Goal: Transaction & Acquisition: Book appointment/travel/reservation

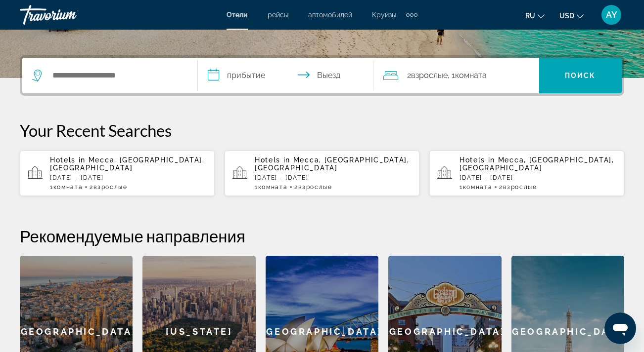
scroll to position [217, 0]
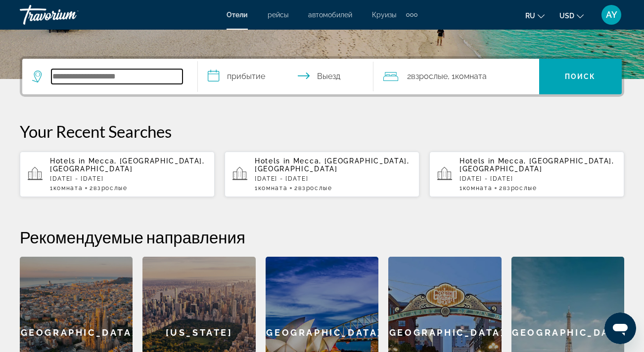
click at [80, 80] on input "Search hotel destination" at bounding box center [116, 76] width 131 height 15
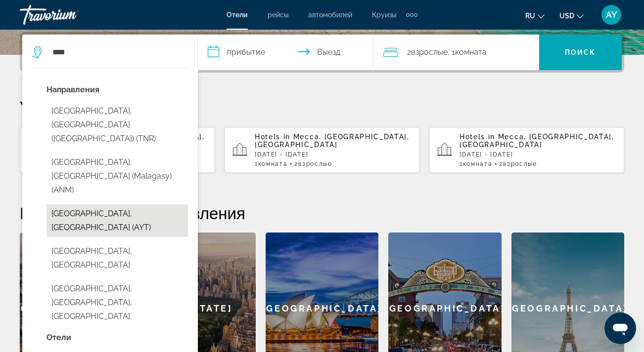
click at [79, 205] on button "[GEOGRAPHIC_DATA], [GEOGRAPHIC_DATA] (AYT)" at bounding box center [116, 221] width 141 height 33
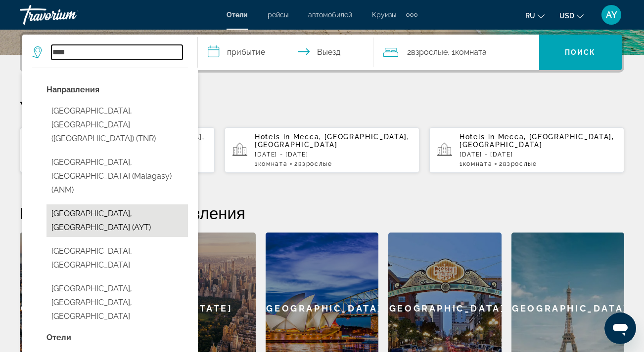
type input "**********"
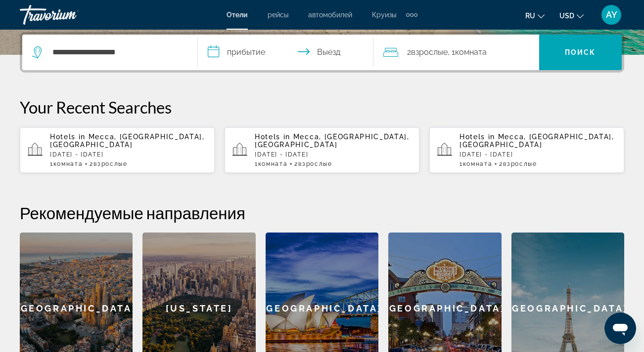
click at [215, 49] on input "**********" at bounding box center [287, 54] width 179 height 39
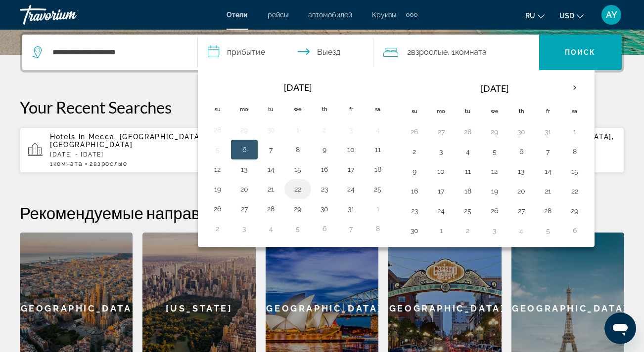
click at [296, 188] on button "22" at bounding box center [298, 189] width 16 height 14
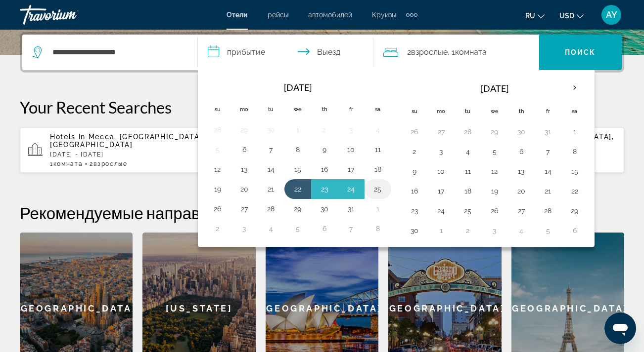
click at [378, 189] on button "25" at bounding box center [378, 189] width 16 height 14
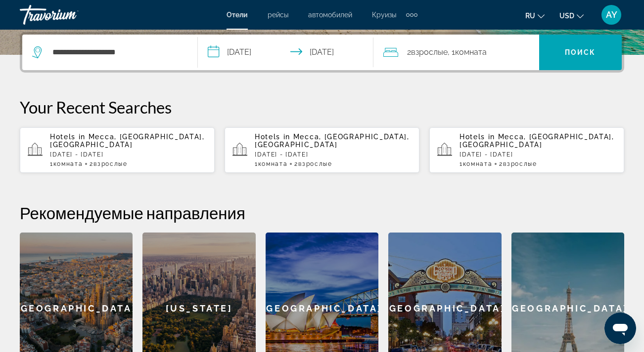
type input "**********"
click at [563, 50] on span "Search" at bounding box center [580, 53] width 83 height 24
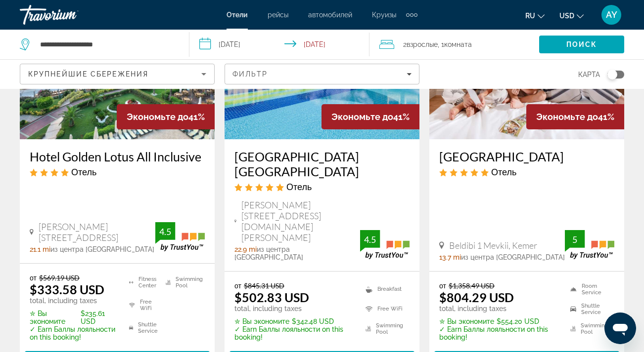
scroll to position [1232, 0]
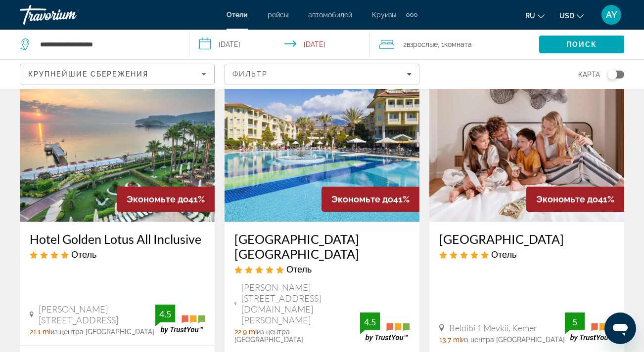
click at [133, 140] on img "Main content" at bounding box center [117, 143] width 195 height 158
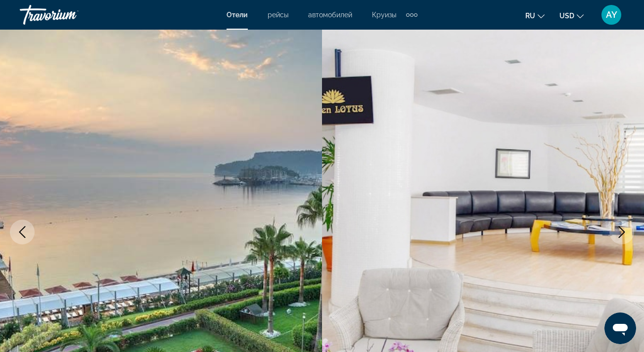
scroll to position [34, 0]
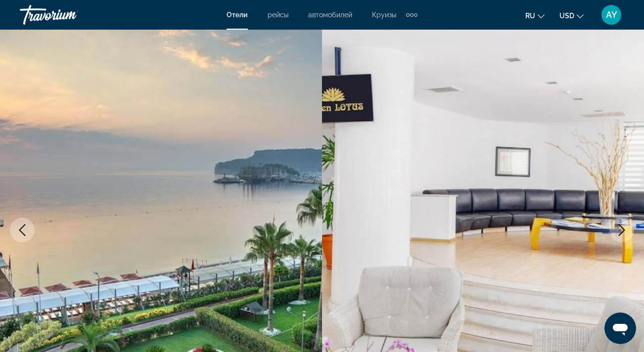
click at [618, 233] on icon "Next image" at bounding box center [621, 230] width 12 height 12
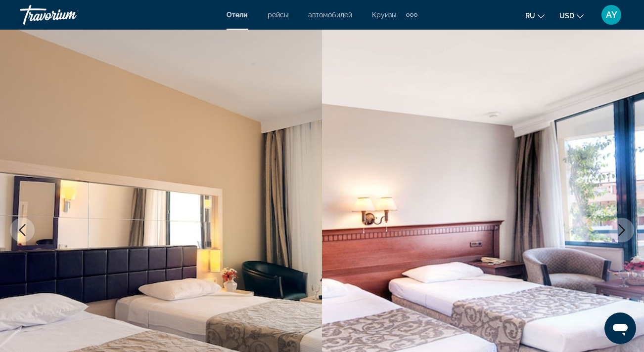
click at [618, 233] on icon "Next image" at bounding box center [621, 230] width 12 height 12
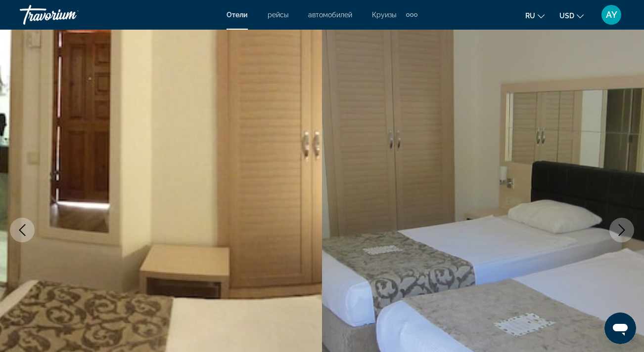
click at [618, 233] on icon "Next image" at bounding box center [621, 230] width 12 height 12
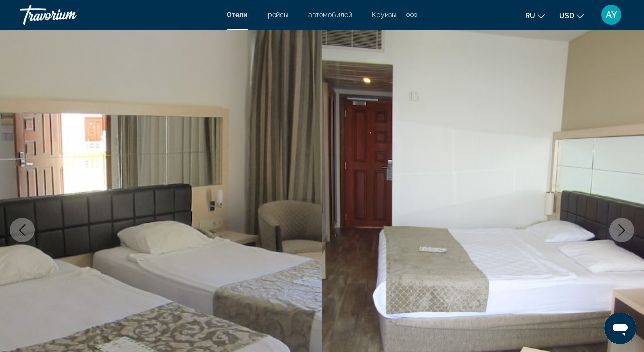
click at [618, 233] on icon "Next image" at bounding box center [621, 230] width 12 height 12
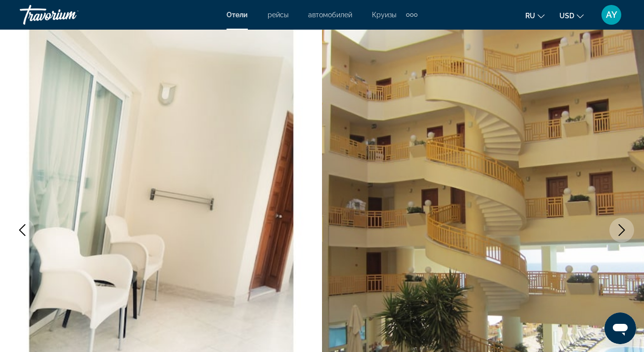
click at [618, 233] on icon "Next image" at bounding box center [621, 230] width 12 height 12
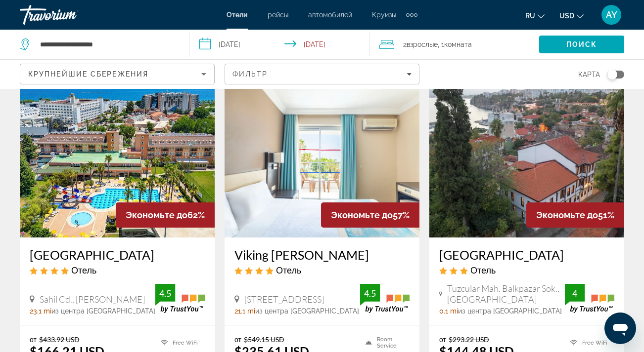
scroll to position [434, 0]
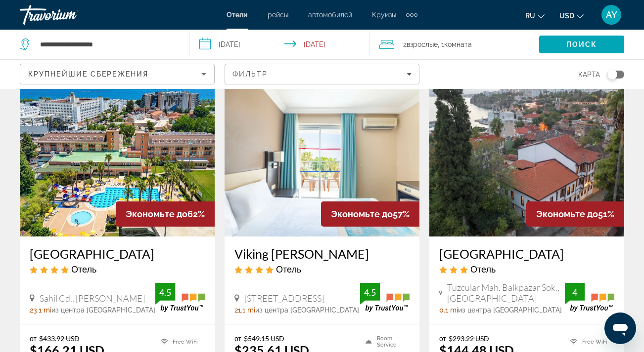
click at [316, 181] on img "Main content" at bounding box center [321, 158] width 195 height 158
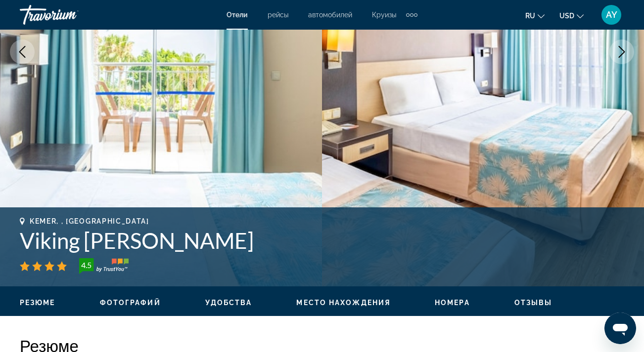
scroll to position [65, 0]
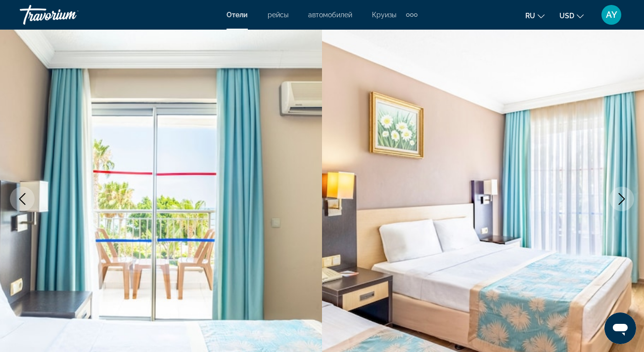
click at [621, 194] on icon "Next image" at bounding box center [621, 199] width 12 height 12
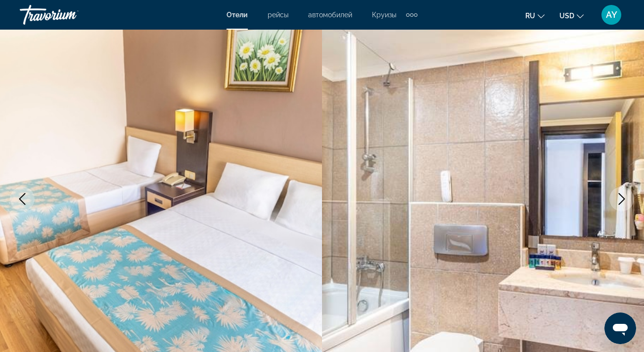
click at [621, 194] on icon "Next image" at bounding box center [621, 199] width 12 height 12
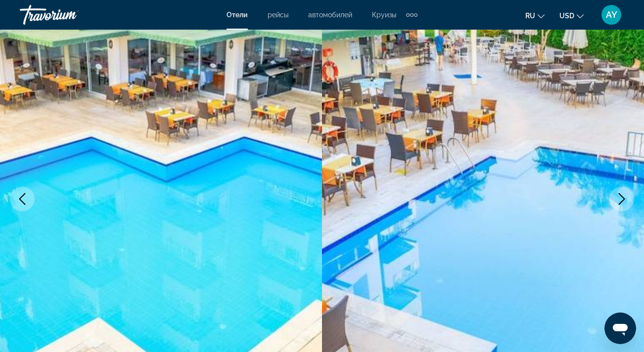
click at [621, 194] on icon "Next image" at bounding box center [621, 199] width 12 height 12
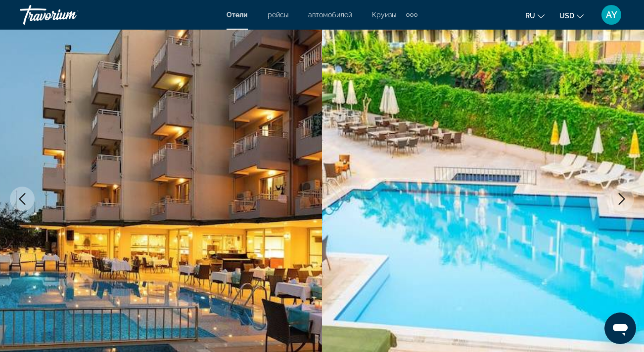
click at [621, 194] on icon "Next image" at bounding box center [621, 199] width 12 height 12
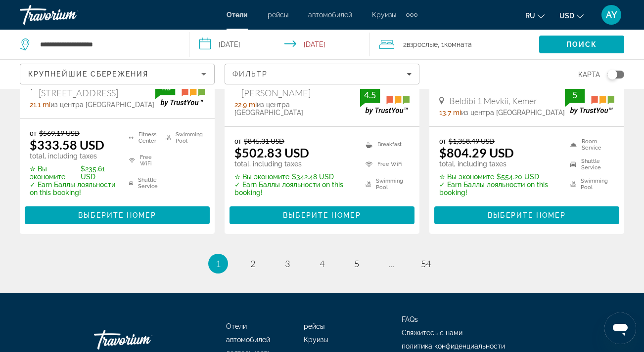
scroll to position [1462, 0]
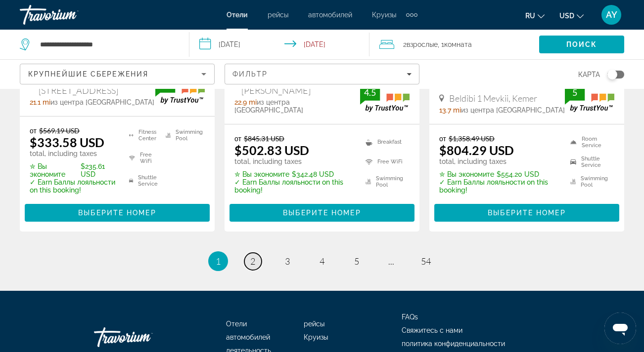
click at [253, 256] on span "2" at bounding box center [252, 261] width 5 height 11
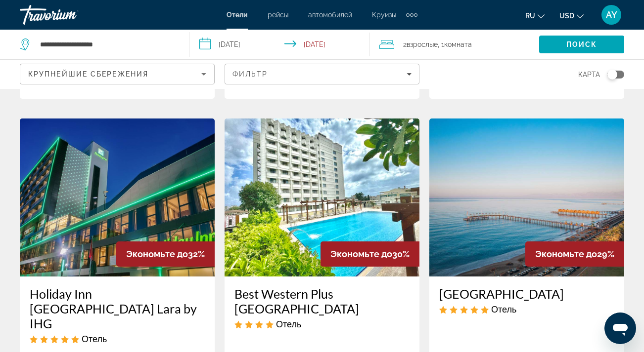
scroll to position [1239, 0]
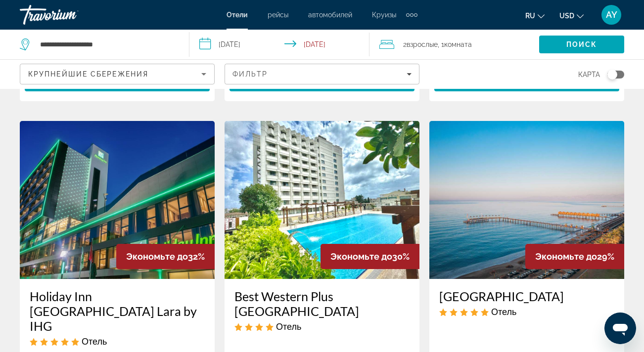
click at [497, 135] on img "Main content" at bounding box center [526, 200] width 195 height 158
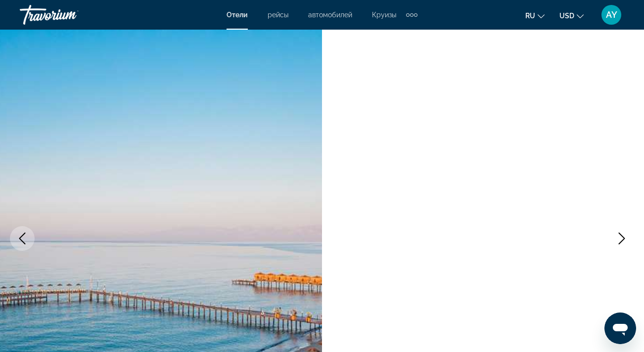
scroll to position [36, 0]
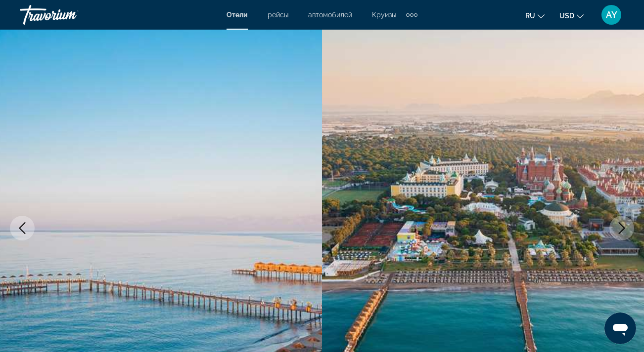
click at [625, 225] on icon "Next image" at bounding box center [621, 228] width 12 height 12
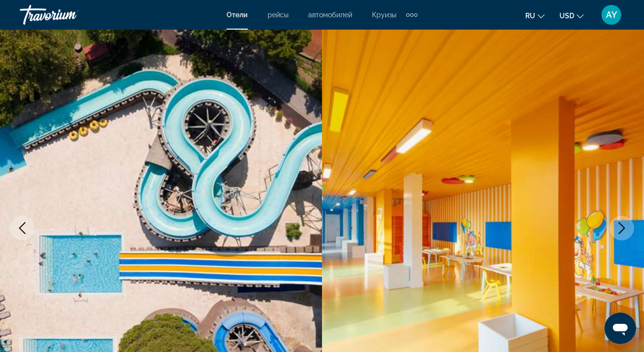
click at [625, 225] on icon "Next image" at bounding box center [621, 228] width 12 height 12
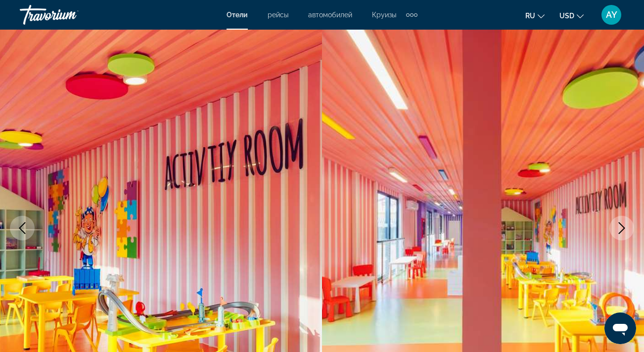
click at [625, 225] on icon "Next image" at bounding box center [621, 228] width 12 height 12
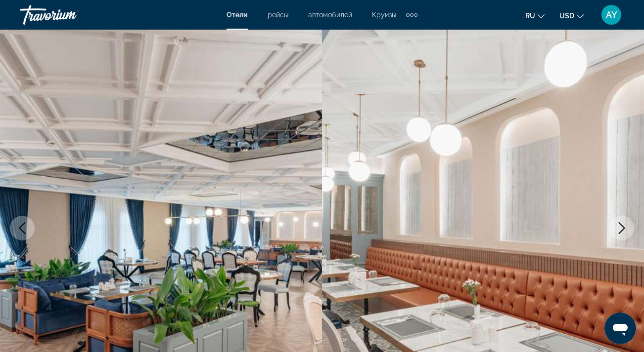
click at [627, 225] on icon "Next image" at bounding box center [621, 228] width 12 height 12
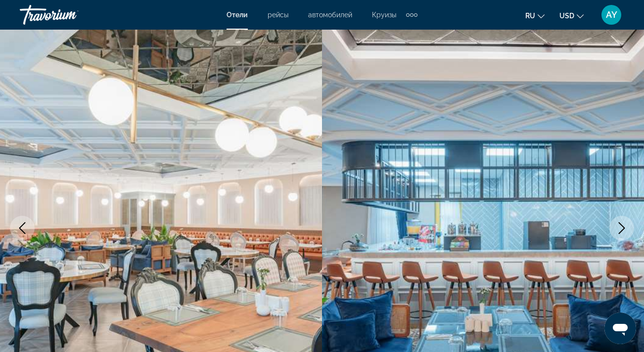
click at [628, 227] on button "Next image" at bounding box center [621, 228] width 25 height 25
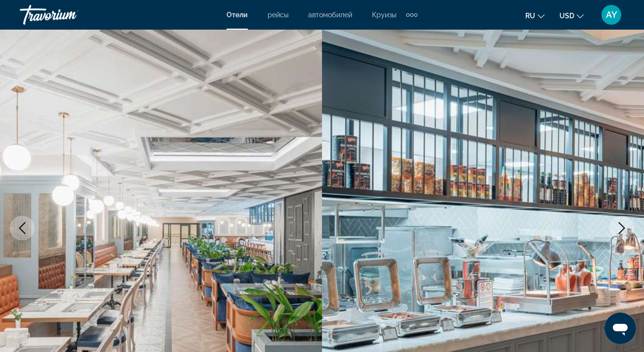
click at [628, 227] on button "Next image" at bounding box center [621, 228] width 25 height 25
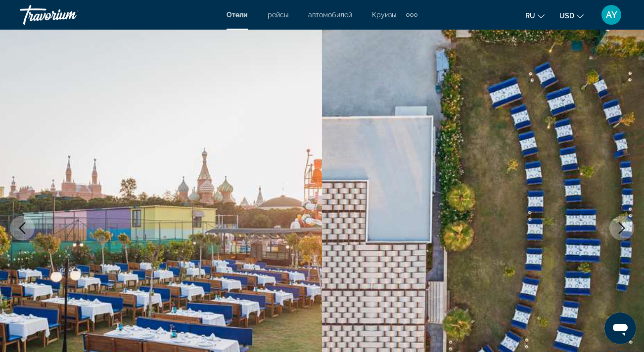
click at [628, 227] on button "Next image" at bounding box center [621, 228] width 25 height 25
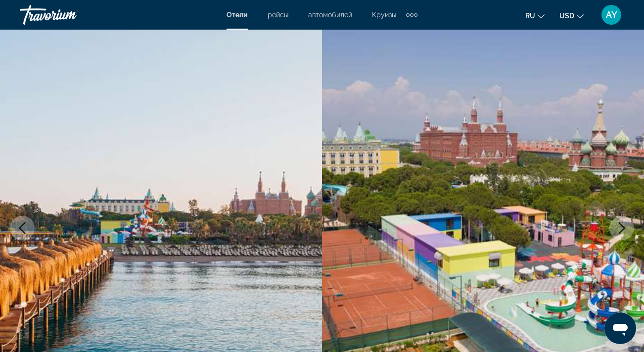
click at [628, 227] on button "Next image" at bounding box center [621, 228] width 25 height 25
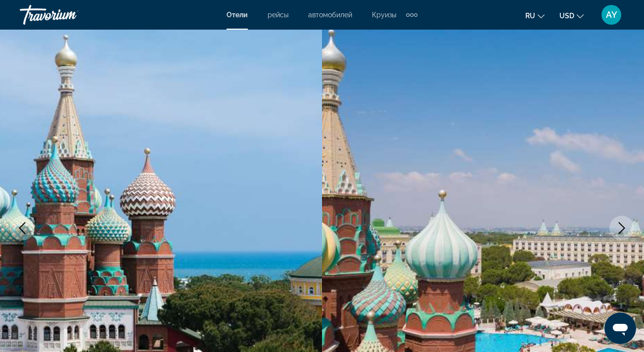
click at [628, 229] on button "Next image" at bounding box center [621, 228] width 25 height 25
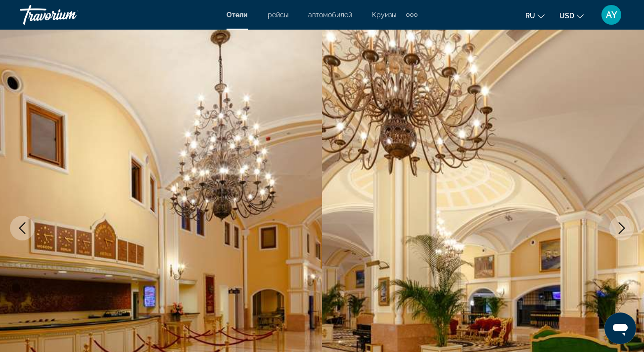
click at [629, 230] on button "Next image" at bounding box center [621, 228] width 25 height 25
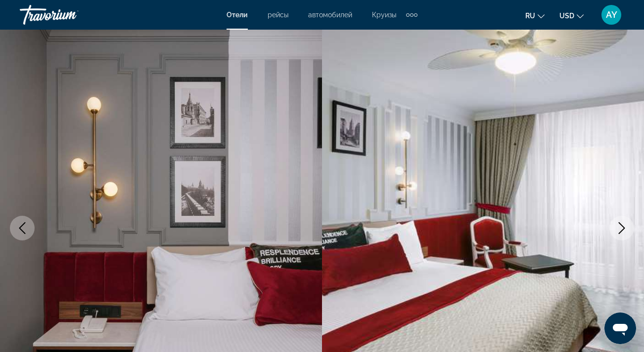
click at [629, 232] on button "Next image" at bounding box center [621, 228] width 25 height 25
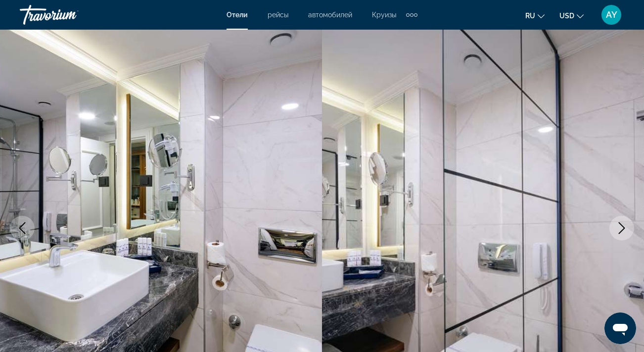
click at [629, 232] on button "Next image" at bounding box center [621, 228] width 25 height 25
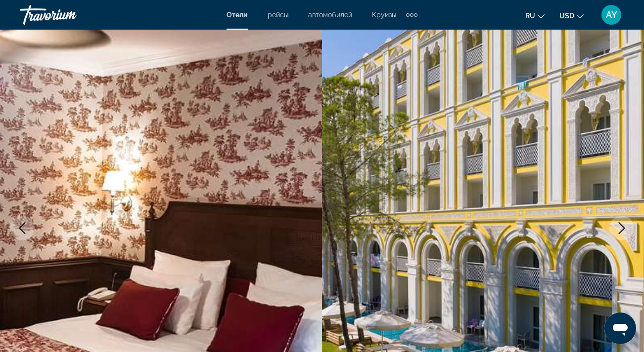
click at [630, 233] on button "Next image" at bounding box center [621, 228] width 25 height 25
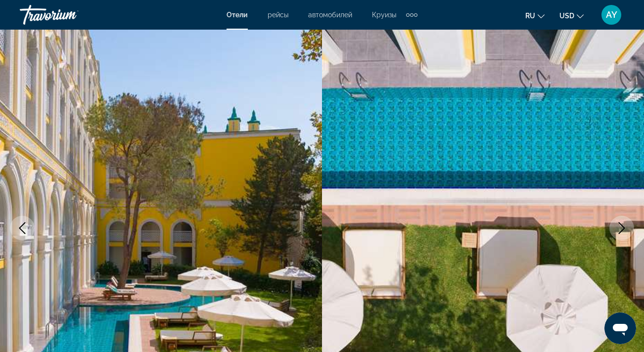
click at [630, 236] on button "Next image" at bounding box center [621, 228] width 25 height 25
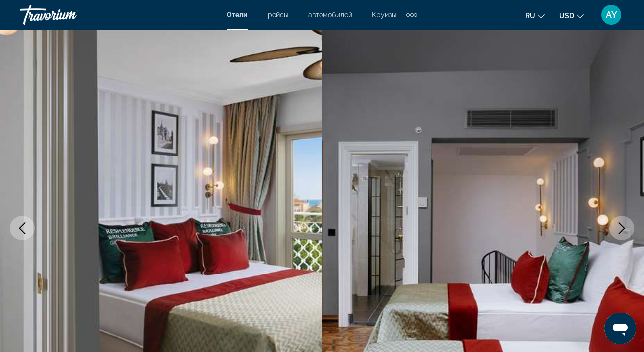
click at [631, 238] on img "Main content" at bounding box center [483, 229] width 322 height 470
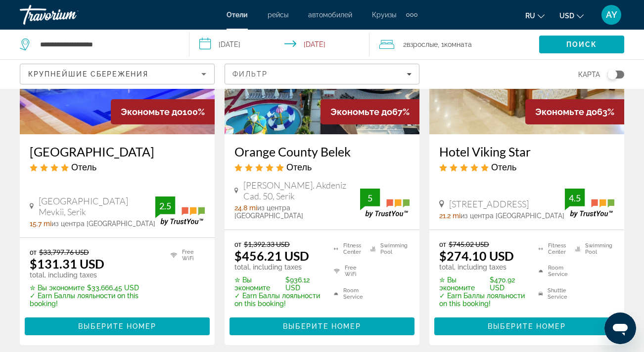
scroll to position [147, 0]
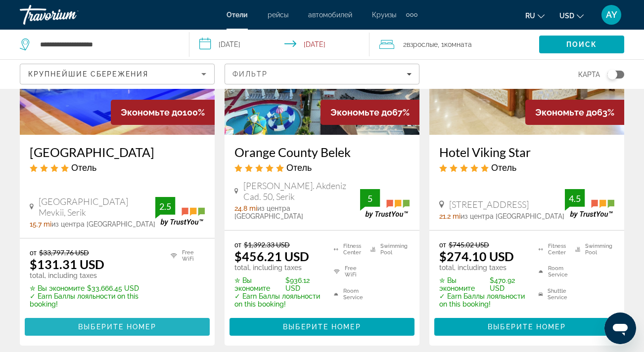
click at [101, 324] on span "Main content" at bounding box center [117, 327] width 185 height 24
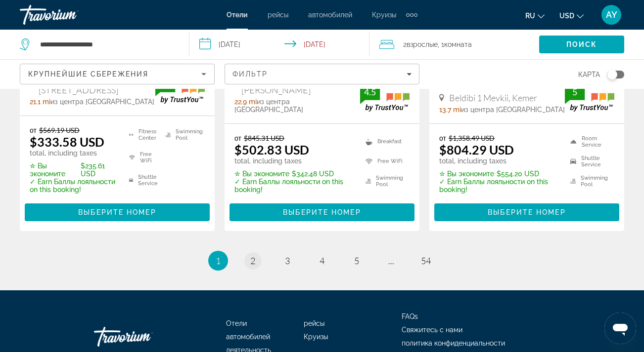
scroll to position [1462, 0]
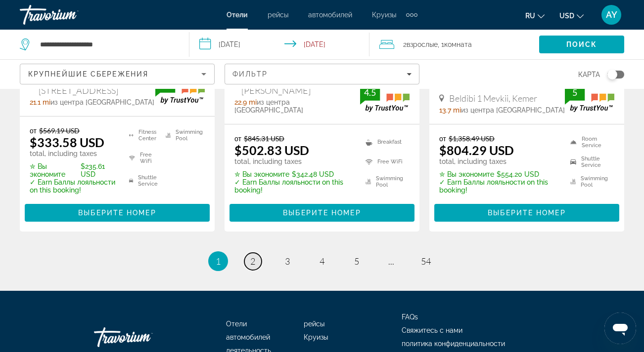
click at [251, 256] on span "2" at bounding box center [252, 261] width 5 height 11
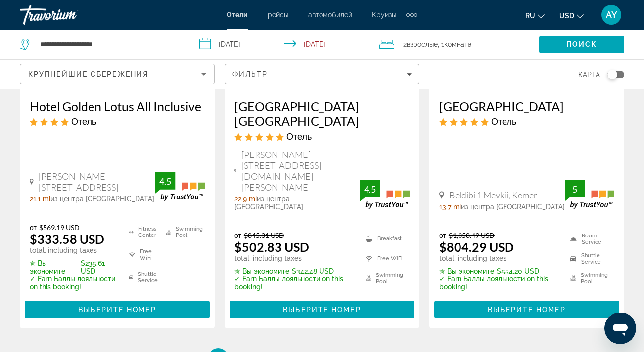
scroll to position [1365, 0]
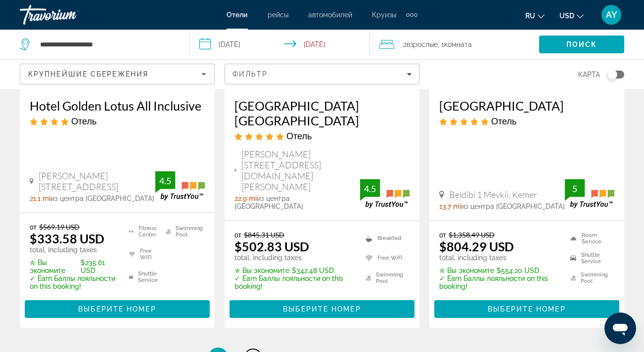
click at [252, 352] on span "2" at bounding box center [252, 357] width 5 height 11
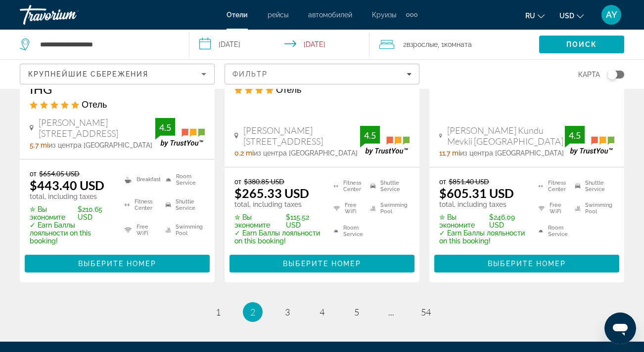
scroll to position [1477, 0]
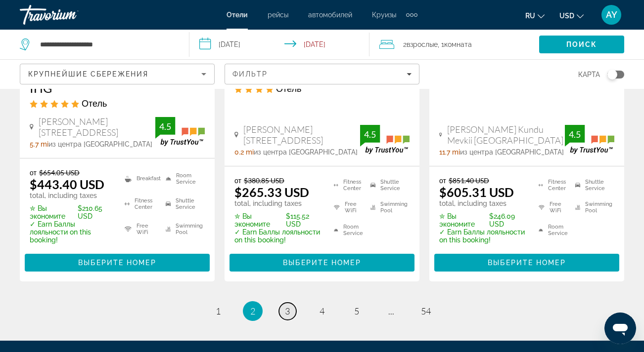
click at [286, 306] on span "3" at bounding box center [287, 311] width 5 height 11
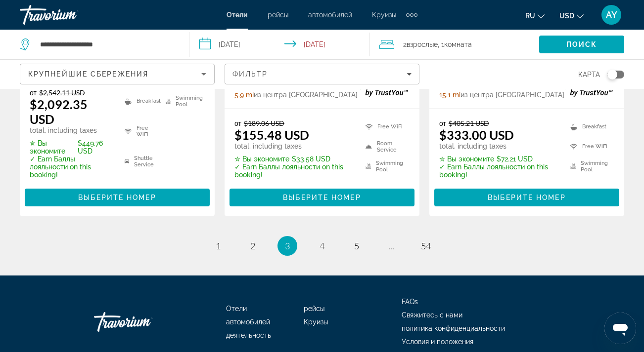
scroll to position [1522, 0]
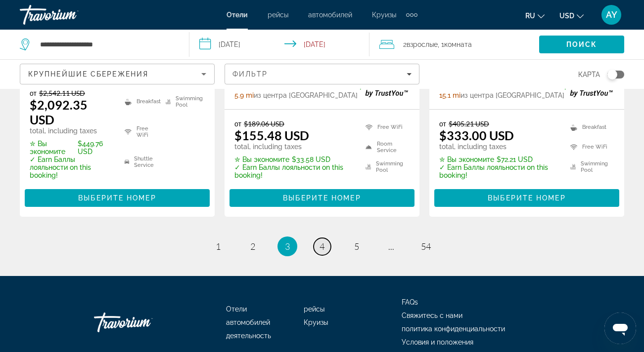
click at [323, 241] on span "4" at bounding box center [321, 246] width 5 height 11
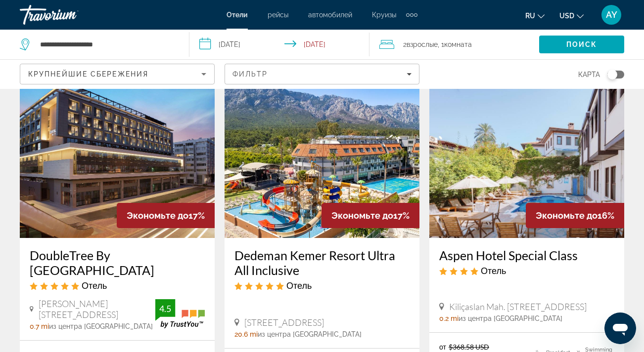
scroll to position [444, 0]
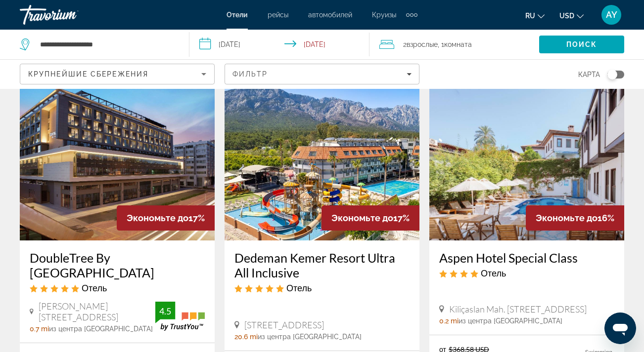
click at [330, 171] on img "Main content" at bounding box center [321, 162] width 195 height 158
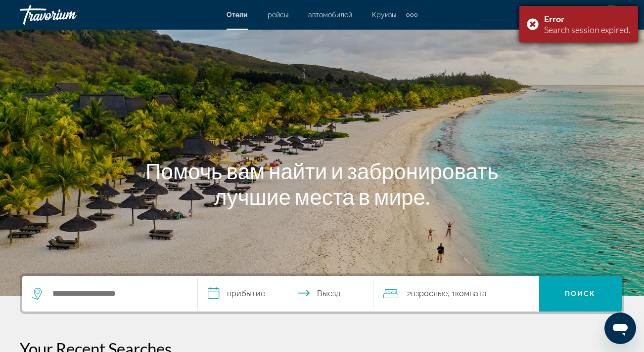
click at [528, 24] on div "Error Search session expired." at bounding box center [578, 24] width 119 height 37
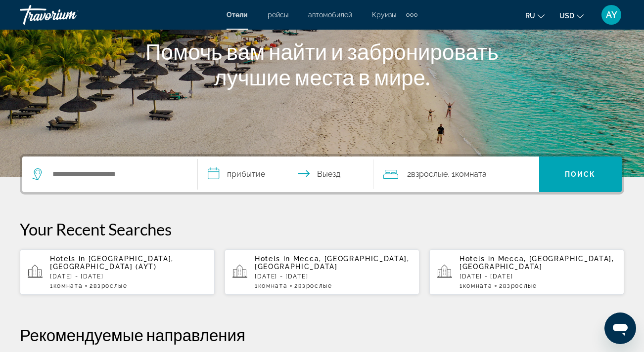
scroll to position [223, 0]
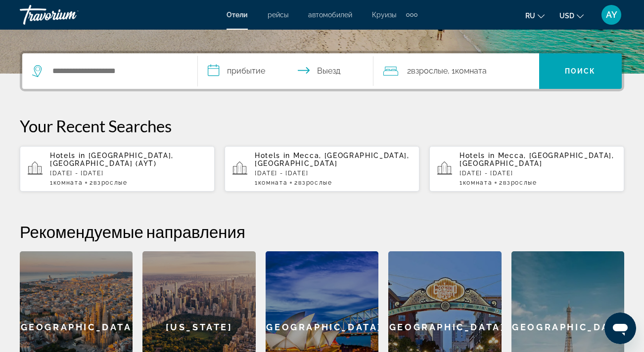
click at [119, 170] on p "[DATE] - [DATE]" at bounding box center [128, 173] width 157 height 7
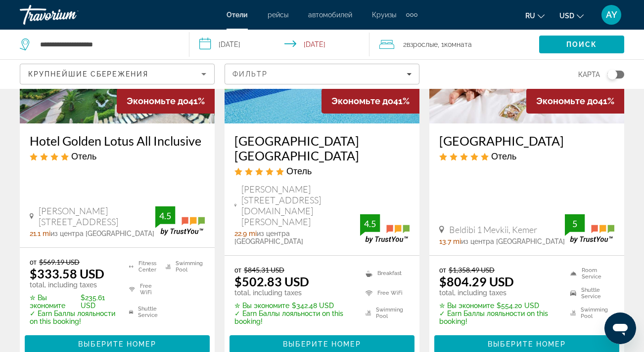
scroll to position [1337, 0]
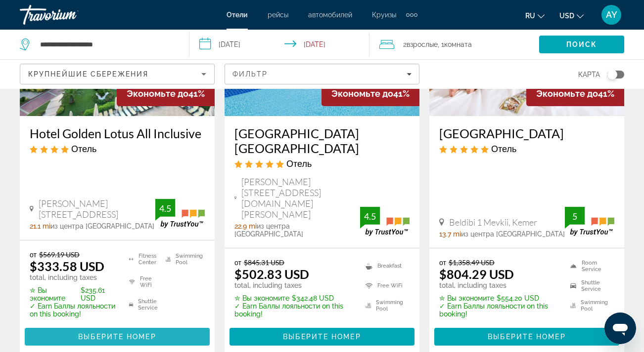
click at [173, 325] on span "Main content" at bounding box center [117, 337] width 185 height 24
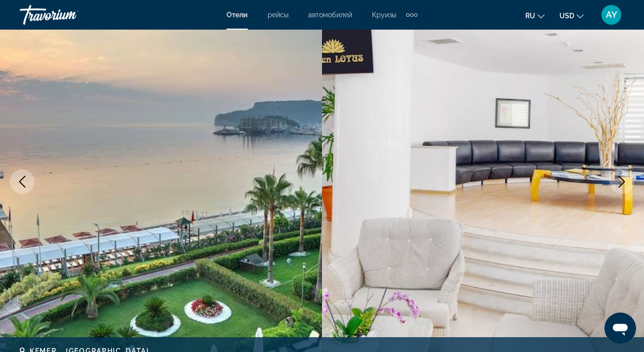
scroll to position [83, 0]
click at [620, 181] on icon "Next image" at bounding box center [621, 181] width 12 height 12
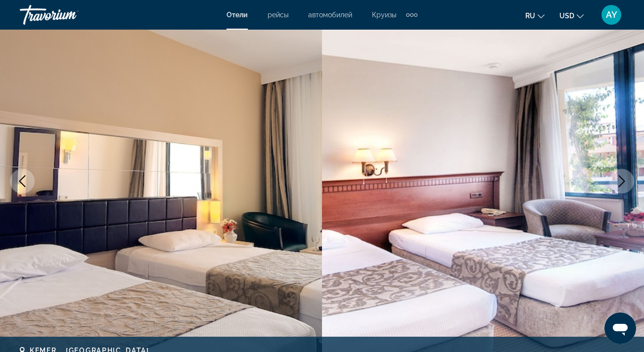
click at [620, 182] on icon "Next image" at bounding box center [621, 181] width 12 height 12
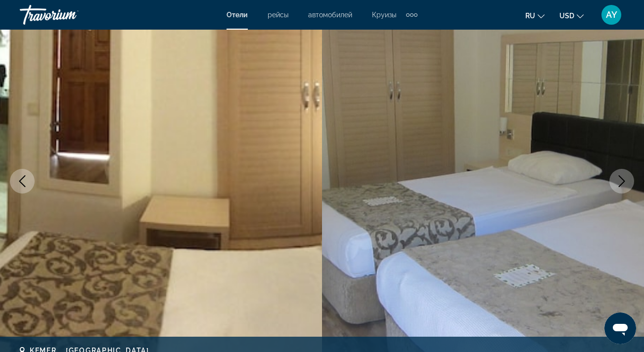
click at [620, 182] on icon "Next image" at bounding box center [621, 181] width 12 height 12
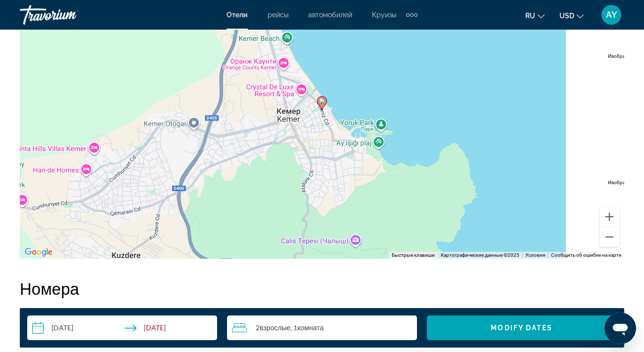
scroll to position [1057, 0]
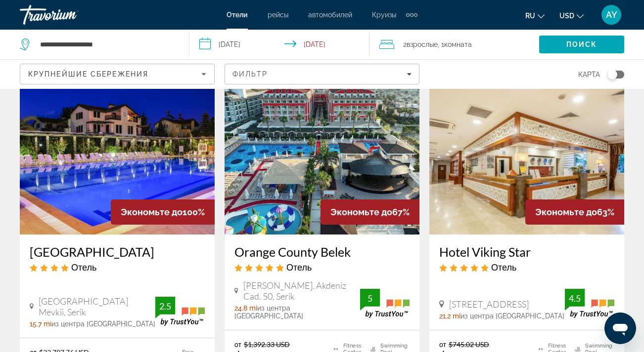
scroll to position [26, 0]
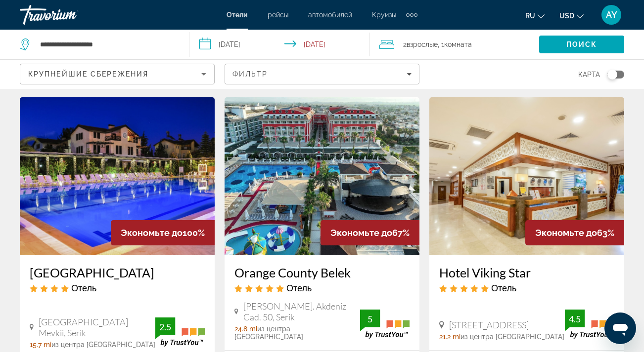
click at [521, 187] on img "Main content" at bounding box center [526, 176] width 195 height 158
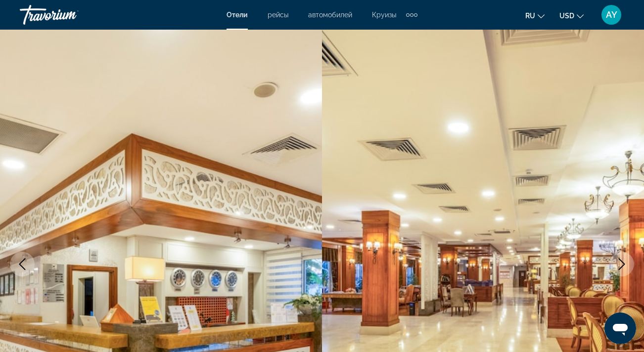
click at [622, 267] on icon "Next image" at bounding box center [621, 265] width 6 height 12
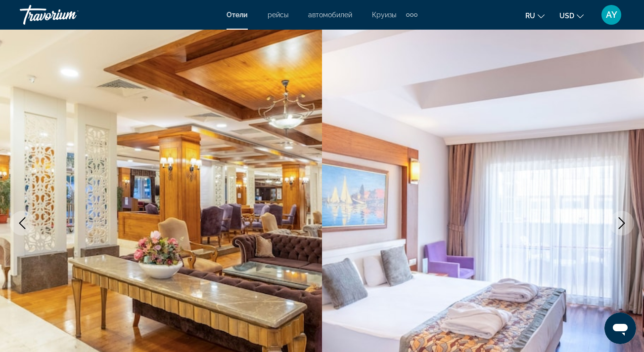
scroll to position [46, 0]
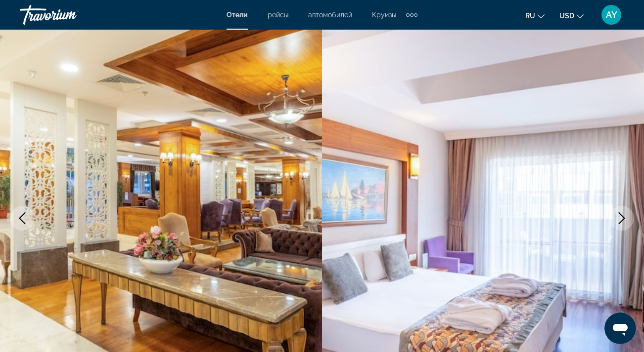
click at [624, 216] on icon "Next image" at bounding box center [621, 219] width 12 height 12
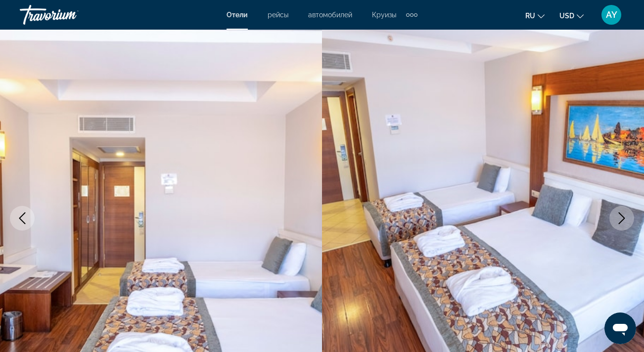
click at [624, 216] on icon "Next image" at bounding box center [621, 219] width 12 height 12
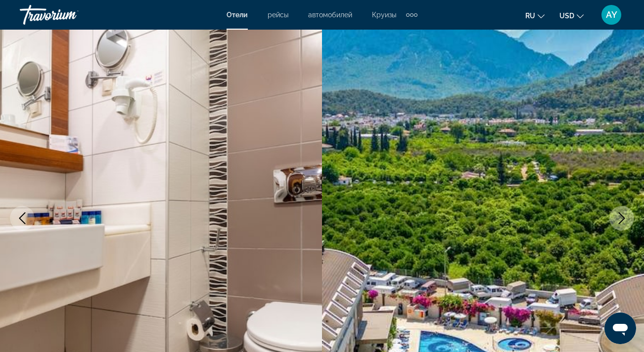
click at [624, 216] on icon "Next image" at bounding box center [621, 219] width 12 height 12
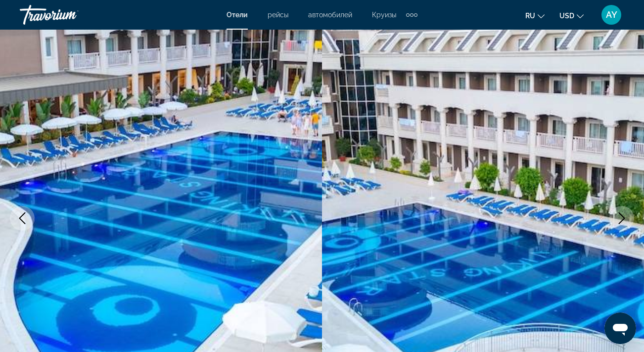
click at [624, 216] on icon "Next image" at bounding box center [621, 219] width 12 height 12
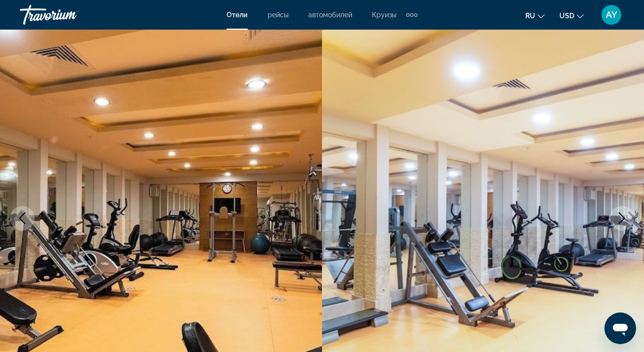
click at [624, 216] on icon "Next image" at bounding box center [621, 219] width 12 height 12
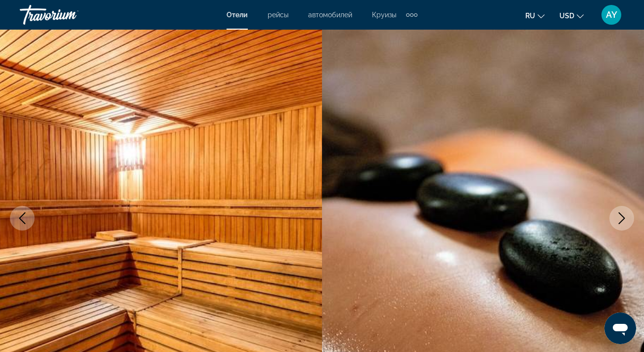
click at [624, 216] on icon "Next image" at bounding box center [621, 219] width 12 height 12
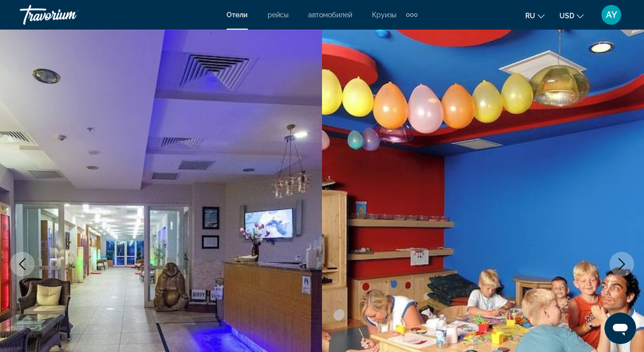
scroll to position [0, 0]
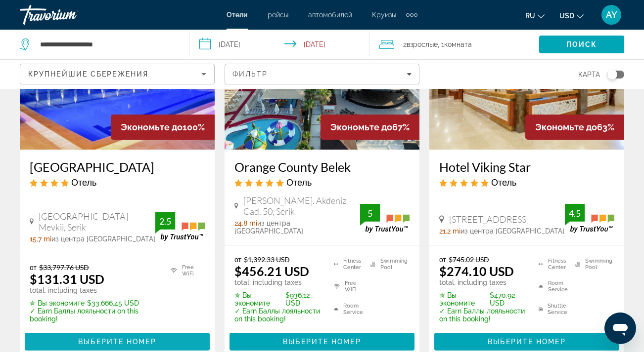
scroll to position [144, 0]
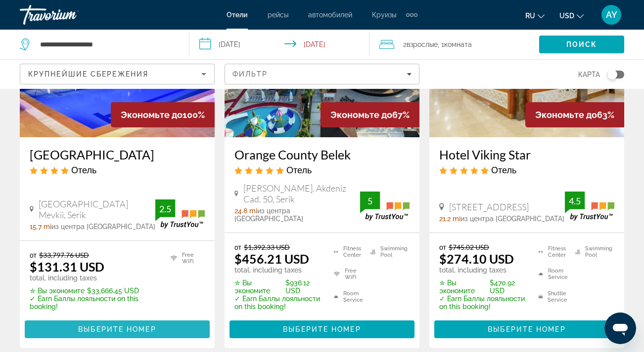
click at [123, 326] on span "Выберите номер" at bounding box center [117, 330] width 78 height 8
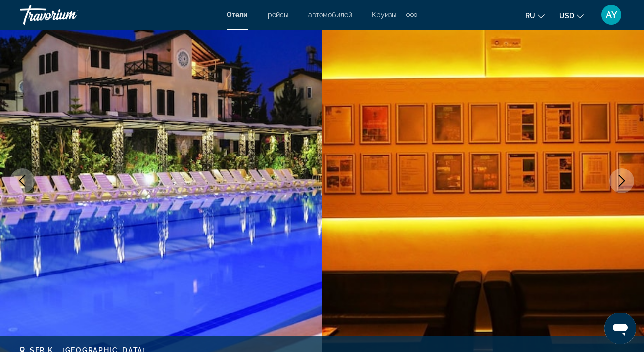
scroll to position [72, 0]
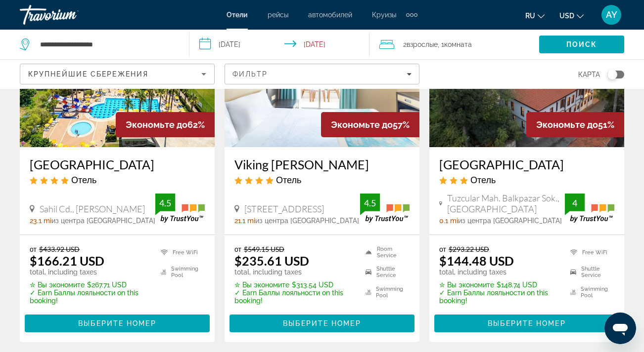
scroll to position [526, 0]
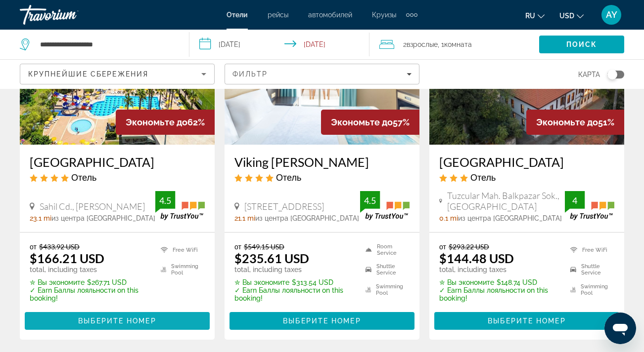
click at [165, 314] on span "Main content" at bounding box center [117, 321] width 185 height 24
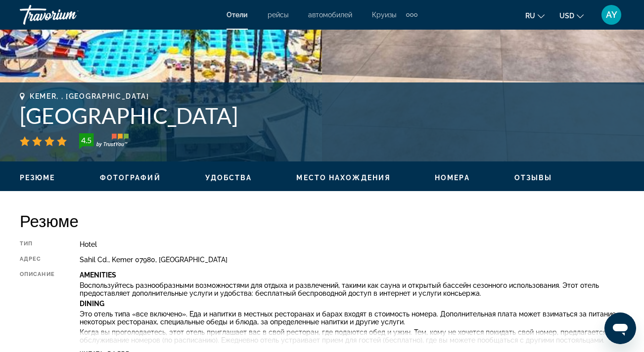
scroll to position [259, 0]
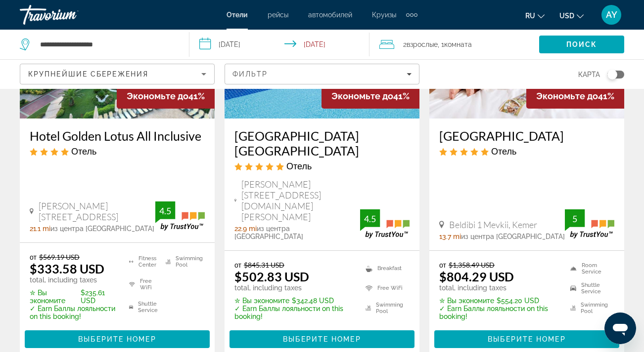
scroll to position [1370, 0]
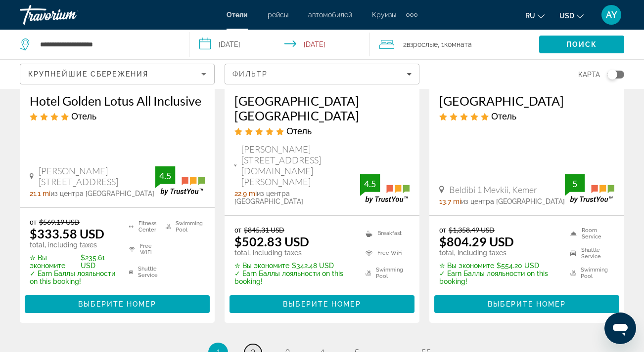
click at [253, 347] on span "2" at bounding box center [252, 352] width 5 height 11
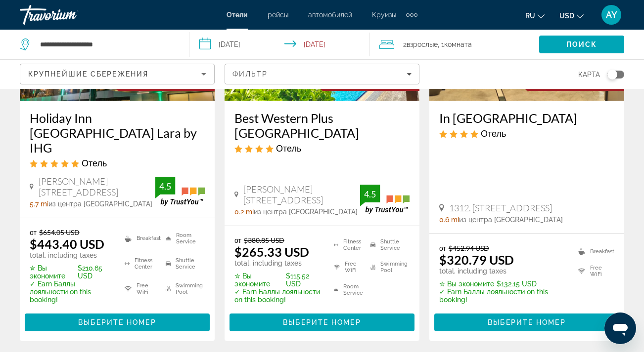
scroll to position [1418, 0]
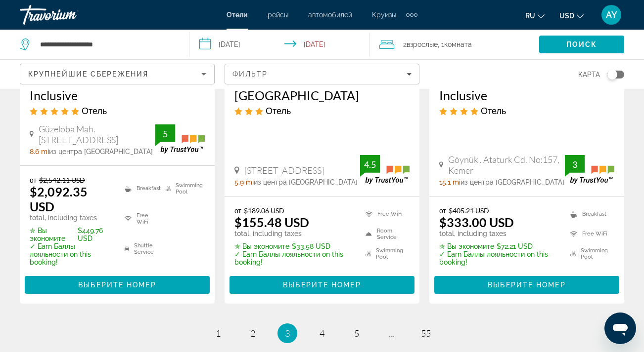
scroll to position [1435, 0]
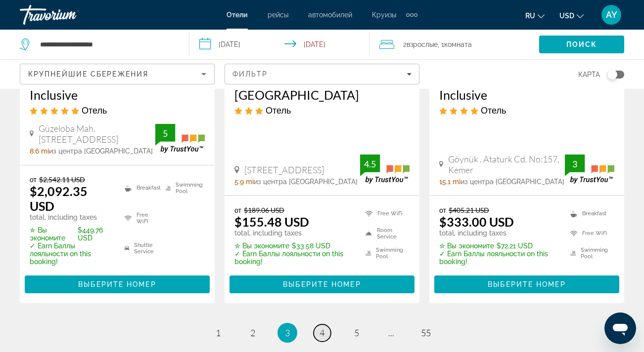
click at [321, 328] on span "4" at bounding box center [321, 333] width 5 height 11
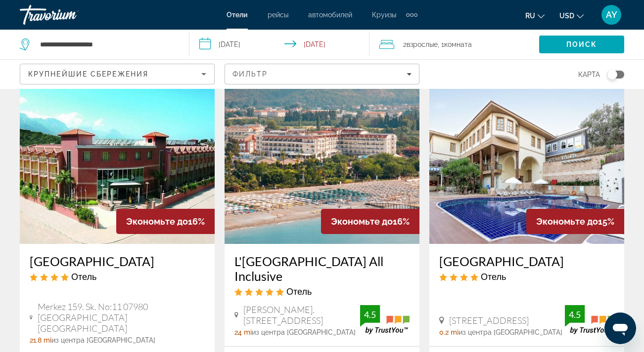
scroll to position [835, 0]
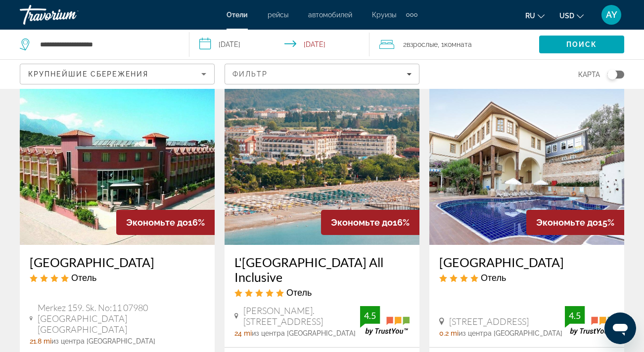
click at [141, 171] on img "Main content" at bounding box center [117, 166] width 195 height 158
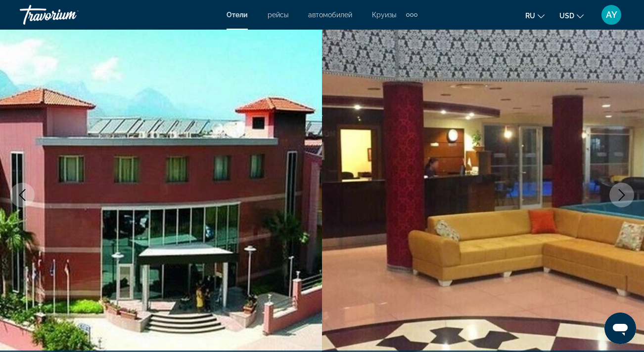
scroll to position [91, 0]
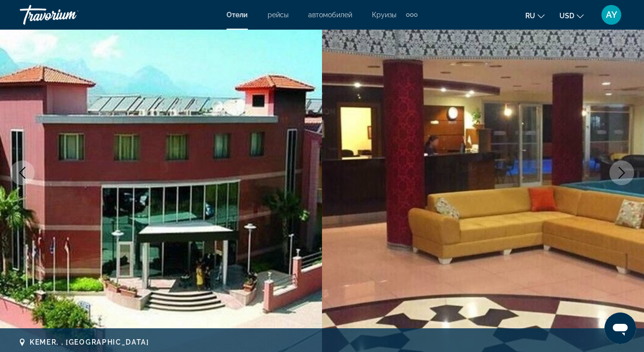
click at [626, 174] on icon "Next image" at bounding box center [621, 173] width 12 height 12
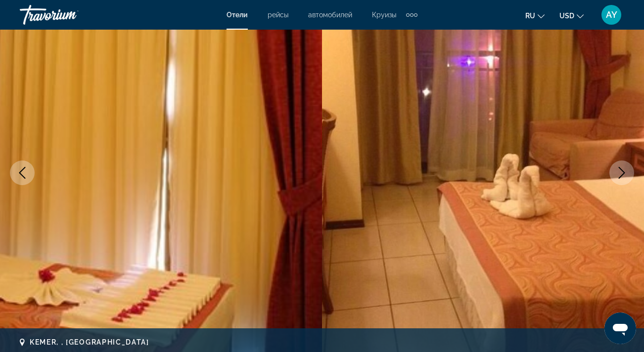
click at [626, 174] on icon "Next image" at bounding box center [621, 173] width 12 height 12
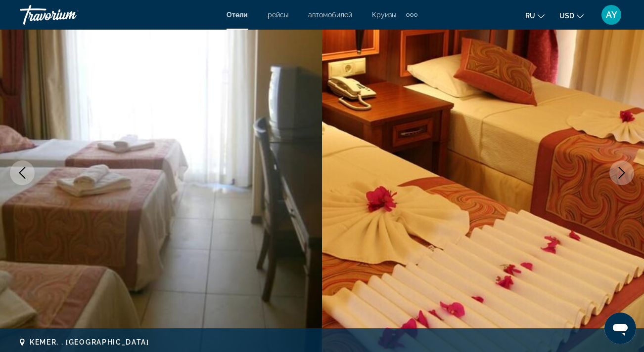
click at [626, 174] on icon "Next image" at bounding box center [621, 173] width 12 height 12
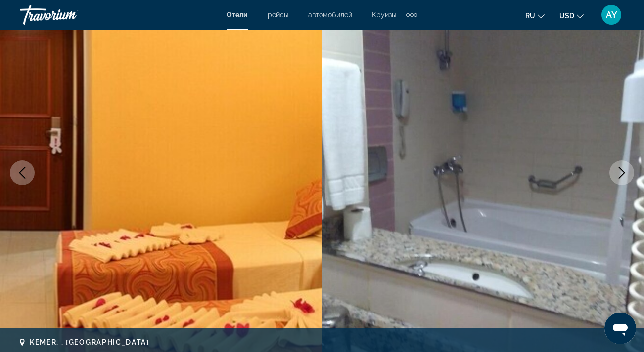
click at [626, 174] on icon "Next image" at bounding box center [621, 173] width 12 height 12
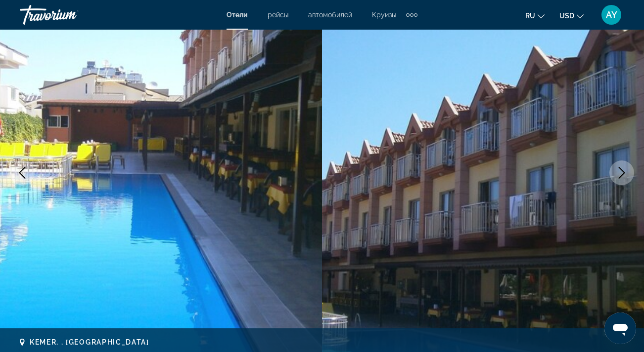
click at [626, 174] on icon "Next image" at bounding box center [621, 173] width 12 height 12
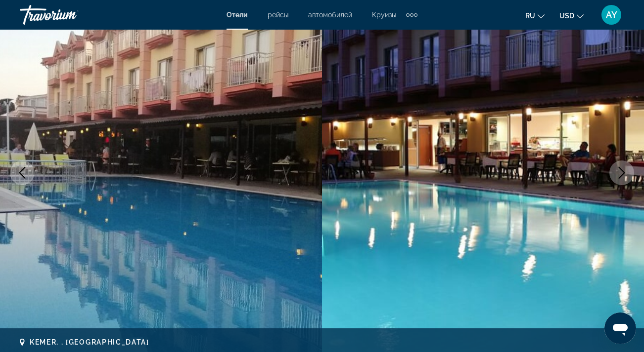
click at [626, 174] on icon "Next image" at bounding box center [621, 173] width 12 height 12
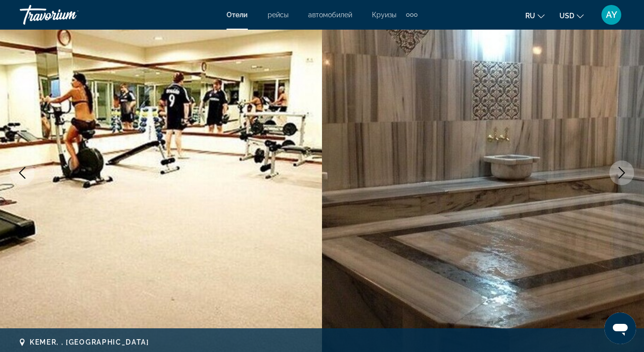
click at [626, 174] on icon "Next image" at bounding box center [621, 173] width 12 height 12
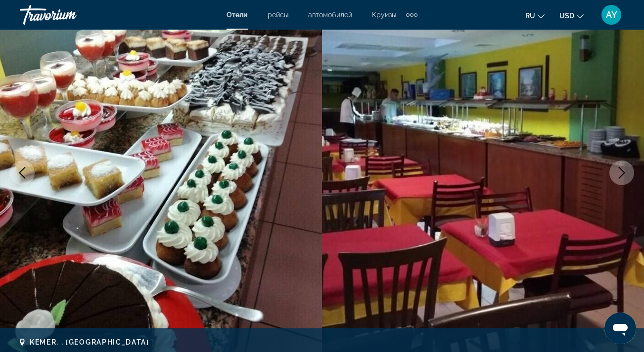
click at [626, 175] on icon "Next image" at bounding box center [621, 173] width 12 height 12
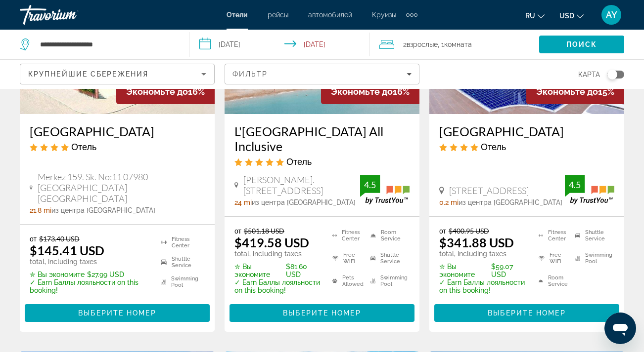
scroll to position [985, 0]
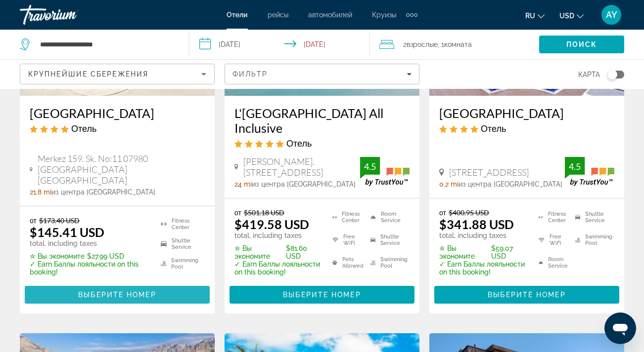
click at [115, 295] on span "Выберите номер" at bounding box center [117, 295] width 78 height 8
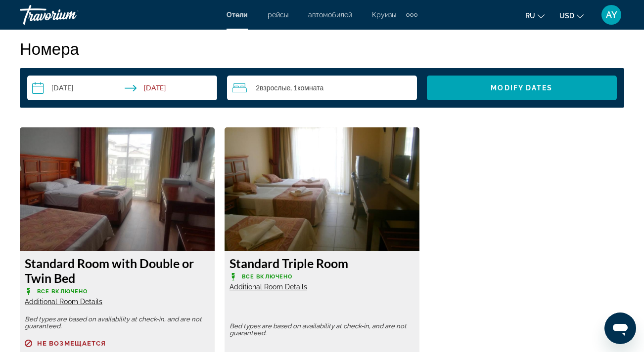
scroll to position [1420, 0]
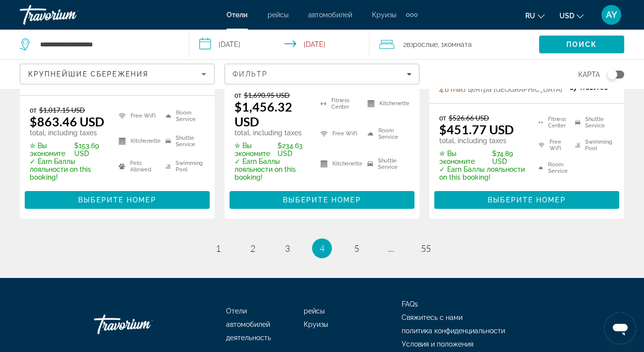
scroll to position [1520, 0]
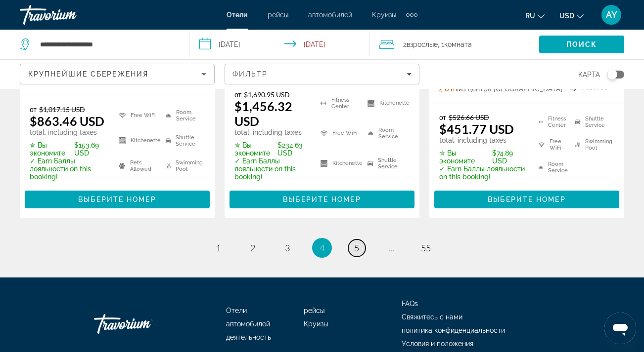
click at [354, 243] on span "5" at bounding box center [356, 248] width 5 height 11
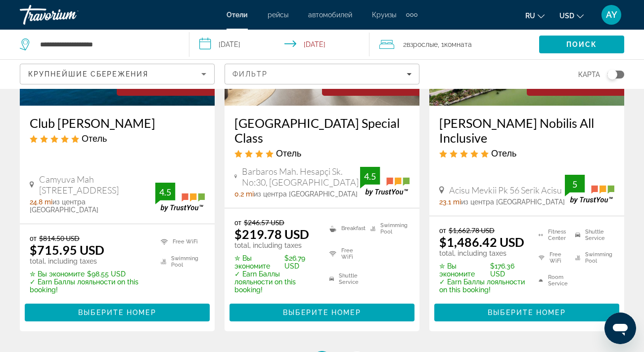
scroll to position [1417, 0]
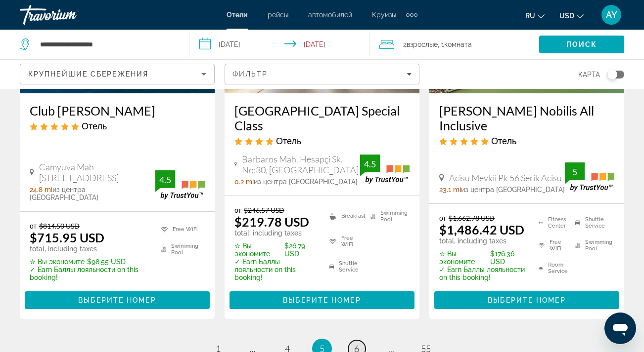
click at [356, 344] on span "6" at bounding box center [356, 349] width 5 height 11
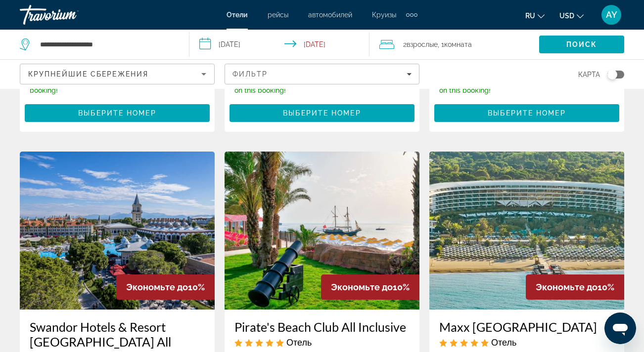
scroll to position [376, 0]
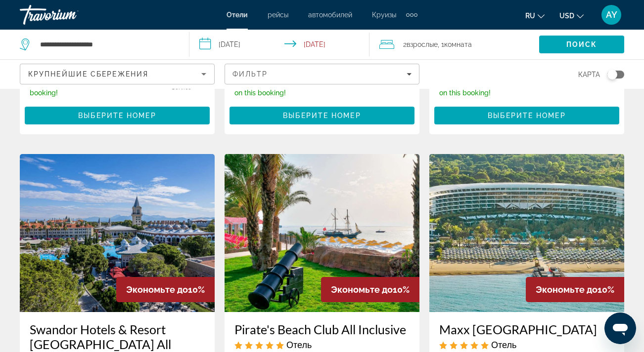
click at [343, 221] on img "Main content" at bounding box center [321, 233] width 195 height 158
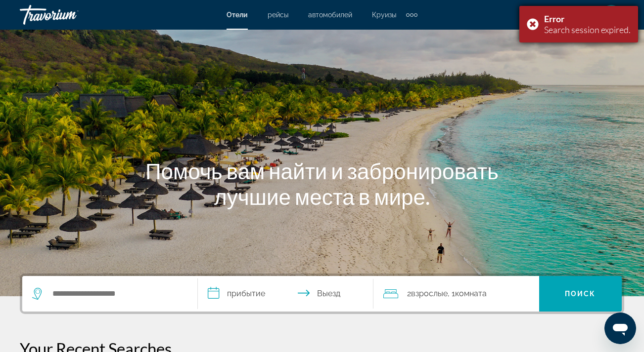
click at [531, 23] on div "Error Search session expired." at bounding box center [578, 24] width 119 height 37
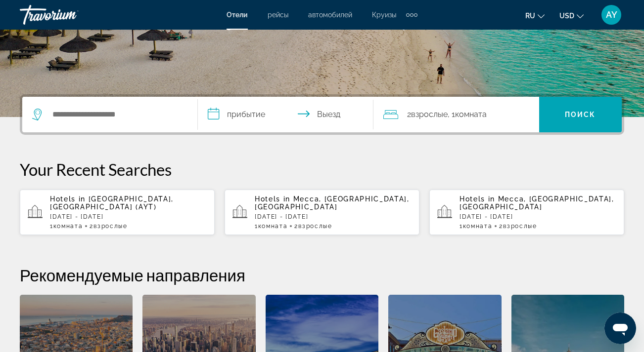
scroll to position [179, 0]
click at [116, 210] on div "Hotels in [GEOGRAPHIC_DATA], [GEOGRAPHIC_DATA] (AYT) [DATE] - [DATE] 1 Комната …" at bounding box center [128, 212] width 157 height 35
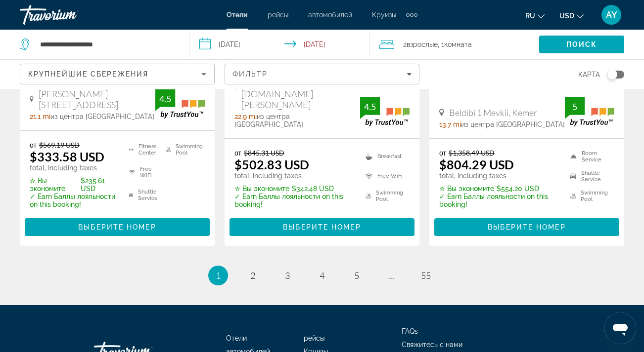
scroll to position [1450, 0]
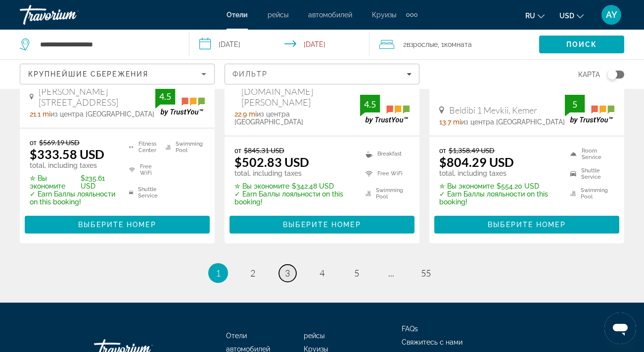
click at [288, 268] on span "3" at bounding box center [287, 273] width 5 height 11
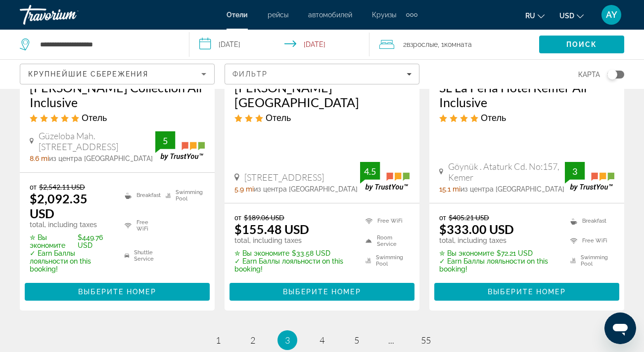
scroll to position [1431, 0]
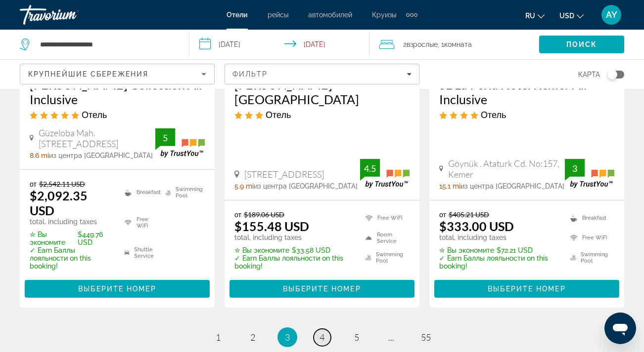
click at [321, 332] on span "4" at bounding box center [321, 337] width 5 height 11
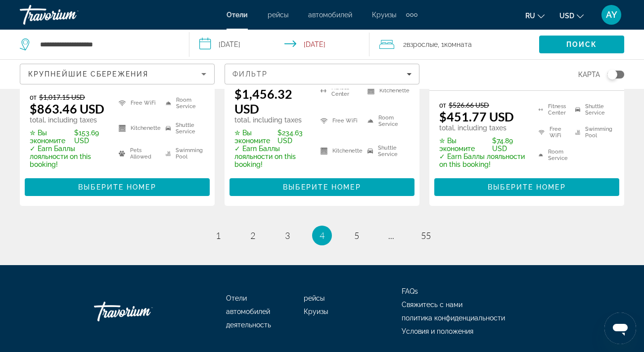
scroll to position [1534, 0]
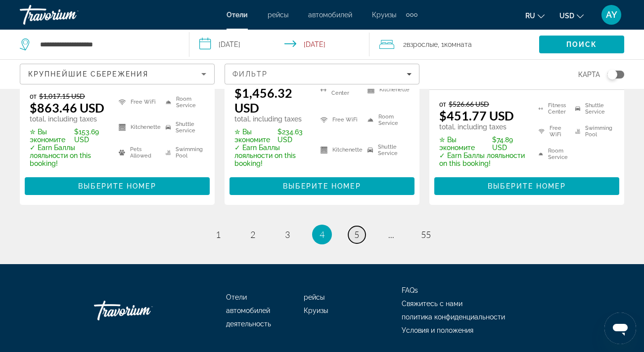
click at [354, 229] on span "5" at bounding box center [356, 234] width 5 height 11
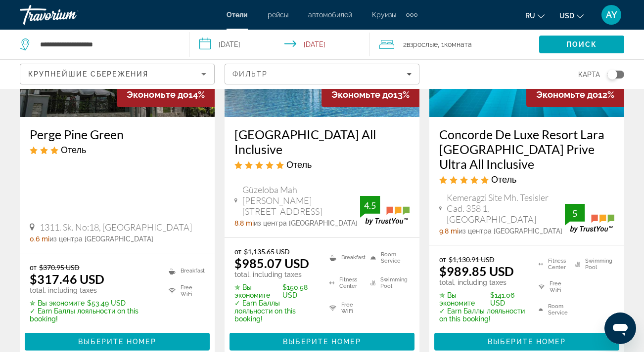
scroll to position [568, 0]
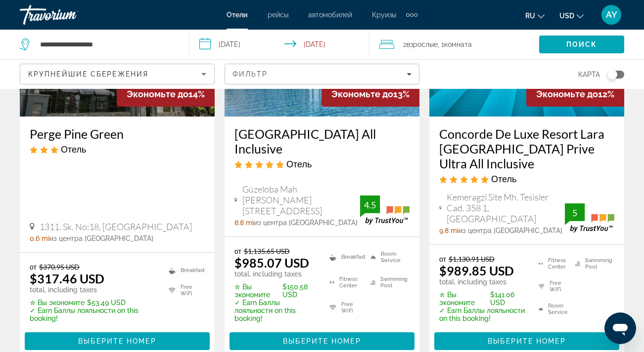
click at [352, 219] on div "8.8 mi из центра [GEOGRAPHIC_DATA] от отеля" at bounding box center [297, 223] width 126 height 8
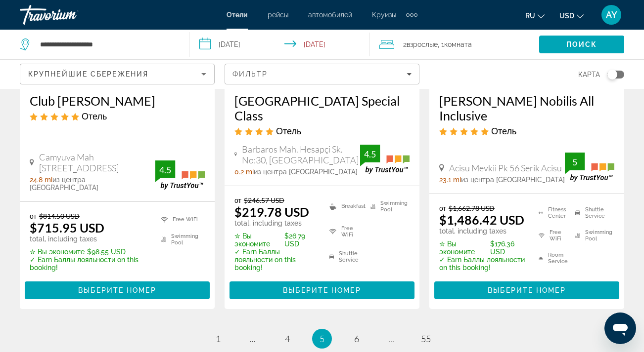
scroll to position [1427, 0]
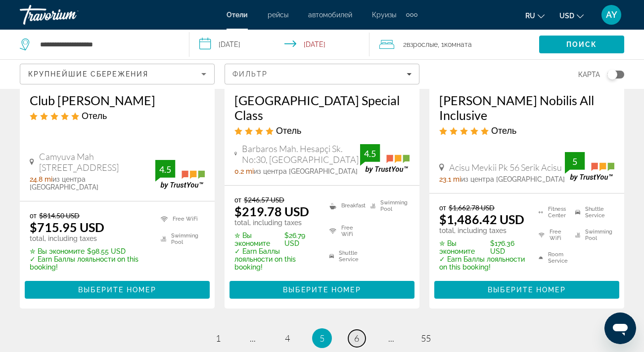
click at [354, 333] on span "6" at bounding box center [356, 338] width 5 height 11
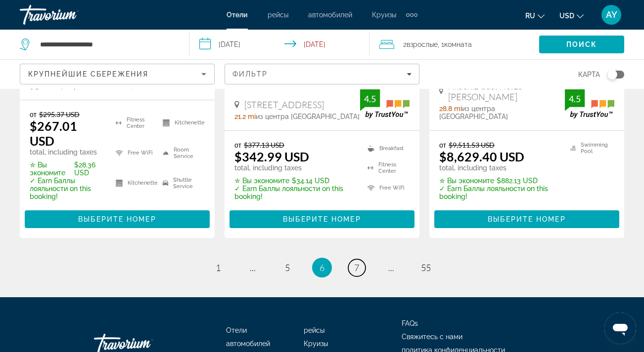
scroll to position [1475, 0]
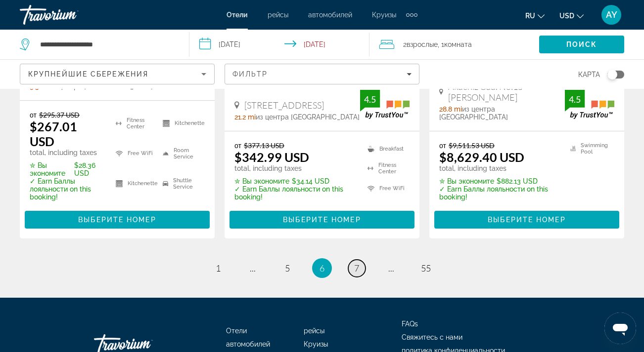
click at [354, 263] on span "7" at bounding box center [356, 268] width 5 height 11
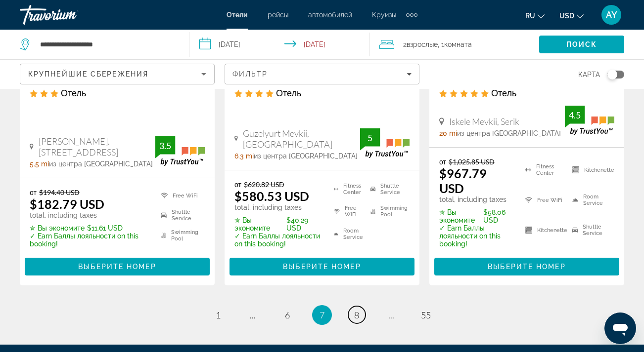
scroll to position [1424, 0]
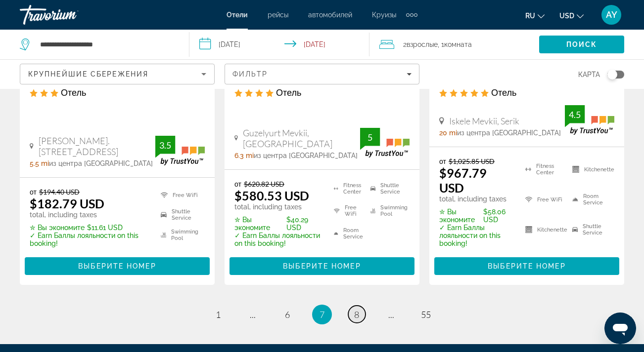
click at [353, 306] on link "page 8" at bounding box center [356, 314] width 17 height 17
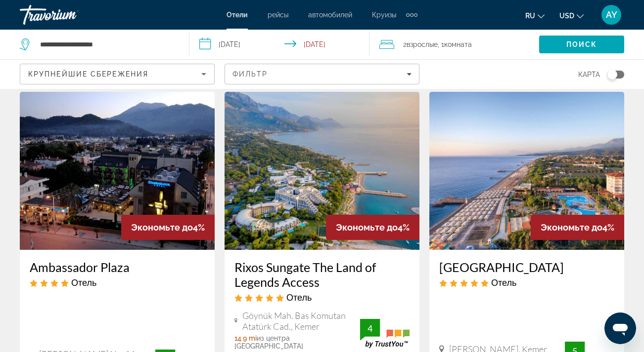
scroll to position [842, 0]
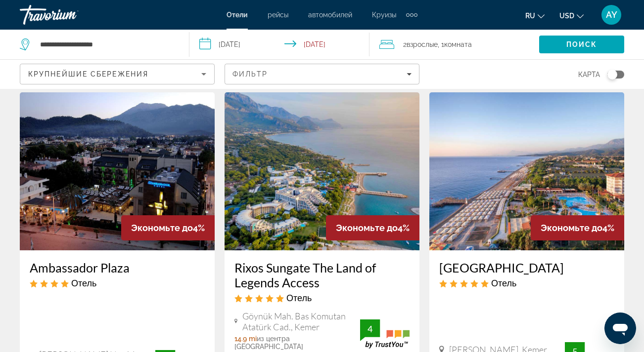
click at [99, 156] on img "Main content" at bounding box center [117, 171] width 195 height 158
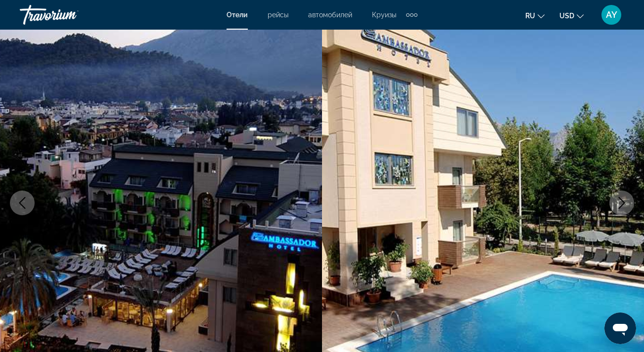
scroll to position [66, 0]
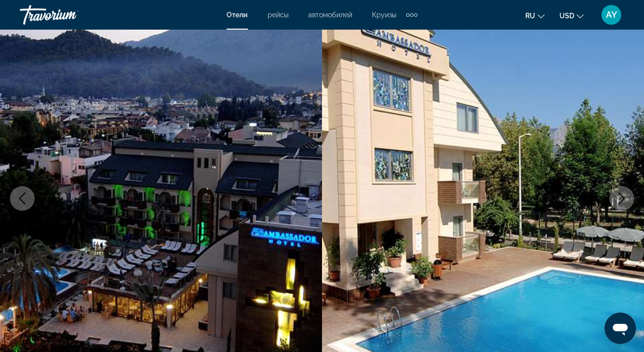
click at [621, 199] on icon "Next image" at bounding box center [621, 199] width 12 height 12
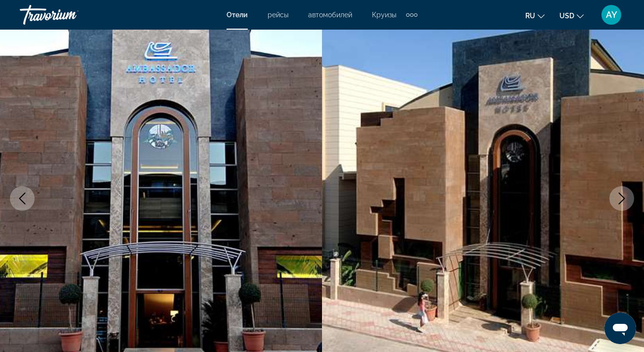
click at [620, 199] on icon "Next image" at bounding box center [621, 199] width 12 height 12
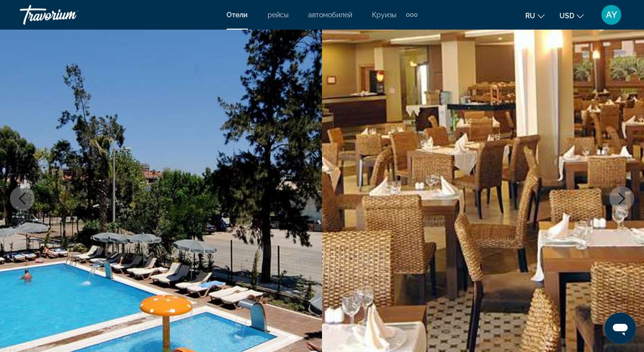
click at [620, 199] on icon "Next image" at bounding box center [621, 199] width 12 height 12
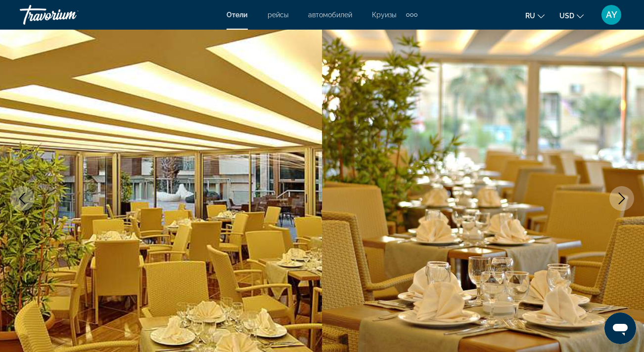
click at [620, 199] on icon "Next image" at bounding box center [621, 199] width 12 height 12
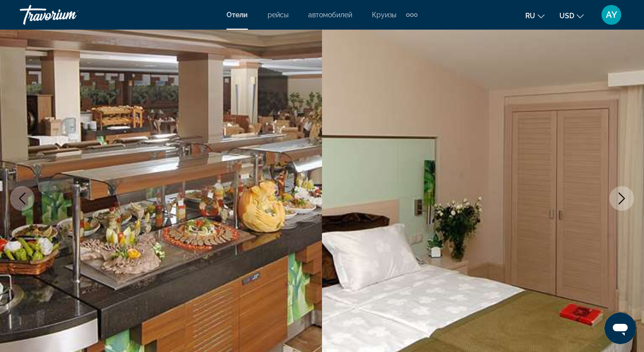
click at [620, 199] on icon "Next image" at bounding box center [621, 199] width 12 height 12
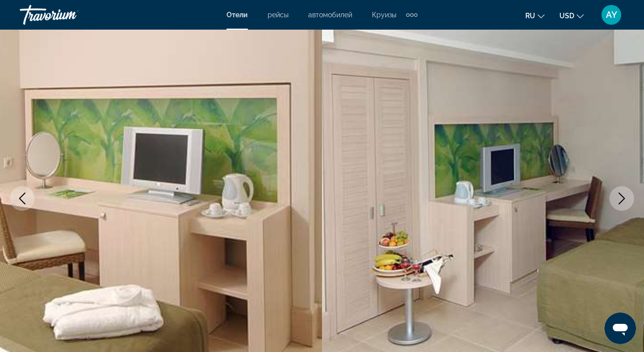
click at [620, 199] on icon "Next image" at bounding box center [621, 199] width 12 height 12
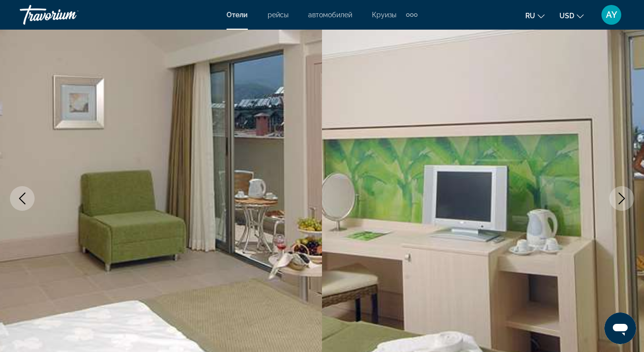
click at [620, 199] on icon "Next image" at bounding box center [621, 199] width 12 height 12
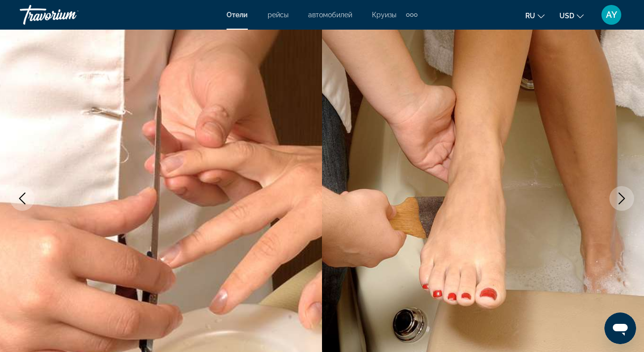
click at [620, 199] on icon "Next image" at bounding box center [621, 199] width 12 height 12
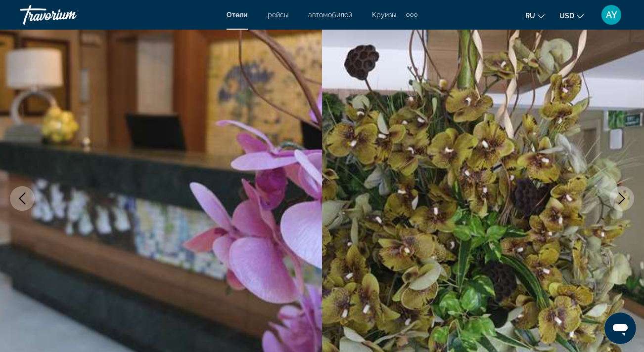
click at [620, 199] on icon "Next image" at bounding box center [621, 199] width 12 height 12
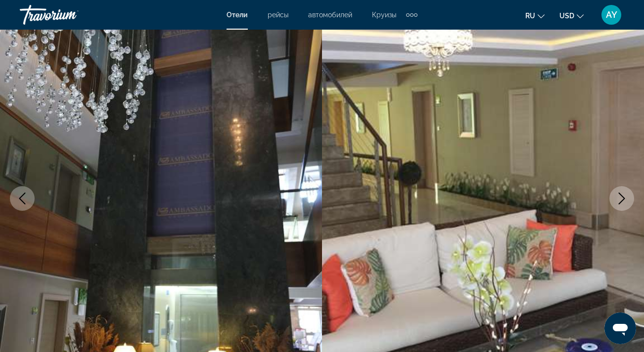
click at [620, 199] on icon "Next image" at bounding box center [621, 199] width 12 height 12
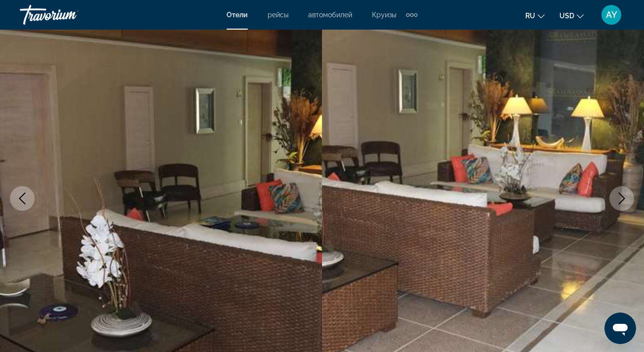
click at [620, 199] on icon "Next image" at bounding box center [621, 199] width 12 height 12
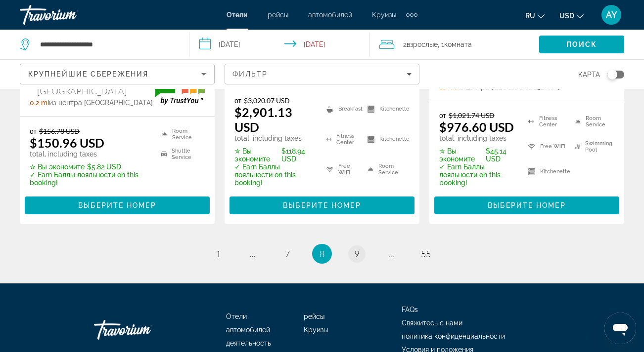
scroll to position [1539, 0]
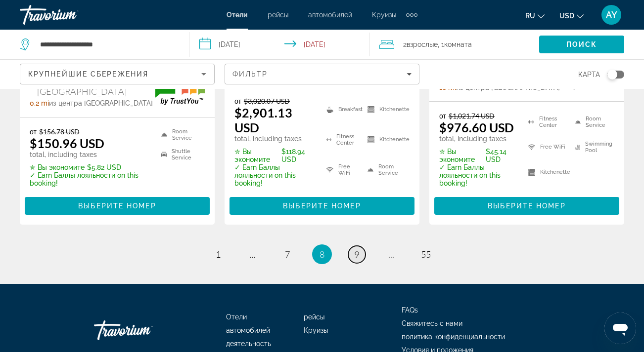
click at [355, 249] on span "9" at bounding box center [356, 254] width 5 height 11
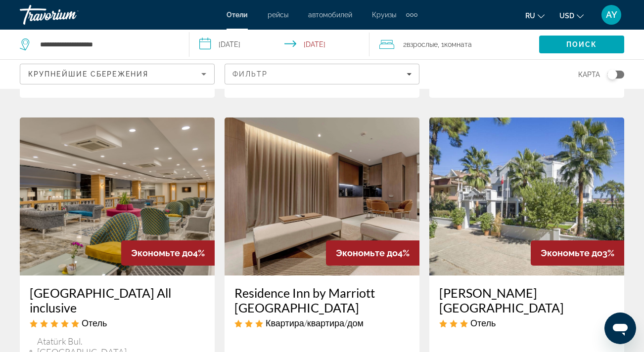
scroll to position [398, 0]
click at [497, 225] on img "Main content" at bounding box center [526, 196] width 195 height 158
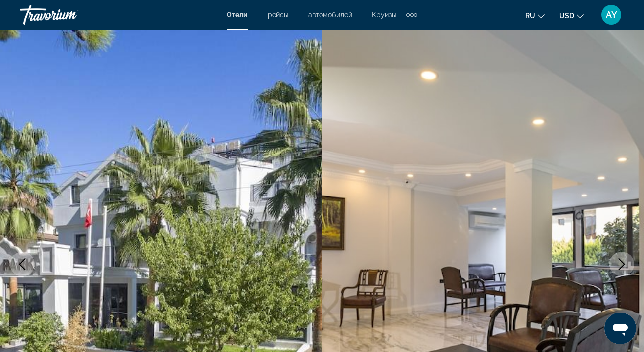
click at [621, 262] on icon "Next image" at bounding box center [621, 265] width 12 height 12
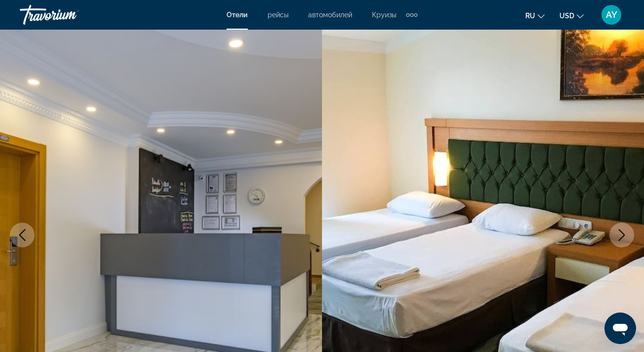
scroll to position [30, 0]
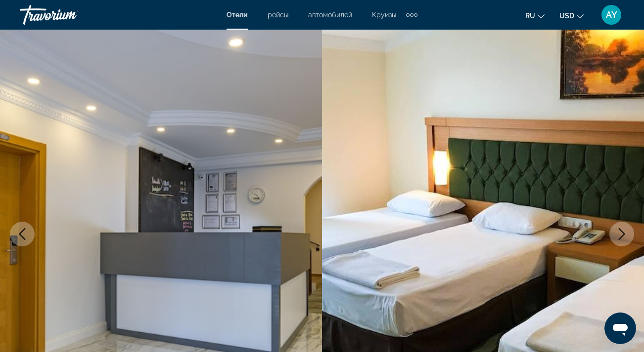
click at [624, 231] on icon "Next image" at bounding box center [621, 234] width 12 height 12
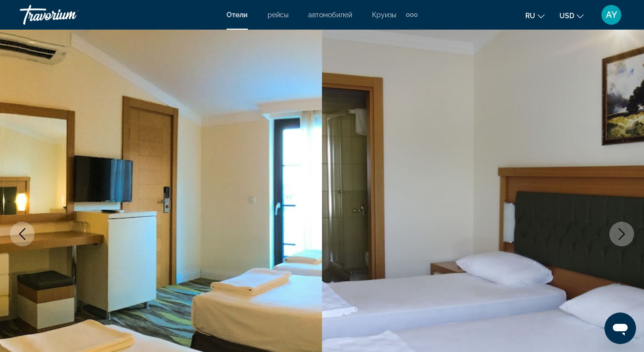
click at [624, 231] on icon "Next image" at bounding box center [621, 234] width 12 height 12
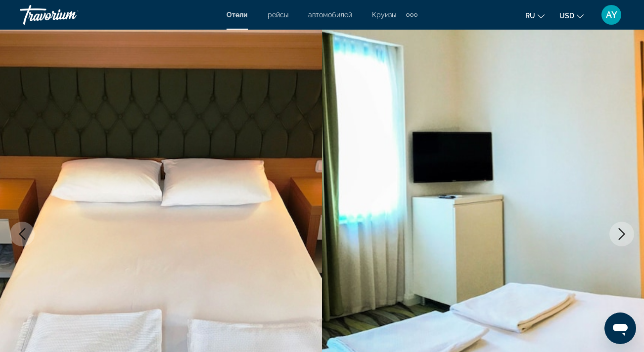
click at [624, 231] on icon "Next image" at bounding box center [621, 234] width 12 height 12
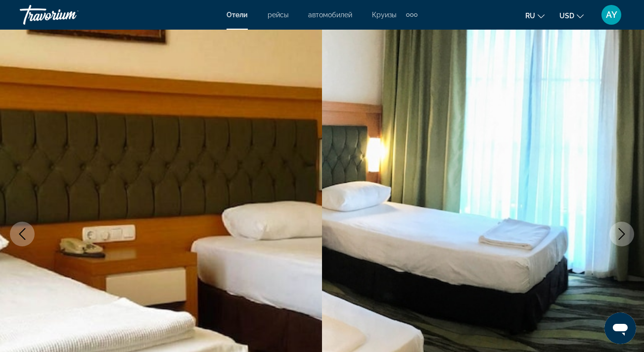
click at [624, 231] on icon "Next image" at bounding box center [621, 234] width 12 height 12
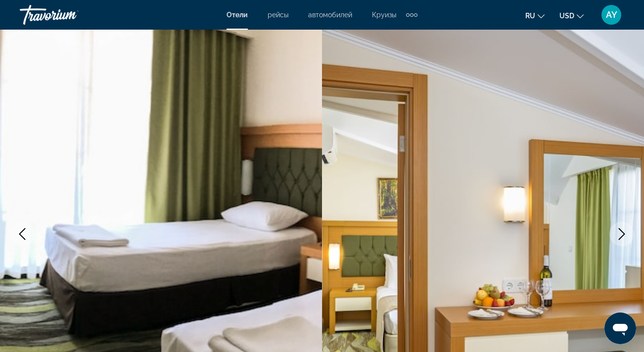
click at [624, 231] on icon "Next image" at bounding box center [621, 234] width 12 height 12
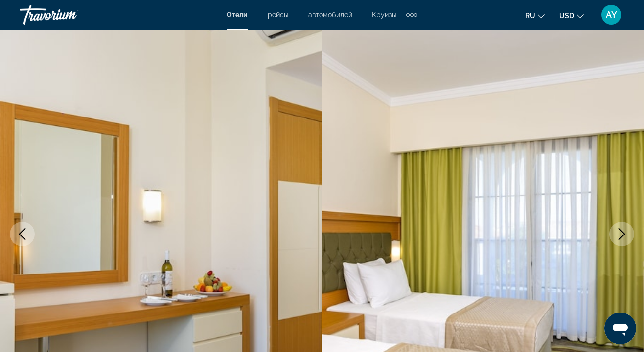
click at [624, 231] on icon "Next image" at bounding box center [621, 234] width 12 height 12
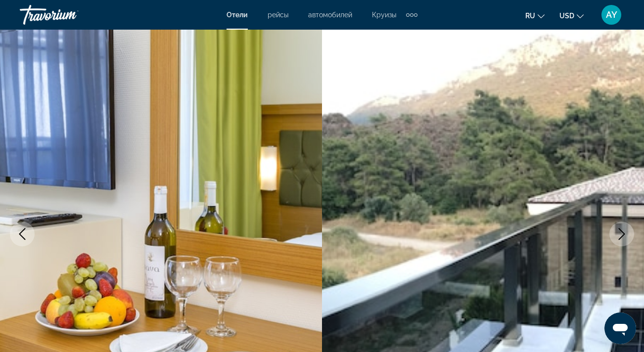
click at [624, 231] on icon "Next image" at bounding box center [621, 234] width 12 height 12
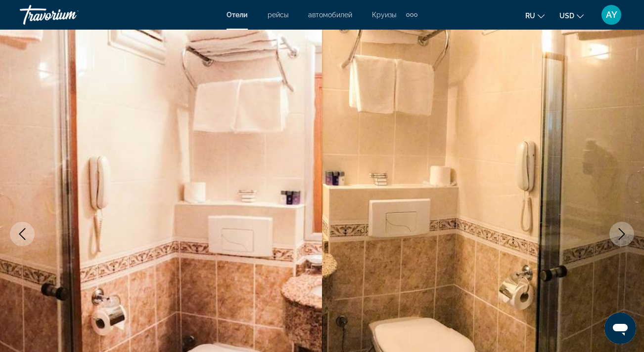
click at [624, 231] on icon "Next image" at bounding box center [621, 234] width 12 height 12
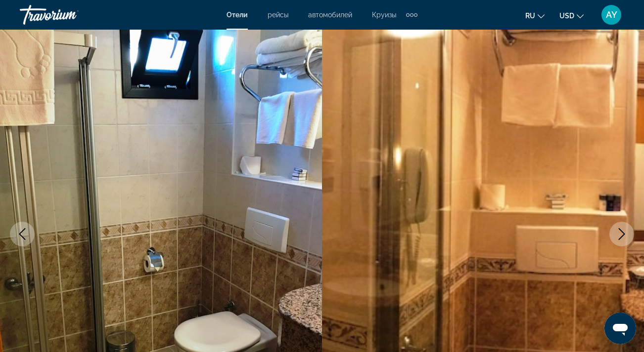
click at [624, 231] on icon "Next image" at bounding box center [621, 234] width 12 height 12
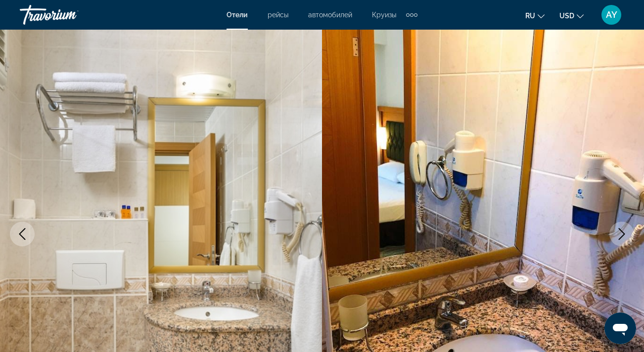
click at [624, 231] on icon "Next image" at bounding box center [621, 234] width 12 height 12
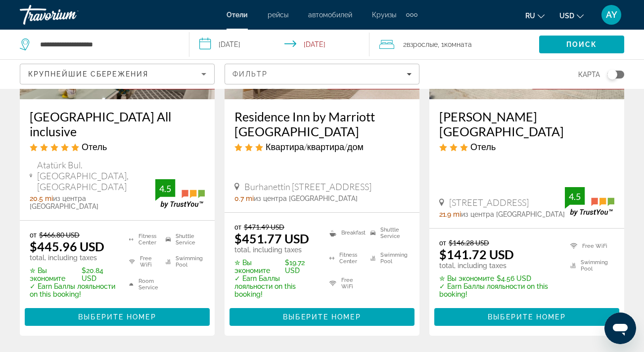
scroll to position [583, 0]
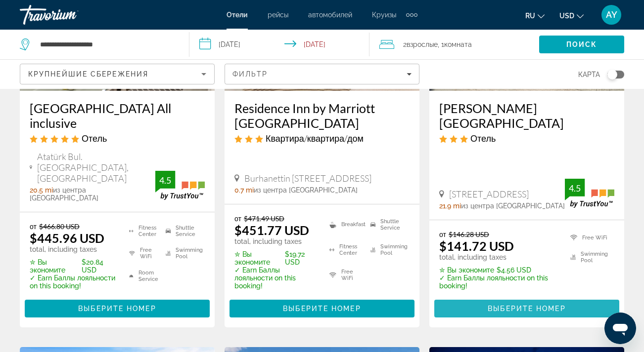
click at [496, 305] on span "Выберите номер" at bounding box center [526, 309] width 78 height 8
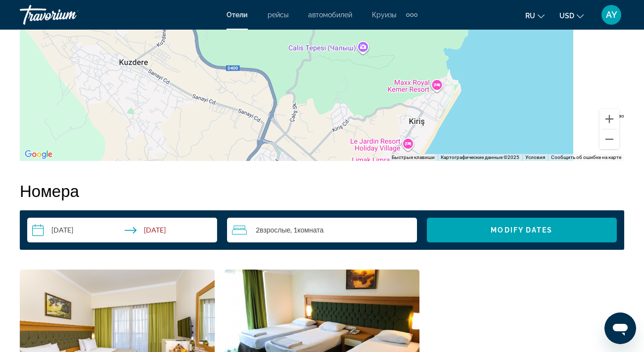
scroll to position [1302, 0]
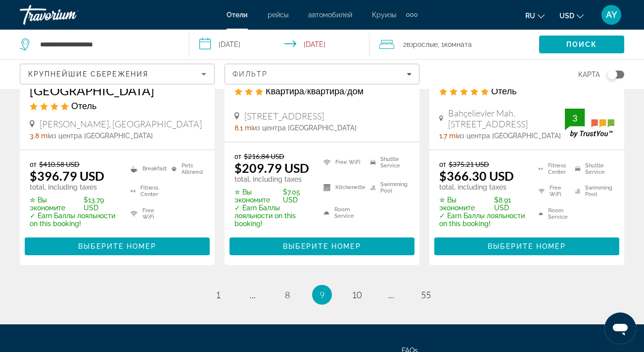
scroll to position [1466, 0]
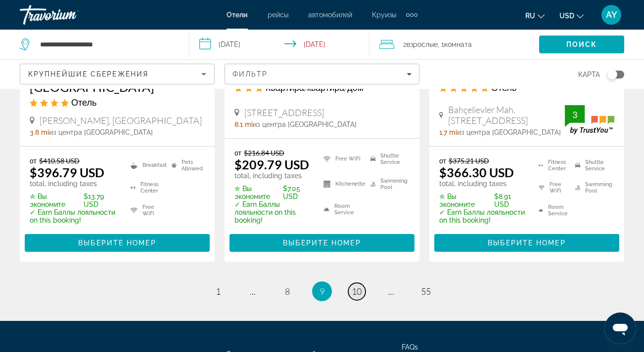
click at [356, 286] on span "10" at bounding box center [356, 291] width 10 height 11
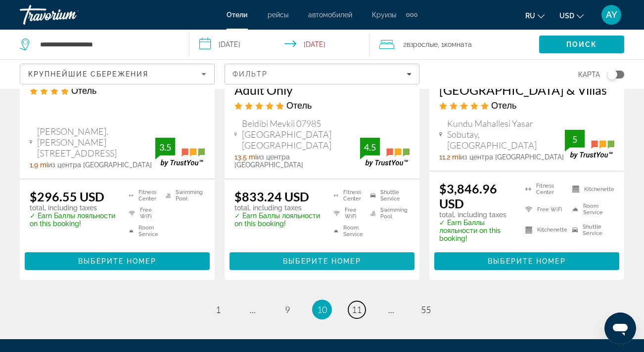
scroll to position [1463, 0]
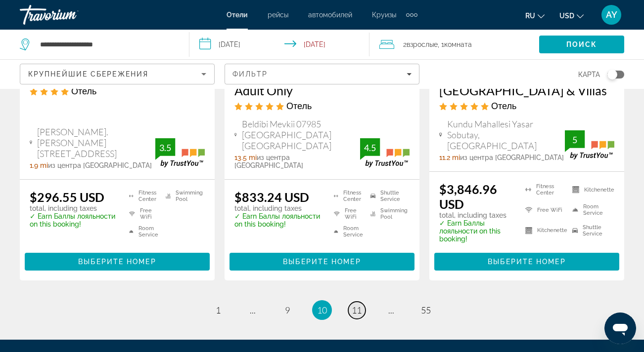
click at [358, 305] on span "11" at bounding box center [356, 310] width 10 height 11
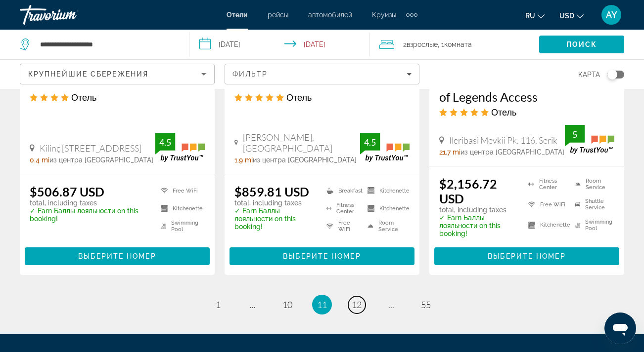
scroll to position [1379, 0]
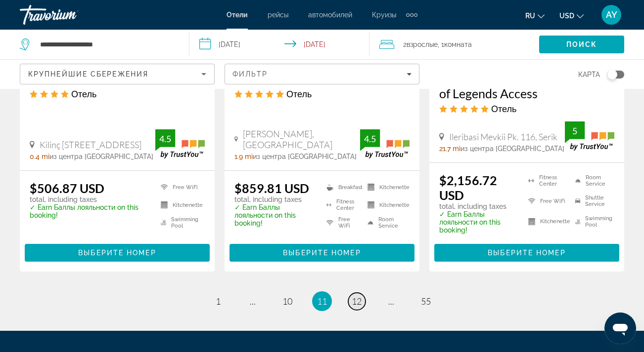
click at [355, 296] on span "12" at bounding box center [356, 301] width 10 height 11
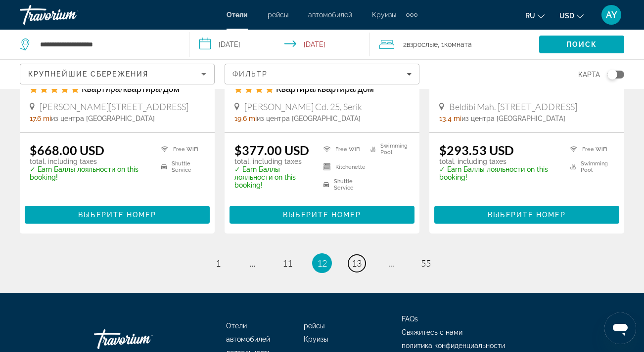
scroll to position [1388, 0]
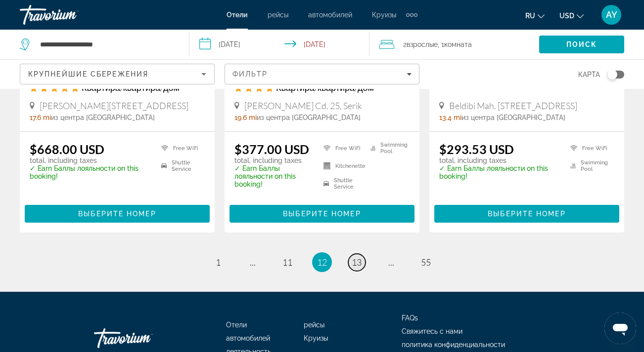
click at [359, 257] on span "13" at bounding box center [356, 262] width 10 height 11
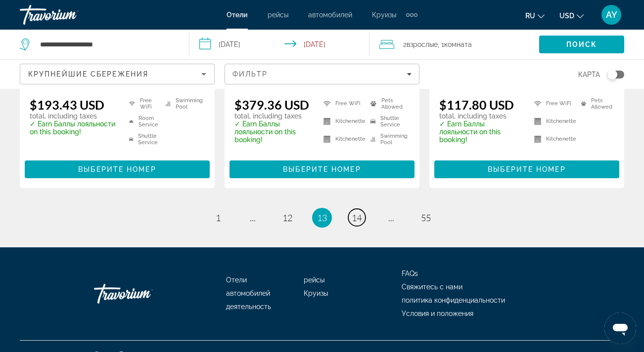
scroll to position [1425, 0]
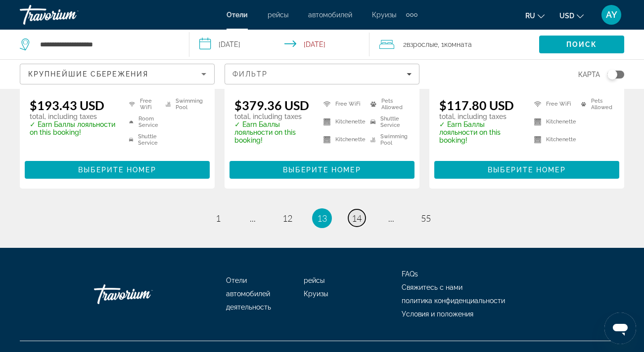
click at [359, 210] on link "page 14" at bounding box center [356, 218] width 17 height 17
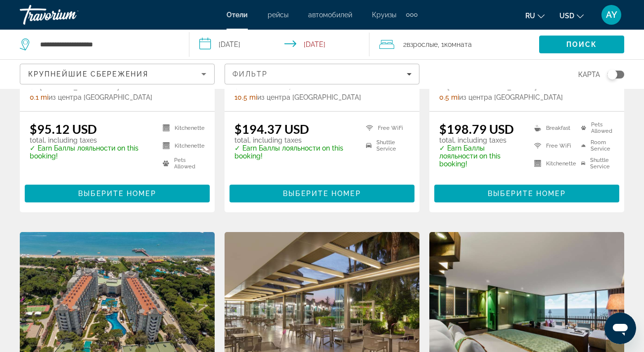
scroll to position [263, 0]
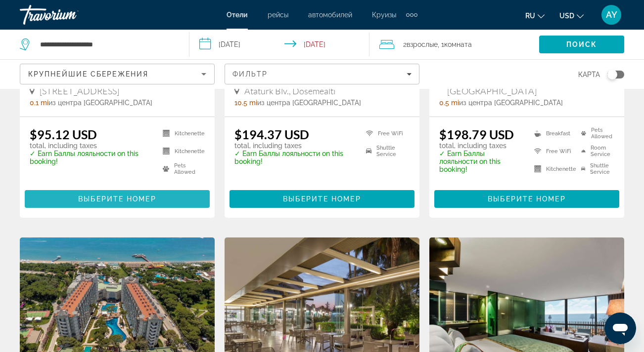
click at [137, 195] on span "Выберите номер" at bounding box center [117, 199] width 78 height 8
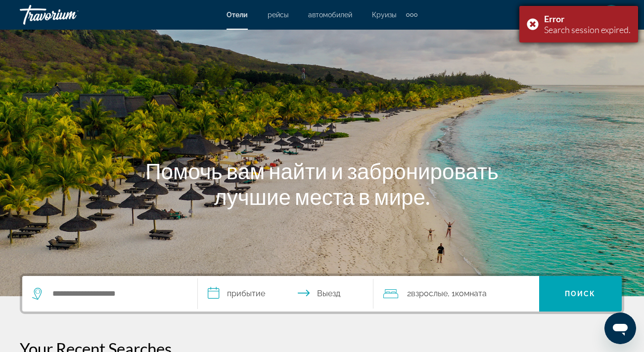
click at [532, 28] on div "Error Search session expired." at bounding box center [578, 24] width 119 height 37
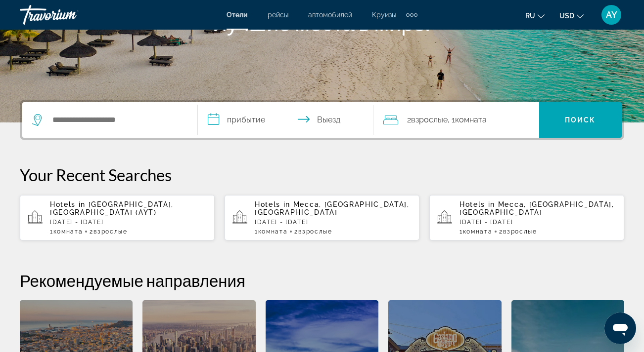
scroll to position [180, 0]
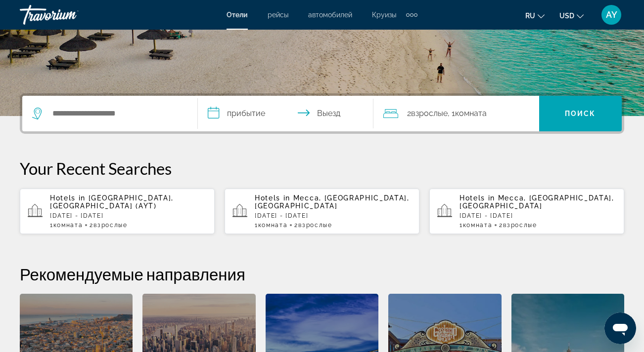
click at [168, 207] on span "[GEOGRAPHIC_DATA], [GEOGRAPHIC_DATA] (AYT)" at bounding box center [112, 202] width 124 height 16
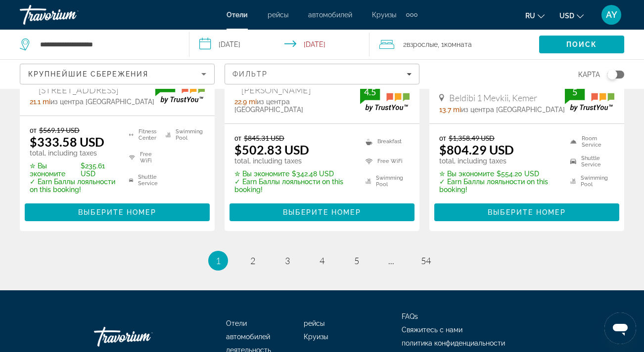
scroll to position [1462, 0]
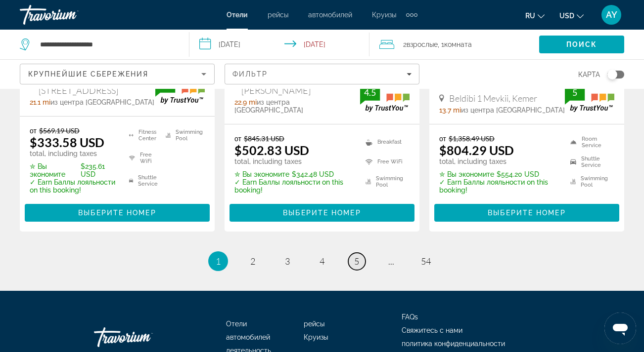
click at [355, 256] on span "5" at bounding box center [356, 261] width 5 height 11
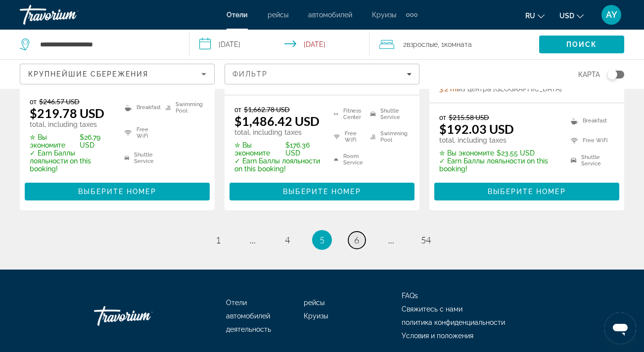
scroll to position [1525, 0]
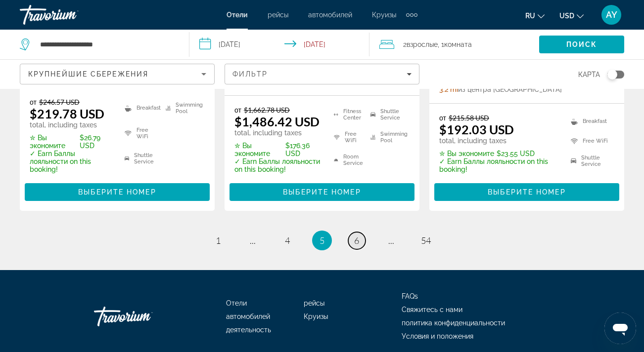
click at [357, 235] on span "6" at bounding box center [356, 240] width 5 height 11
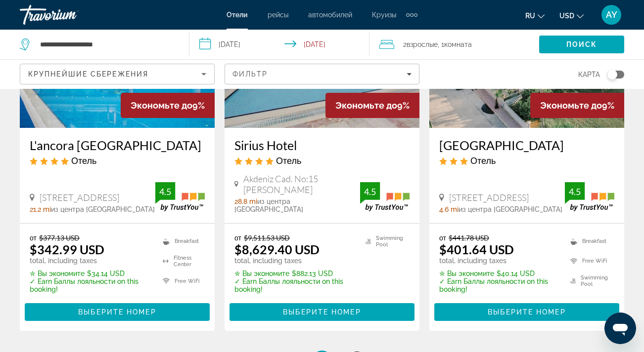
scroll to position [1372, 0]
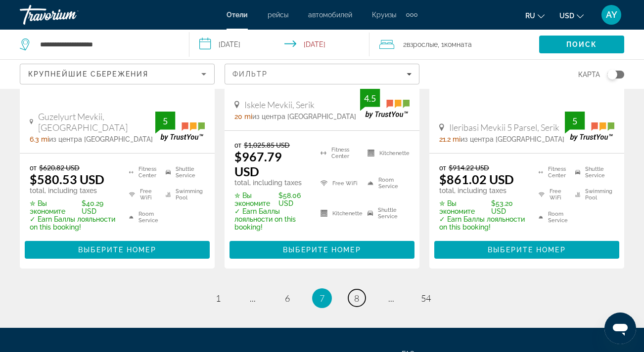
scroll to position [1444, 0]
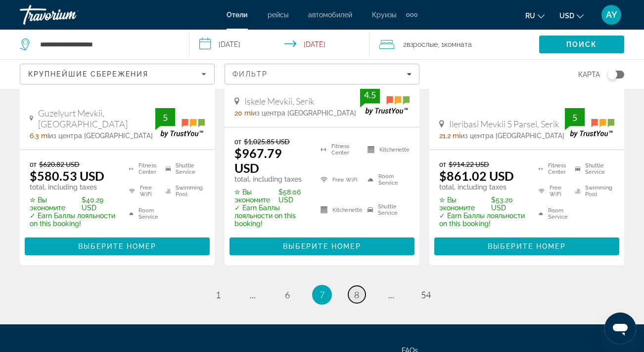
click at [356, 290] on span "8" at bounding box center [356, 295] width 5 height 11
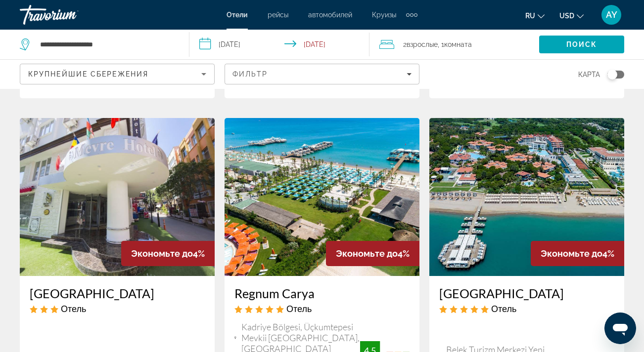
scroll to position [1226, 0]
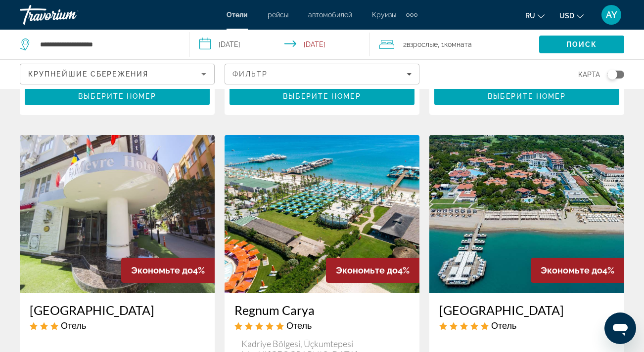
click at [133, 215] on img "Main content" at bounding box center [117, 214] width 195 height 158
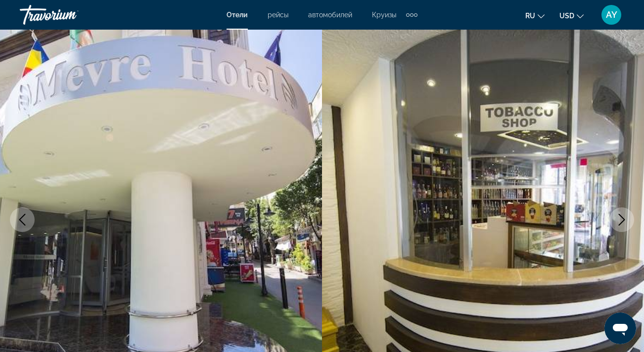
scroll to position [52, 0]
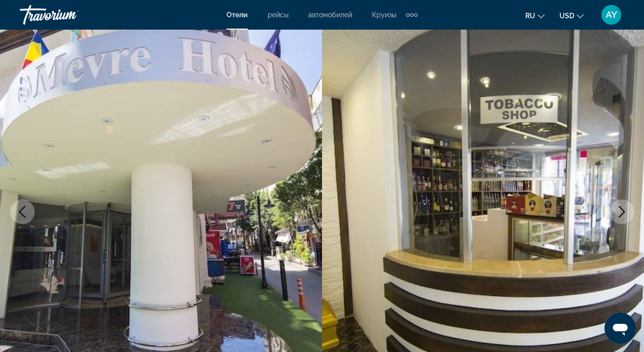
click at [624, 213] on icon "Next image" at bounding box center [621, 212] width 12 height 12
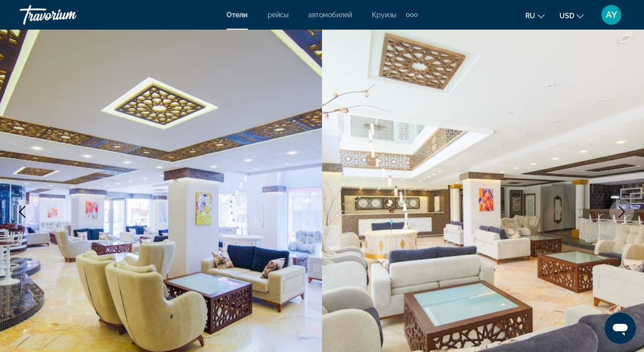
click at [624, 213] on icon "Next image" at bounding box center [621, 212] width 12 height 12
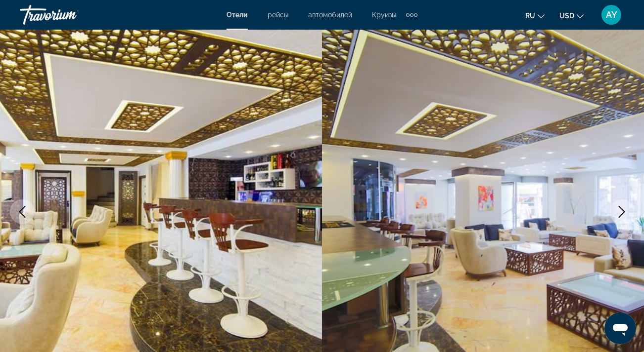
click at [624, 213] on icon "Next image" at bounding box center [621, 212] width 12 height 12
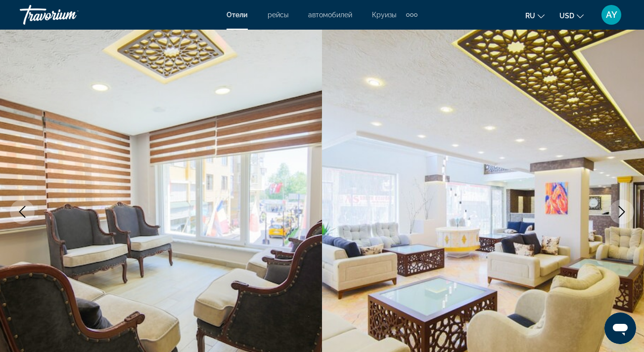
click at [624, 213] on icon "Next image" at bounding box center [621, 212] width 12 height 12
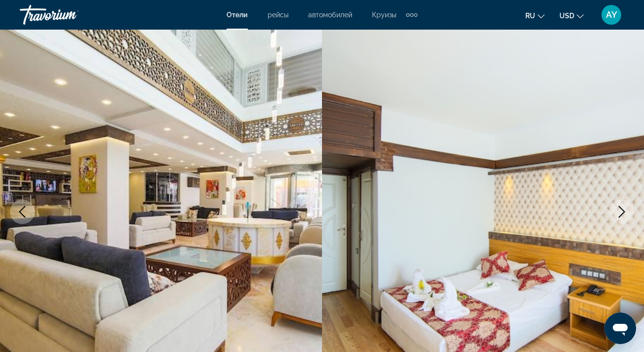
click at [624, 213] on icon "Next image" at bounding box center [621, 212] width 12 height 12
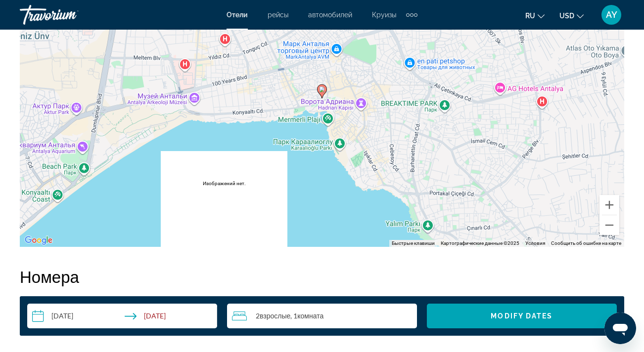
scroll to position [1166, 0]
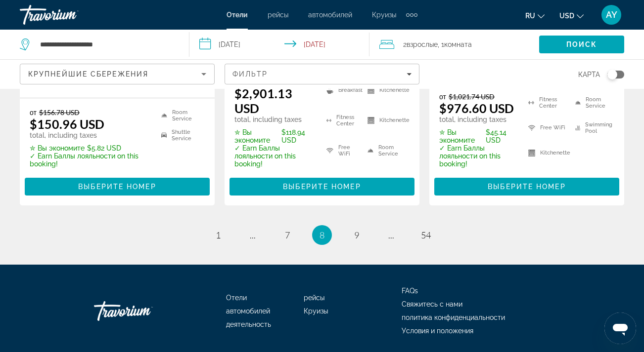
scroll to position [1557, 0]
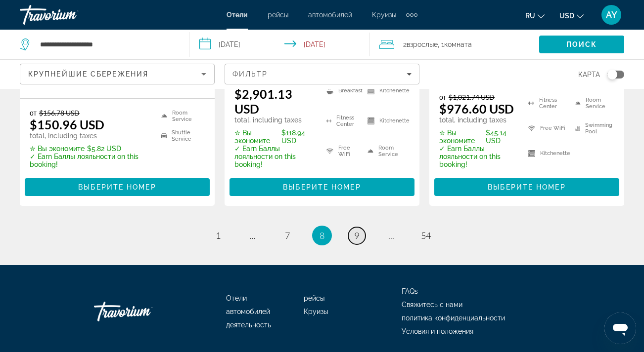
click at [357, 230] on span "9" at bounding box center [356, 235] width 5 height 11
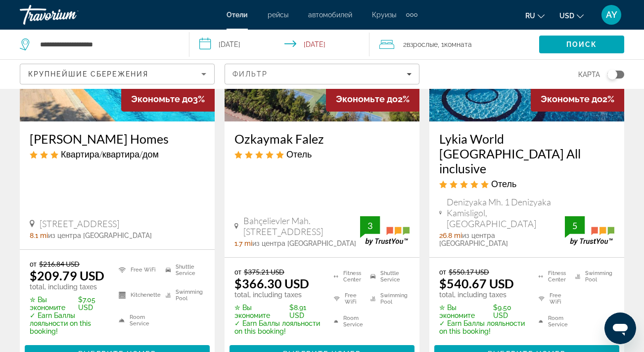
scroll to position [1400, 0]
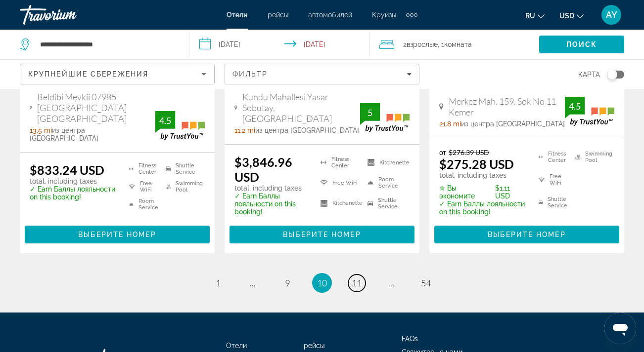
scroll to position [1518, 0]
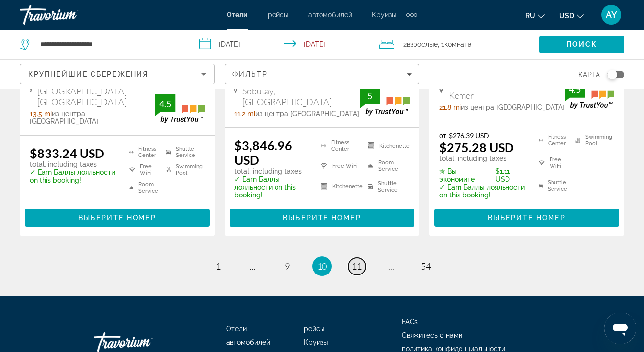
click at [357, 261] on span "11" at bounding box center [356, 266] width 10 height 11
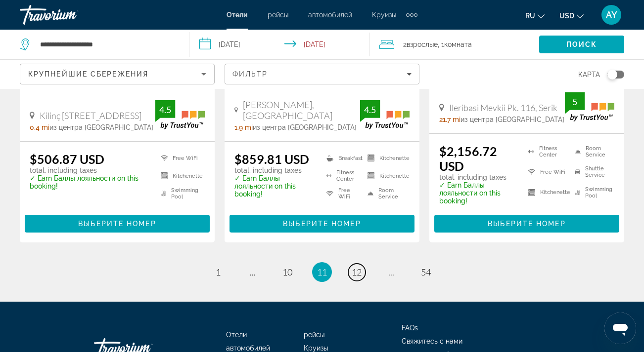
scroll to position [1407, 0]
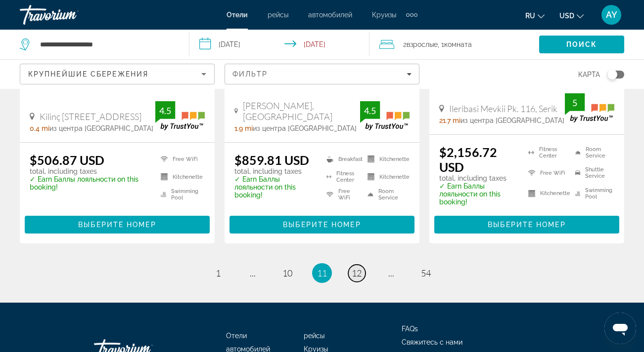
click at [354, 268] on span "12" at bounding box center [356, 273] width 10 height 11
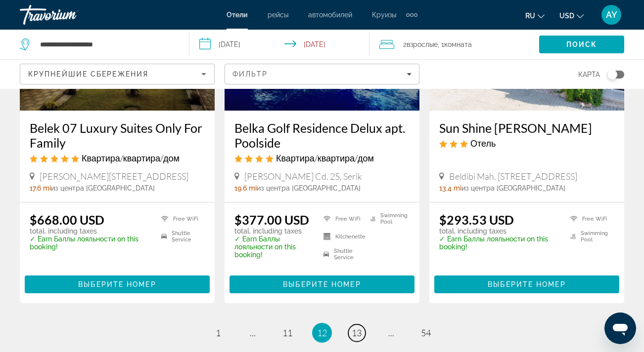
scroll to position [1320, 0]
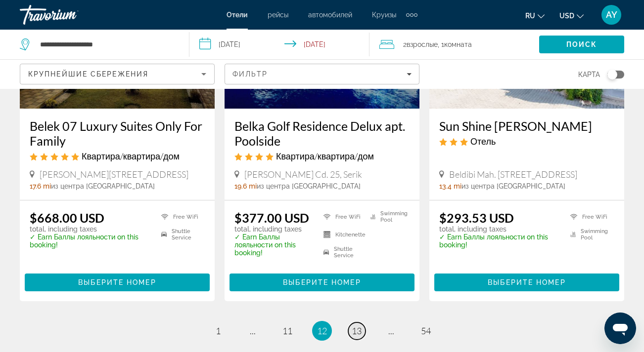
click at [354, 326] on span "13" at bounding box center [356, 331] width 10 height 11
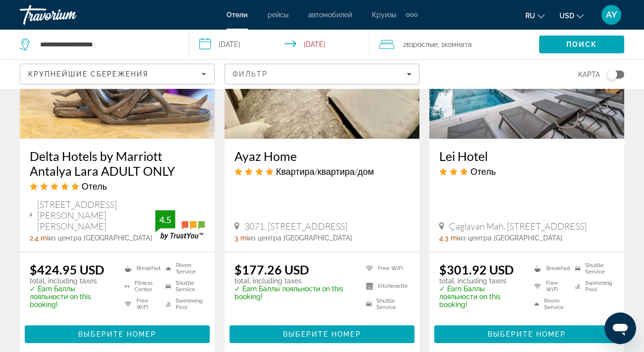
scroll to position [890, 0]
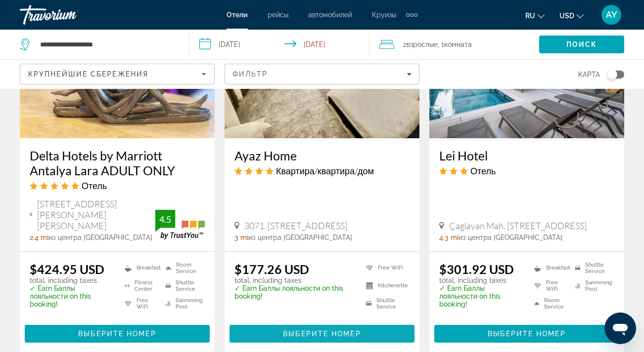
click at [332, 330] on span "Выберите номер" at bounding box center [322, 334] width 78 height 8
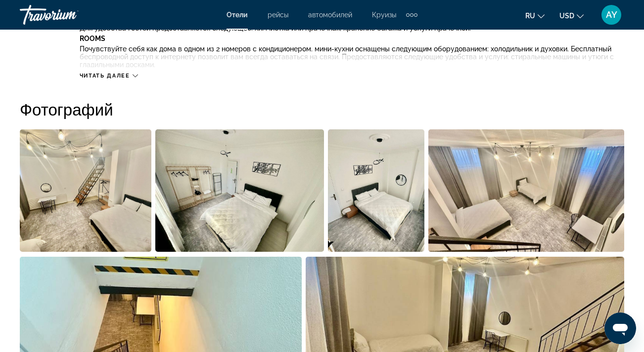
scroll to position [614, 0]
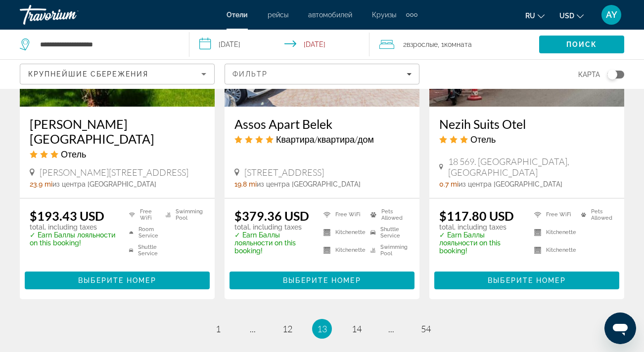
scroll to position [1315, 0]
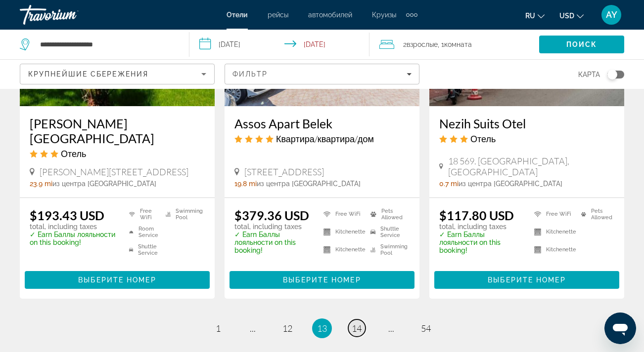
click at [359, 323] on span "14" at bounding box center [356, 328] width 10 height 11
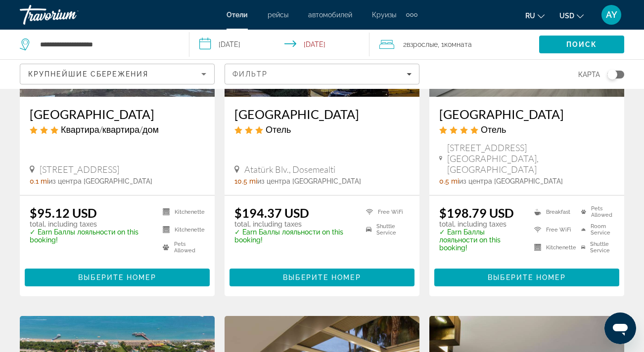
scroll to position [182, 0]
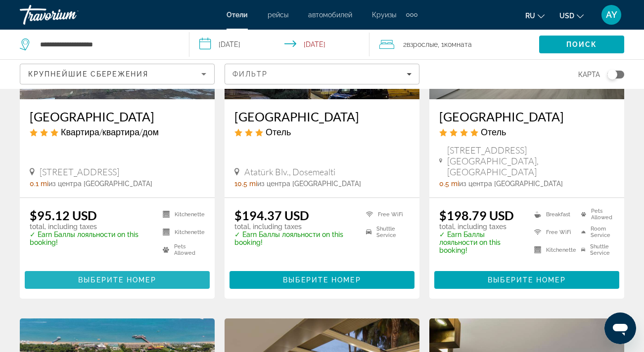
click at [146, 276] on span "Выберите номер" at bounding box center [117, 280] width 78 height 8
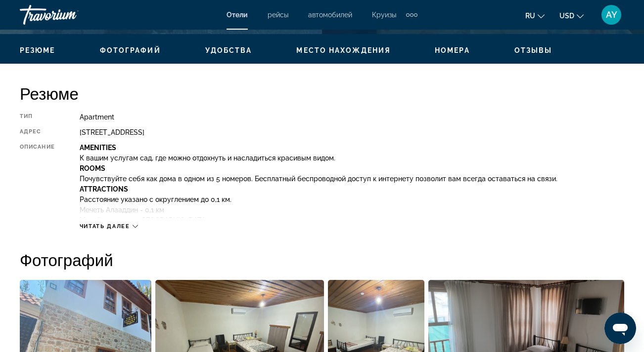
scroll to position [468, 0]
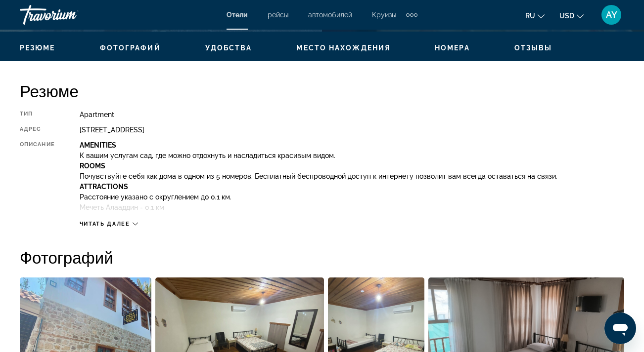
click at [129, 223] on span "Читать далее" at bounding box center [105, 224] width 50 height 6
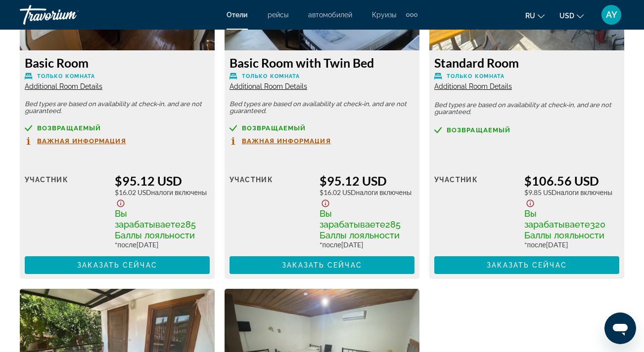
scroll to position [1824, 0]
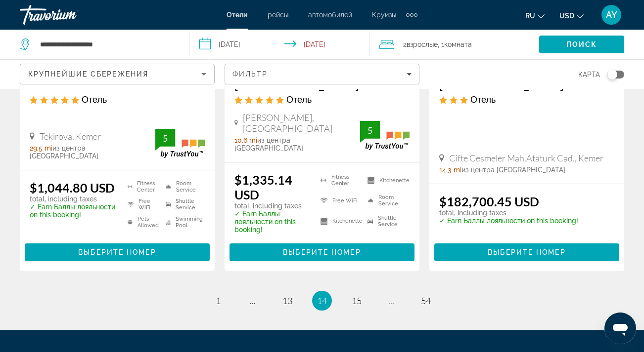
scroll to position [1355, 0]
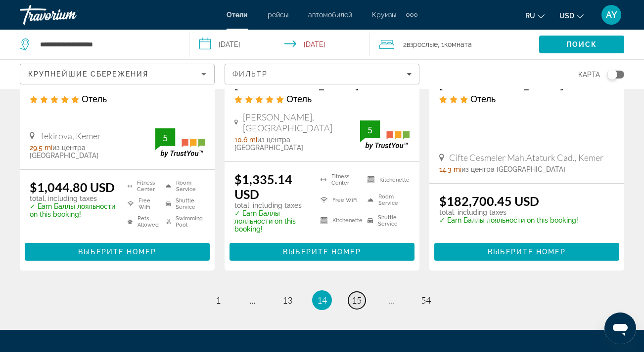
click at [357, 295] on span "15" at bounding box center [356, 300] width 10 height 11
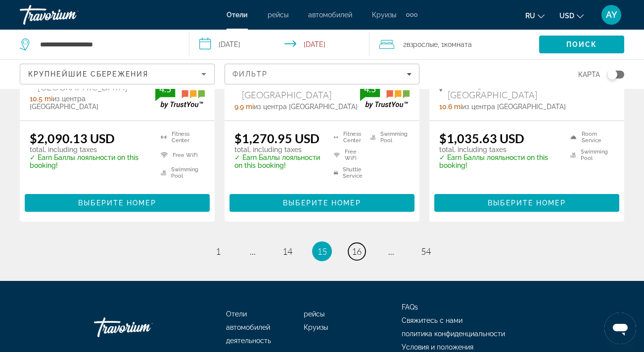
scroll to position [1456, 0]
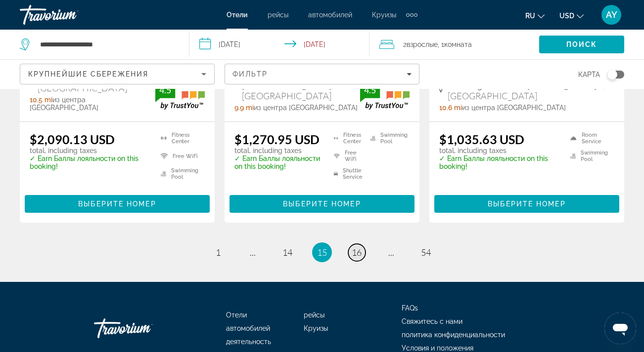
click at [356, 247] on span "16" at bounding box center [356, 252] width 10 height 11
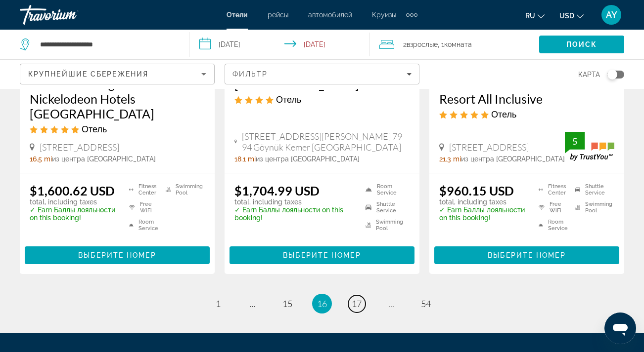
scroll to position [1405, 0]
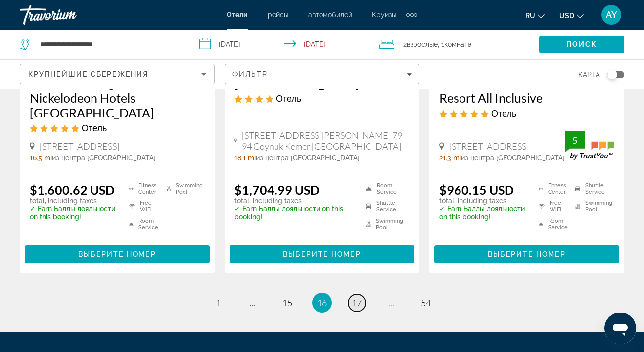
click at [357, 298] on span "17" at bounding box center [356, 303] width 10 height 11
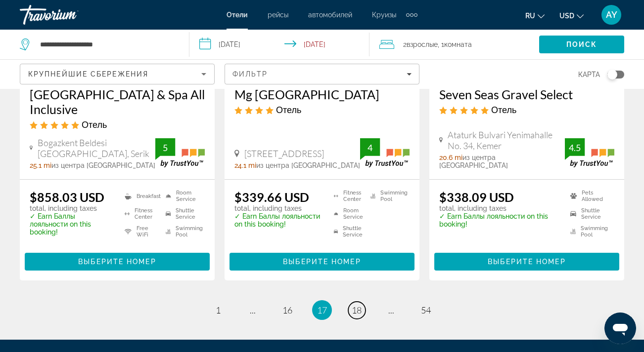
scroll to position [1374, 0]
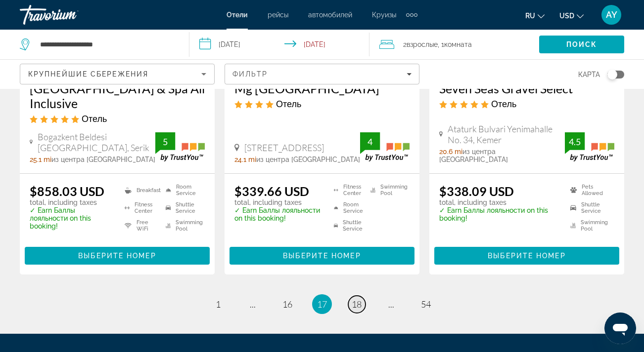
click at [356, 299] on span "18" at bounding box center [356, 304] width 10 height 11
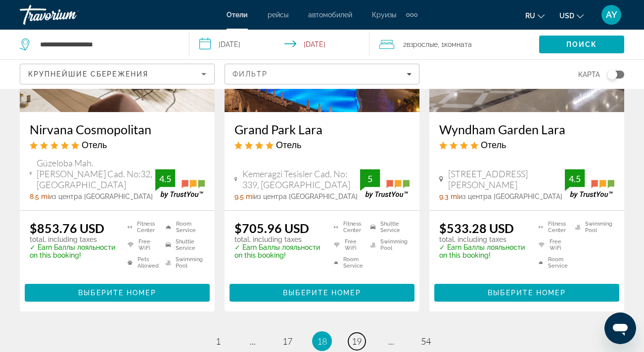
scroll to position [1327, 0]
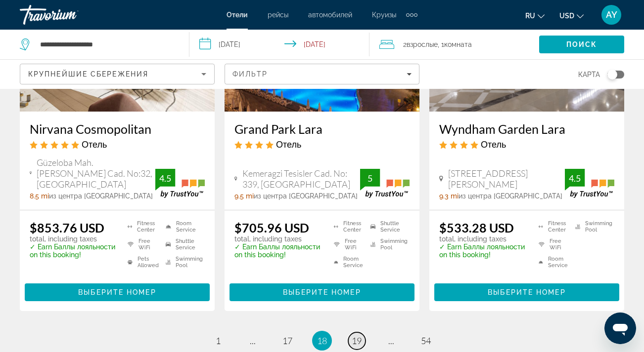
click at [354, 336] on span "19" at bounding box center [356, 341] width 10 height 11
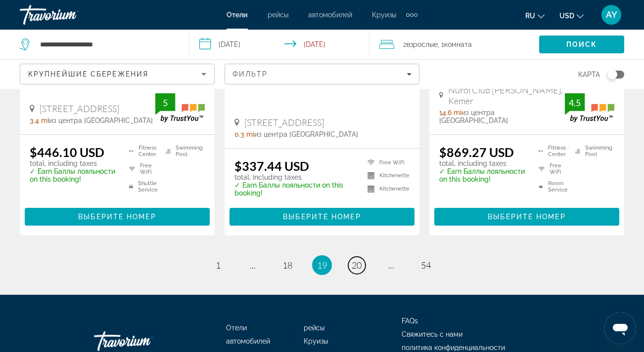
scroll to position [1418, 0]
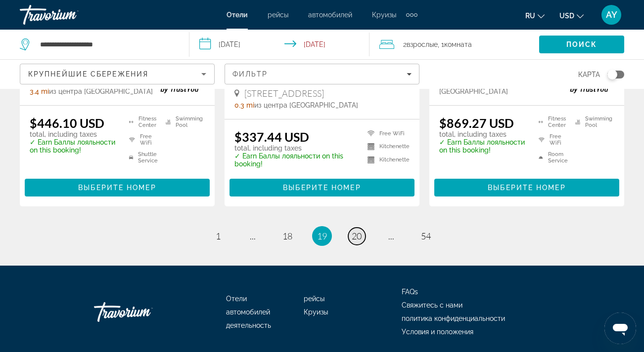
click at [357, 231] on span "20" at bounding box center [356, 236] width 10 height 11
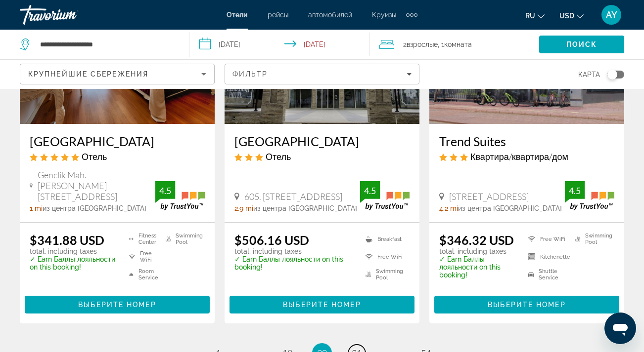
scroll to position [1317, 0]
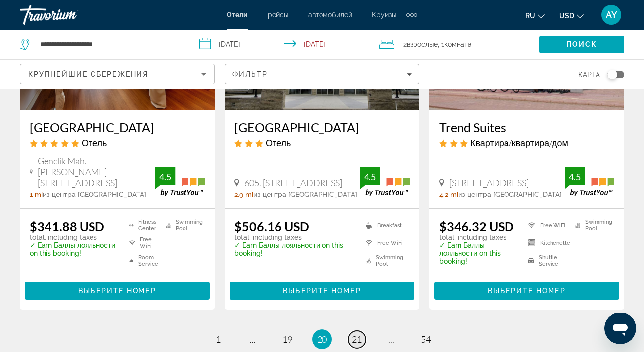
click at [356, 334] on span "21" at bounding box center [356, 339] width 10 height 11
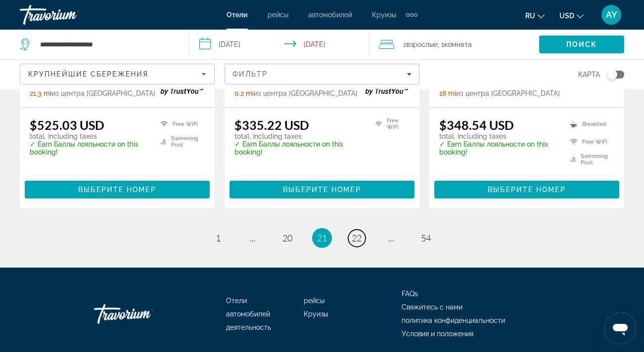
scroll to position [1432, 0]
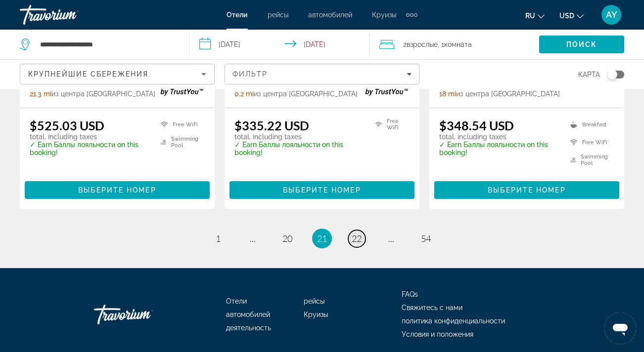
click at [361, 233] on span "22" at bounding box center [356, 238] width 10 height 11
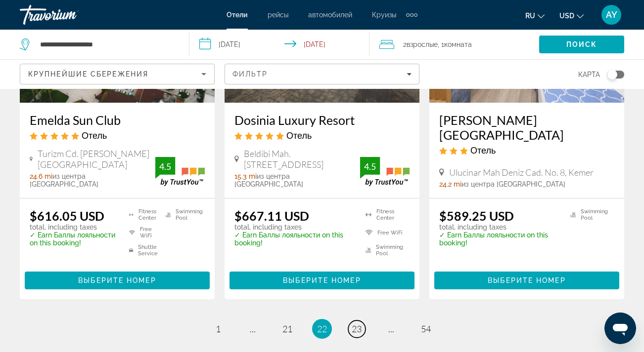
scroll to position [1339, 0]
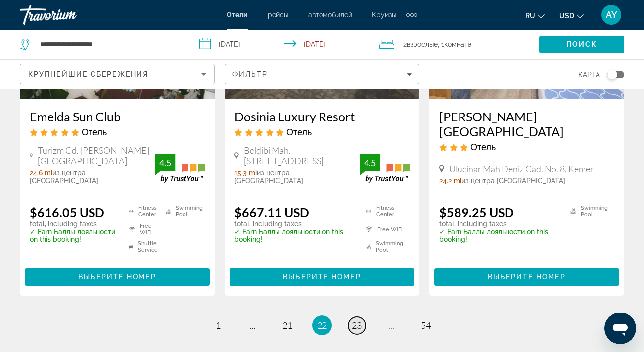
click at [355, 320] on span "23" at bounding box center [356, 325] width 10 height 11
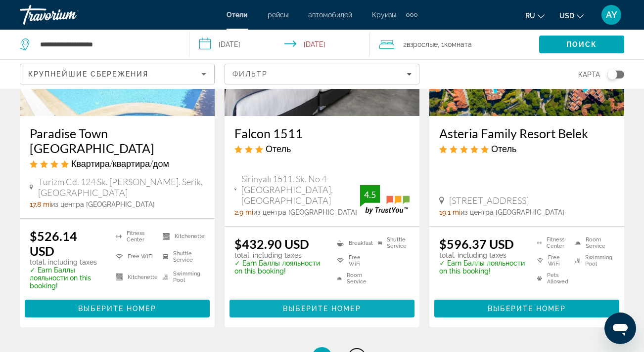
scroll to position [1297, 0]
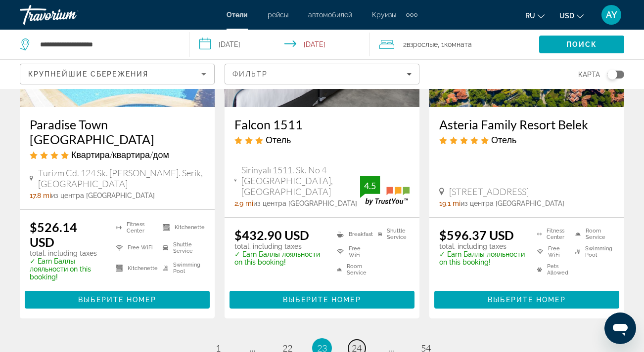
click at [357, 343] on span "24" at bounding box center [356, 348] width 10 height 11
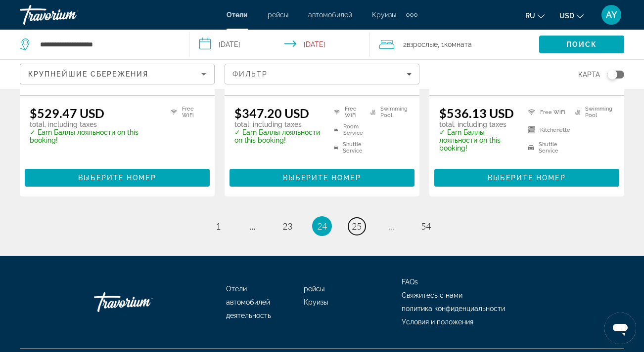
scroll to position [1399, 0]
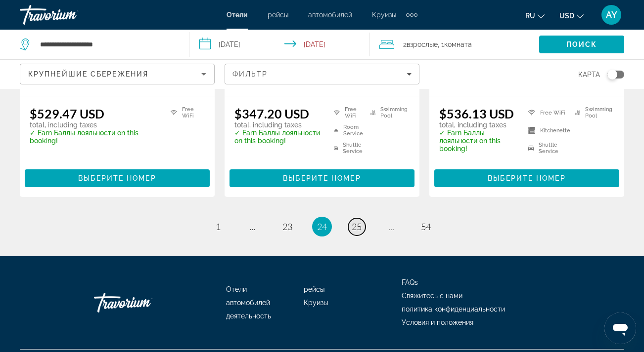
click at [354, 221] on span "25" at bounding box center [356, 226] width 10 height 11
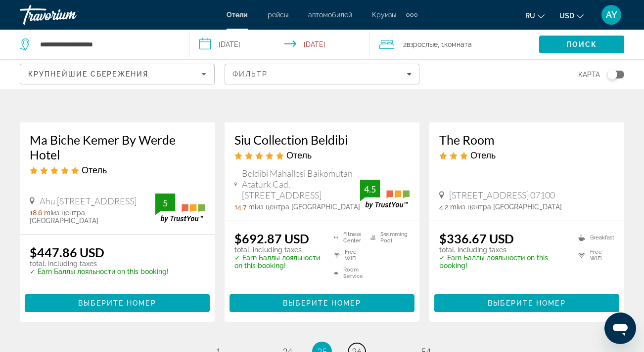
scroll to position [1276, 0]
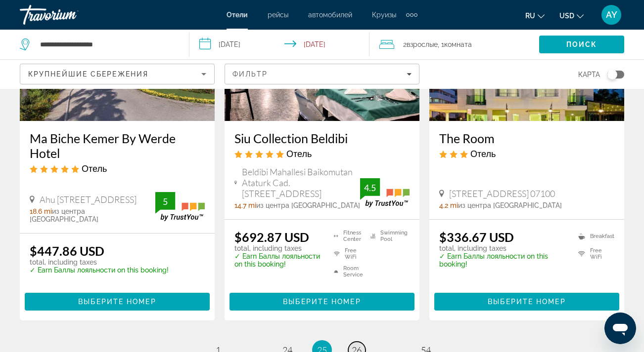
click at [355, 345] on span "26" at bounding box center [356, 350] width 10 height 11
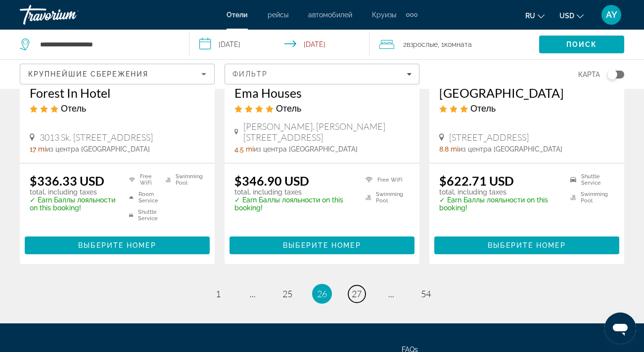
scroll to position [1306, 0]
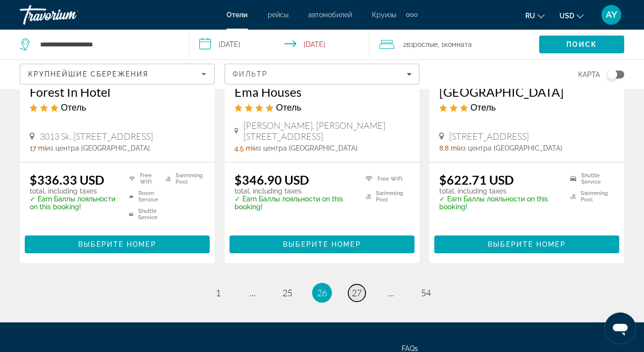
click at [353, 288] on link "page 27" at bounding box center [356, 293] width 17 height 17
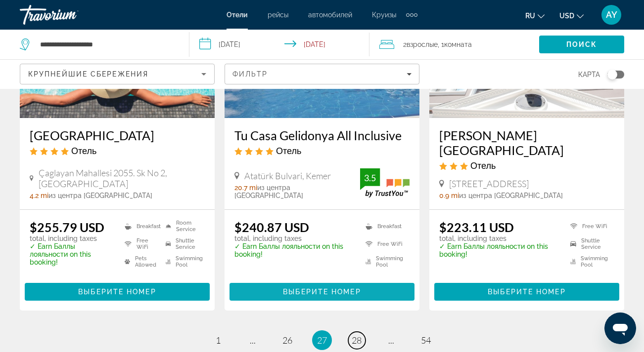
scroll to position [1313, 0]
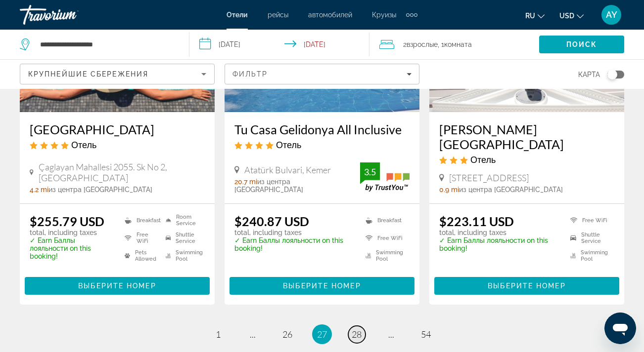
click at [361, 329] on span "28" at bounding box center [356, 334] width 10 height 11
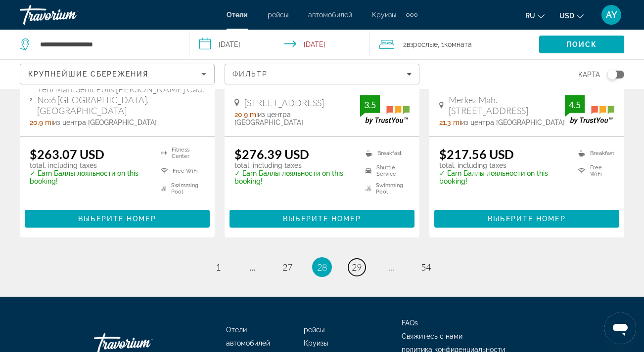
scroll to position [1372, 0]
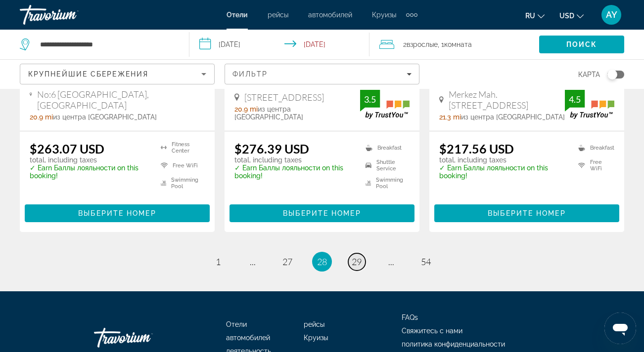
click at [360, 257] on span "29" at bounding box center [356, 262] width 10 height 11
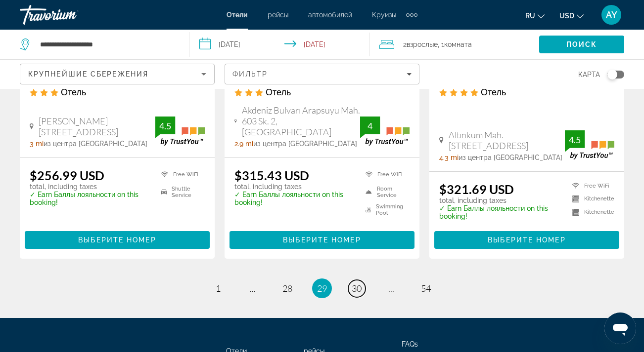
scroll to position [1358, 0]
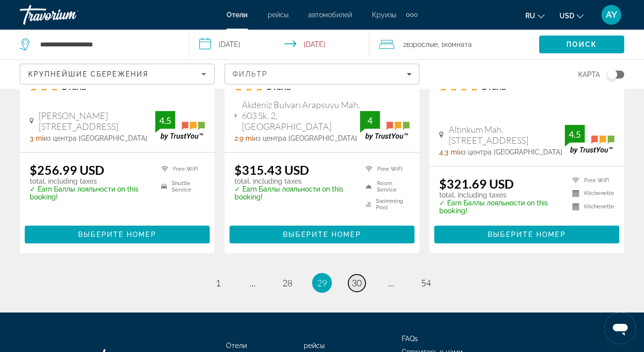
click at [360, 278] on span "30" at bounding box center [356, 283] width 10 height 11
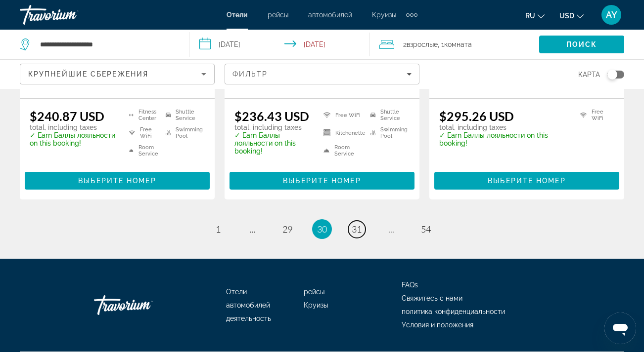
scroll to position [1403, 0]
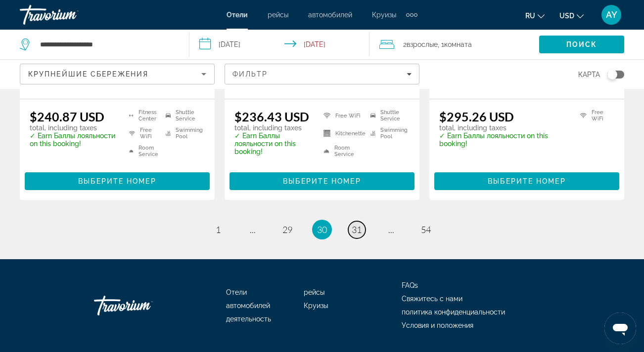
click at [361, 224] on span "31" at bounding box center [356, 229] width 10 height 11
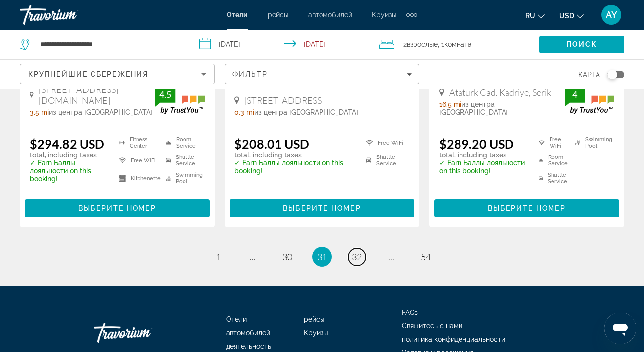
scroll to position [1399, 0]
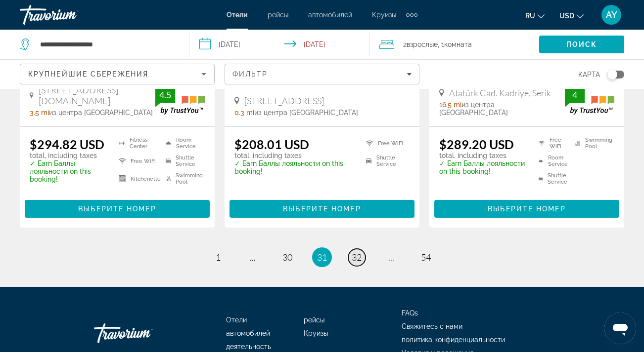
click at [354, 252] on span "32" at bounding box center [356, 257] width 10 height 11
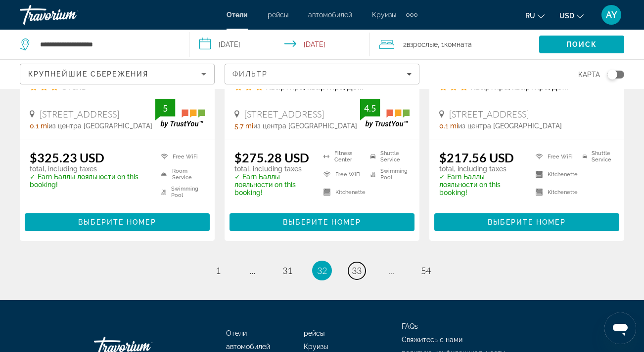
scroll to position [1330, 0]
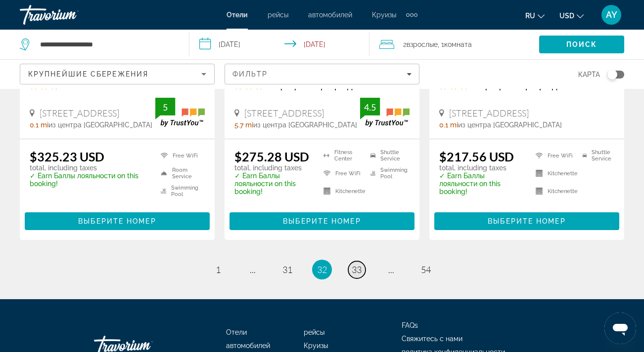
click at [356, 269] on span "33" at bounding box center [356, 269] width 10 height 11
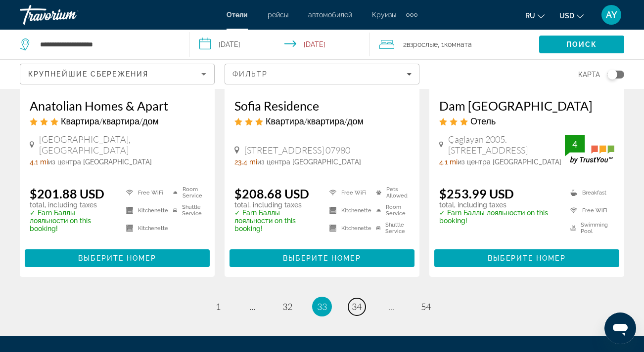
scroll to position [1296, 0]
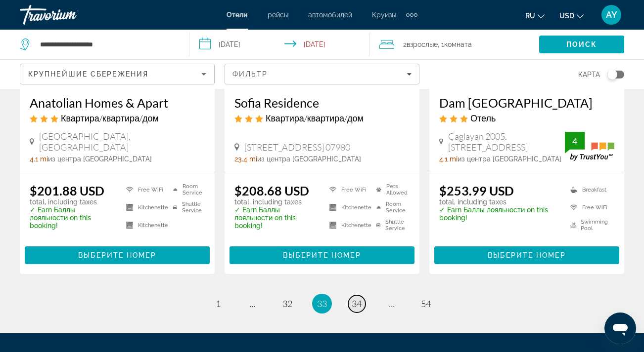
click at [358, 302] on span "34" at bounding box center [356, 304] width 10 height 11
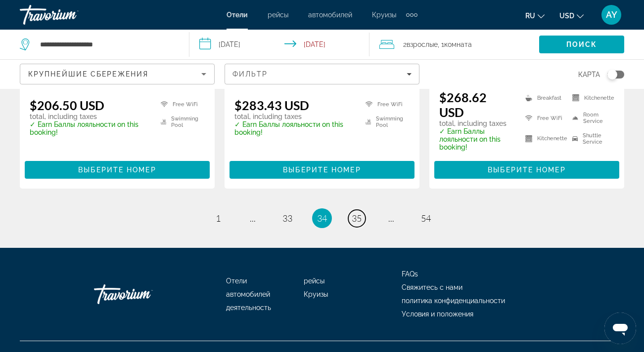
scroll to position [1399, 0]
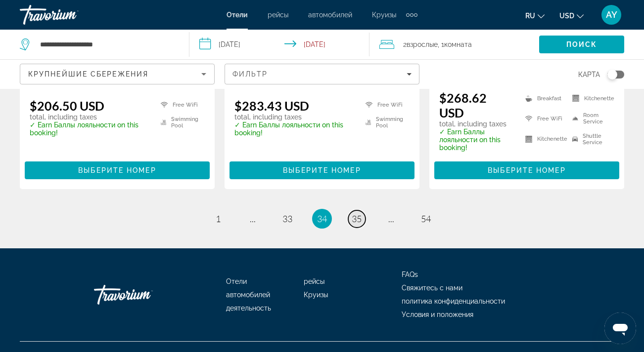
click at [356, 214] on span "35" at bounding box center [356, 219] width 10 height 11
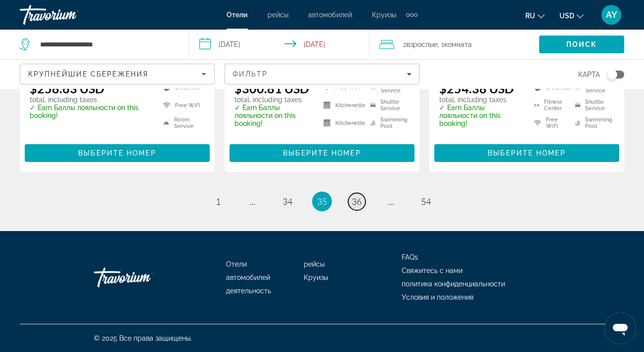
scroll to position [1421, 0]
click at [356, 205] on span "36" at bounding box center [356, 201] width 10 height 11
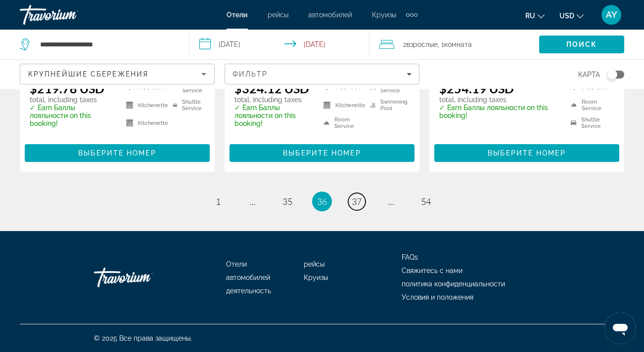
scroll to position [1414, 0]
click at [360, 203] on span "37" at bounding box center [356, 201] width 10 height 11
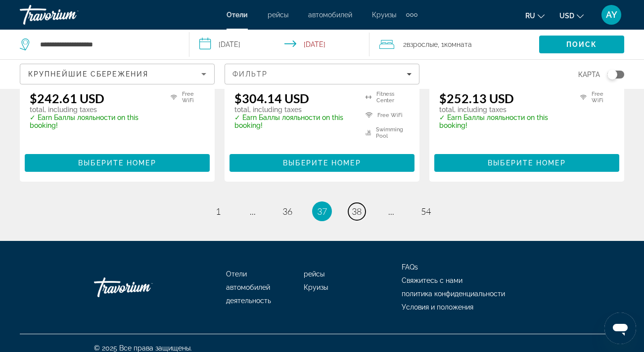
scroll to position [1371, 0]
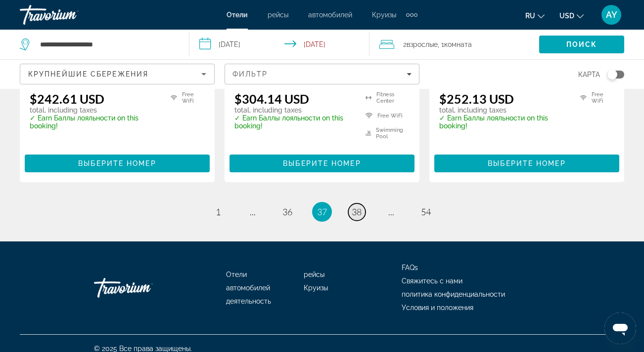
click at [361, 207] on span "38" at bounding box center [356, 212] width 10 height 11
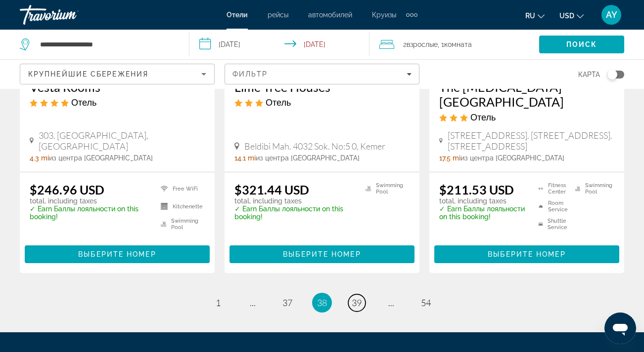
scroll to position [1332, 0]
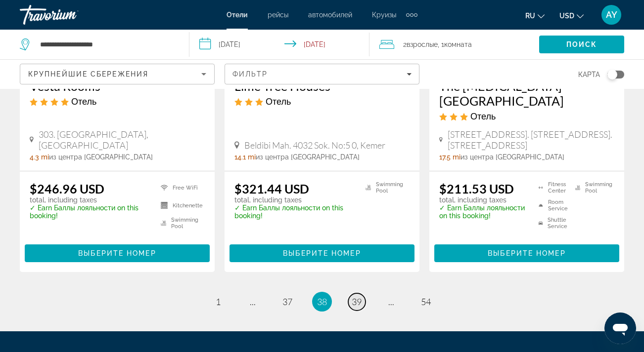
click at [356, 297] on span "39" at bounding box center [356, 302] width 10 height 11
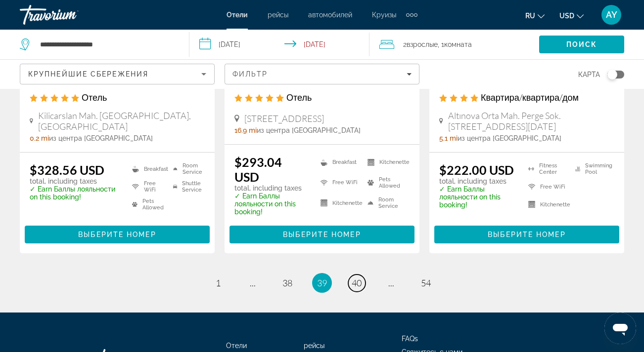
scroll to position [1320, 0]
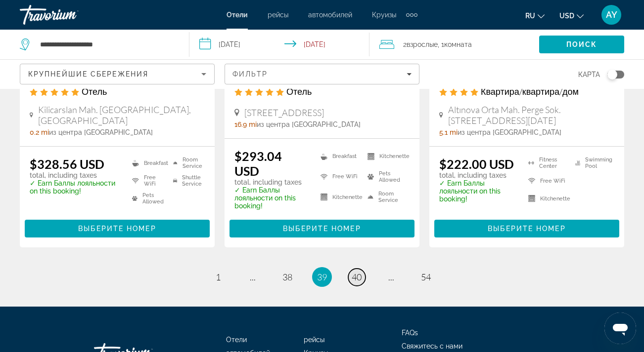
click at [357, 281] on span "40" at bounding box center [356, 277] width 10 height 11
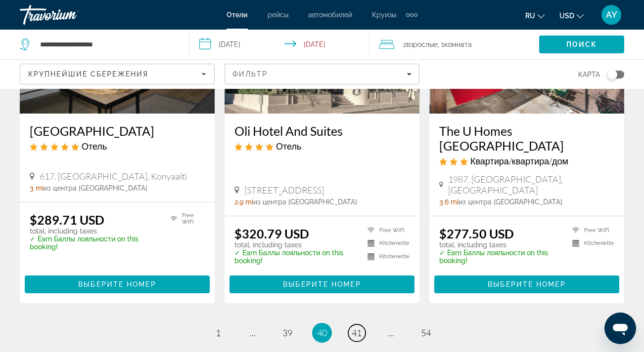
scroll to position [1281, 0]
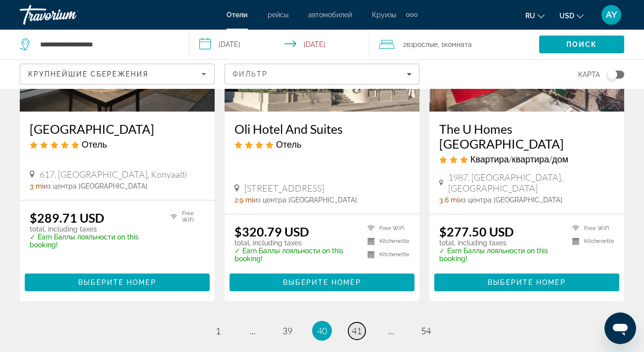
click at [353, 326] on span "41" at bounding box center [356, 331] width 10 height 11
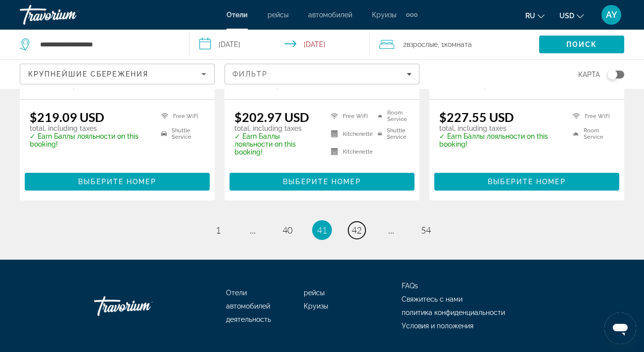
scroll to position [1378, 0]
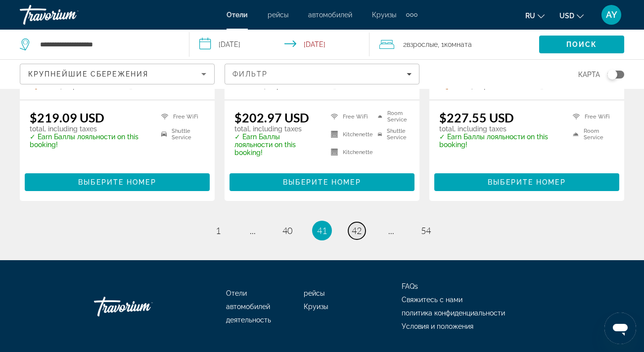
click at [359, 225] on span "42" at bounding box center [356, 230] width 10 height 11
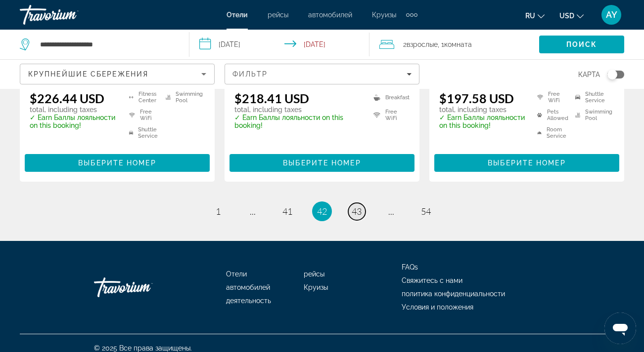
scroll to position [1378, 0]
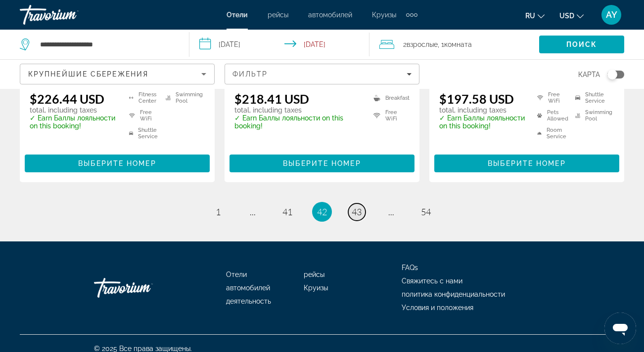
click at [359, 207] on span "43" at bounding box center [356, 212] width 10 height 11
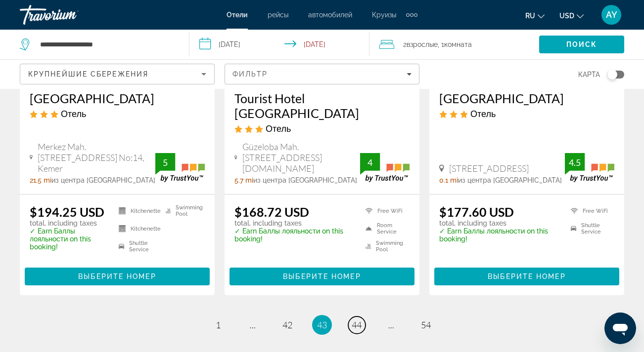
scroll to position [1323, 0]
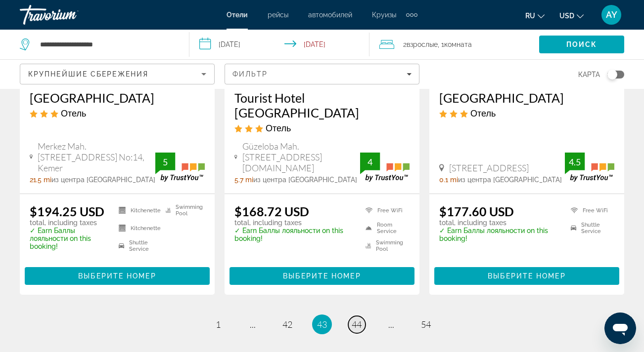
click at [353, 319] on span "44" at bounding box center [356, 324] width 10 height 11
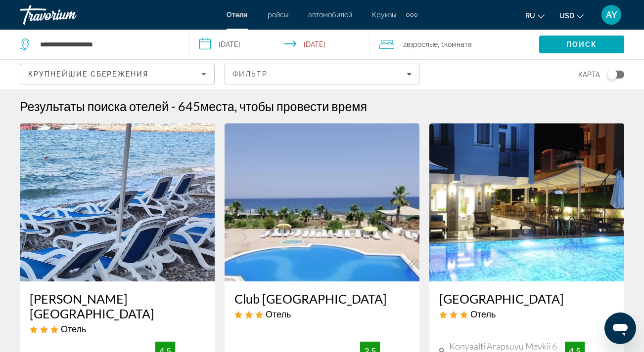
click at [94, 200] on img "Main content" at bounding box center [117, 203] width 195 height 158
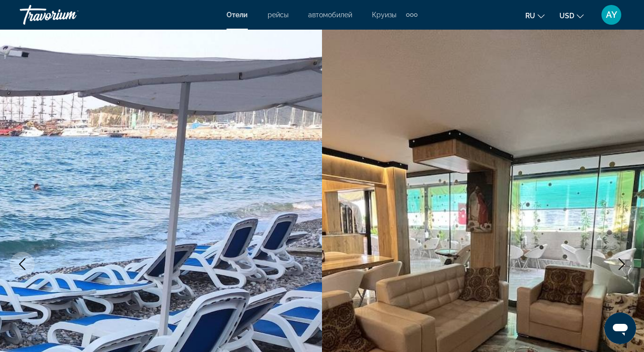
click at [619, 261] on icon "Next image" at bounding box center [621, 265] width 12 height 12
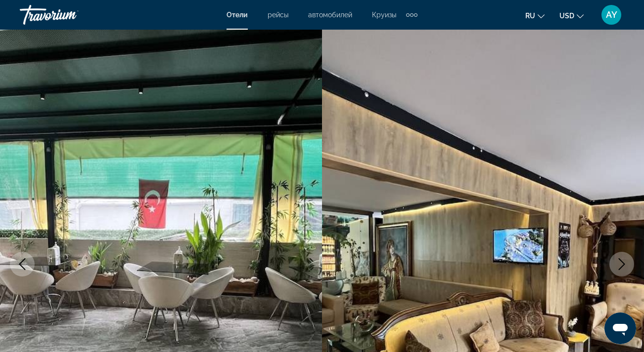
click at [619, 261] on icon "Next image" at bounding box center [621, 265] width 12 height 12
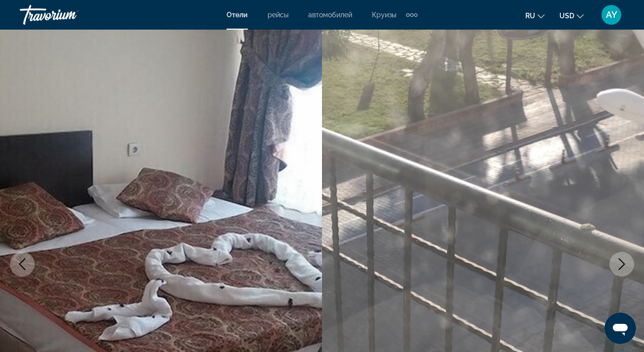
click at [619, 261] on icon "Next image" at bounding box center [621, 265] width 12 height 12
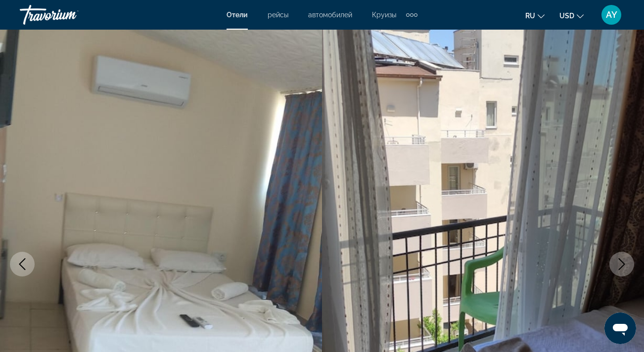
click at [619, 261] on icon "Next image" at bounding box center [621, 265] width 12 height 12
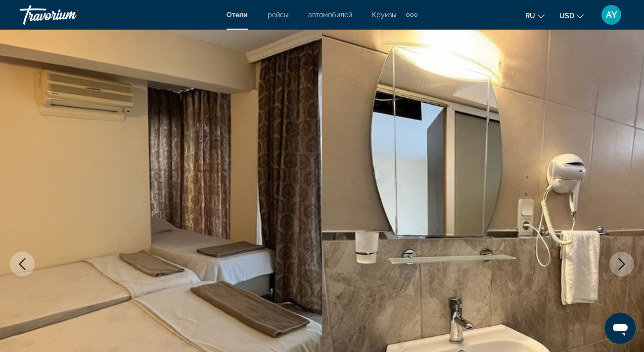
click at [619, 260] on icon "Next image" at bounding box center [621, 265] width 12 height 12
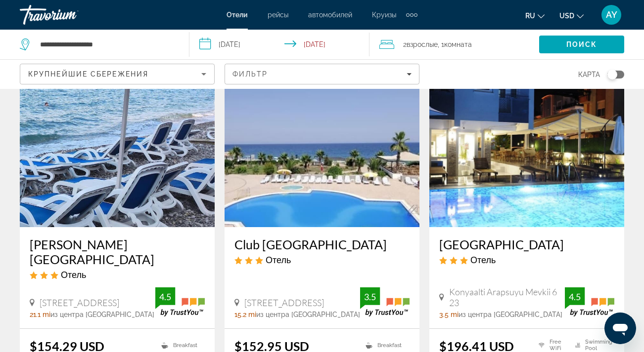
scroll to position [52, 0]
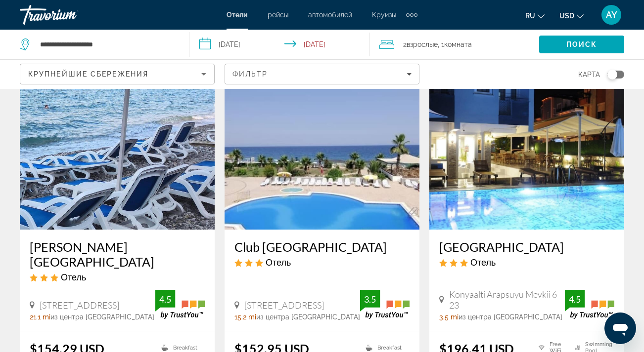
click at [329, 174] on img "Main content" at bounding box center [321, 151] width 195 height 158
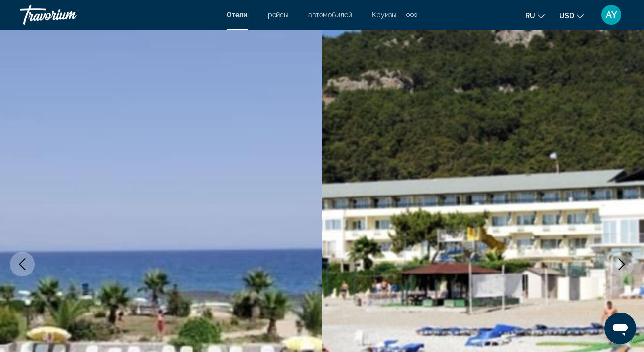
click at [623, 263] on icon "Next image" at bounding box center [621, 265] width 6 height 12
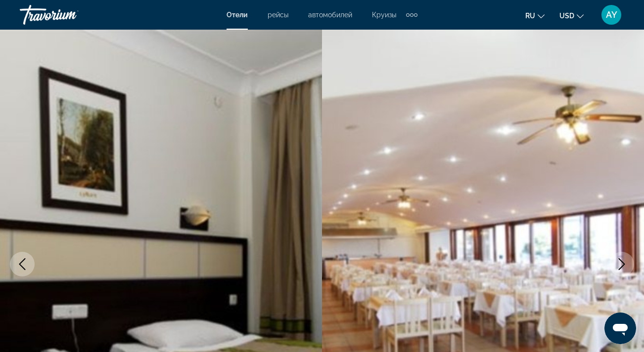
click at [623, 263] on icon "Next image" at bounding box center [621, 265] width 6 height 12
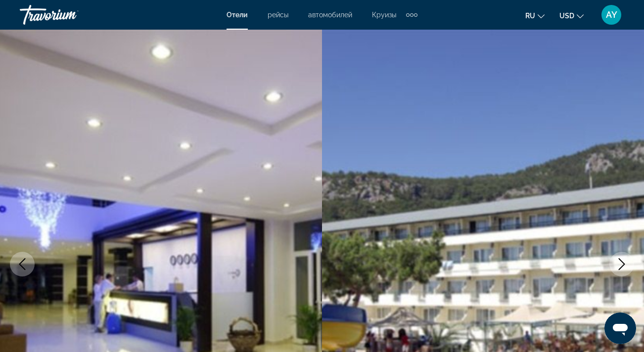
click at [623, 262] on icon "Next image" at bounding box center [621, 265] width 6 height 12
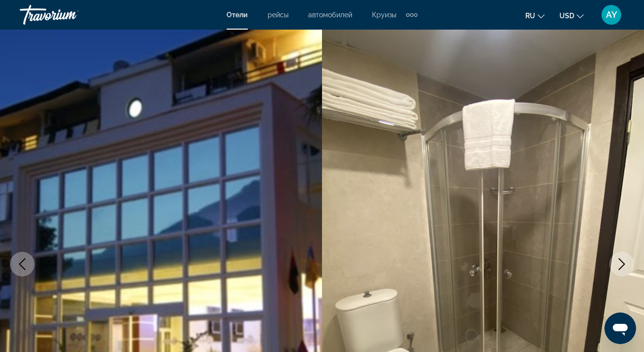
click at [622, 262] on icon "Next image" at bounding box center [621, 265] width 6 height 12
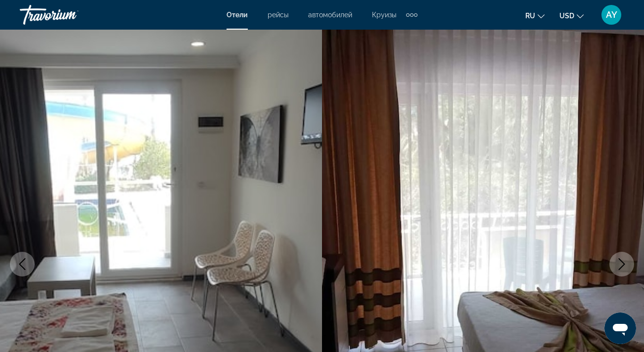
click at [622, 262] on icon "Next image" at bounding box center [621, 265] width 6 height 12
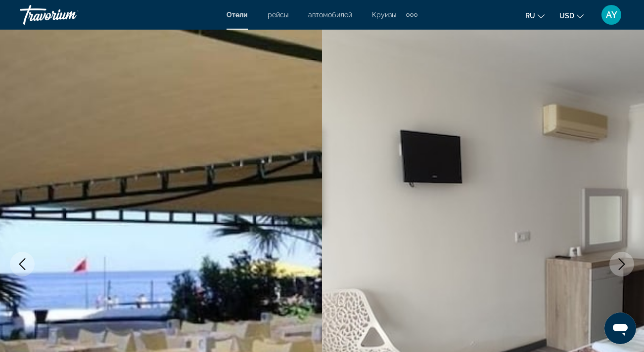
click at [622, 262] on icon "Next image" at bounding box center [621, 265] width 6 height 12
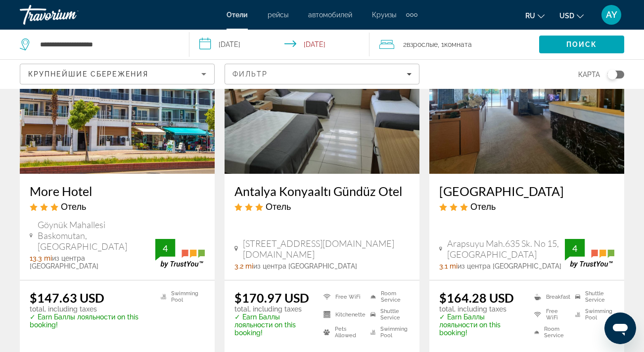
scroll to position [491, 0]
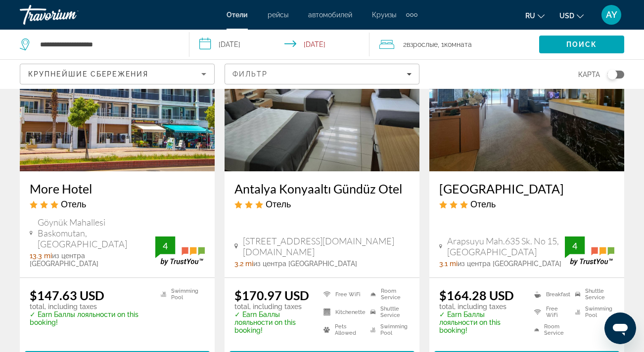
click at [138, 111] on img "Main content" at bounding box center [117, 92] width 195 height 158
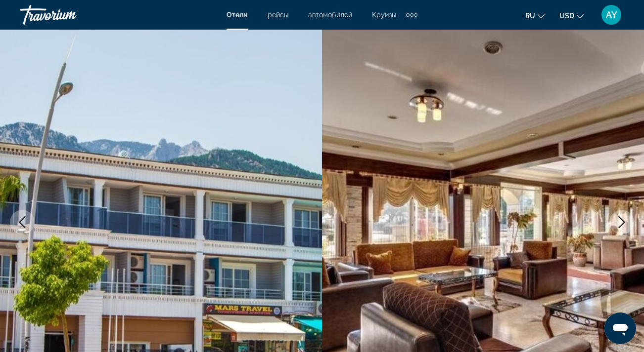
scroll to position [44, 0]
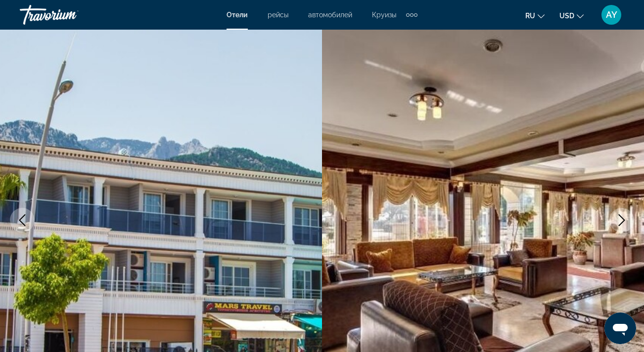
click at [623, 219] on icon "Next image" at bounding box center [621, 221] width 6 height 12
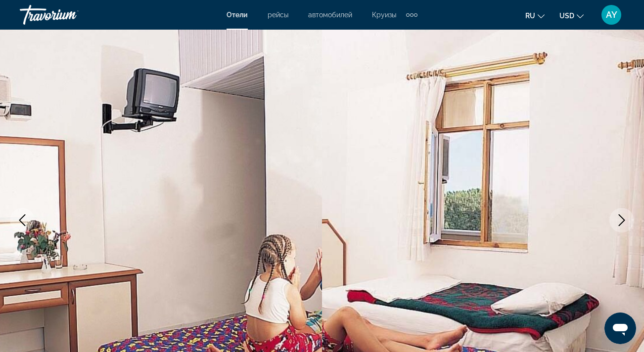
click at [623, 219] on icon "Next image" at bounding box center [621, 221] width 6 height 12
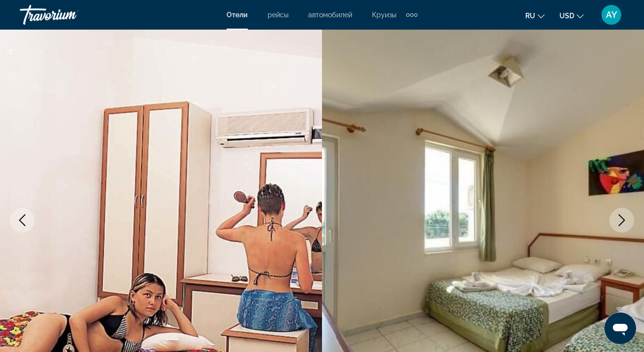
click at [623, 219] on icon "Next image" at bounding box center [621, 221] width 6 height 12
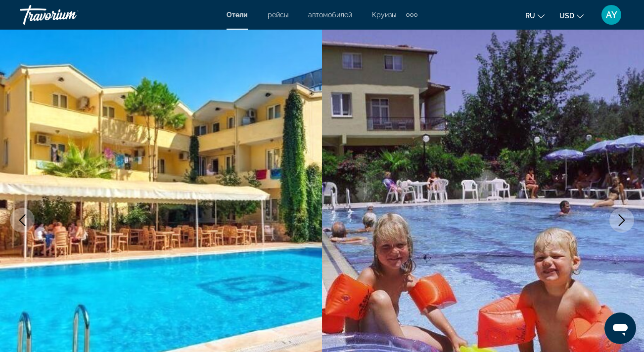
click at [623, 219] on icon "Next image" at bounding box center [621, 221] width 6 height 12
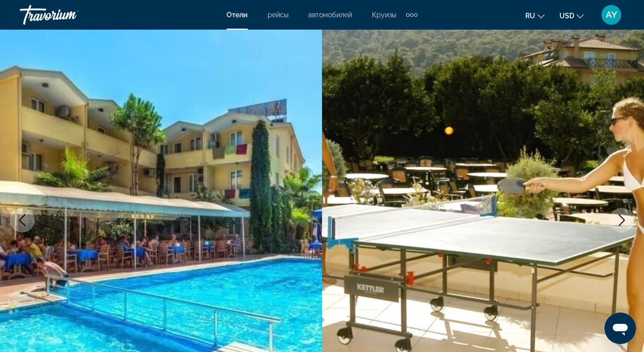
click at [623, 219] on icon "Next image" at bounding box center [621, 221] width 6 height 12
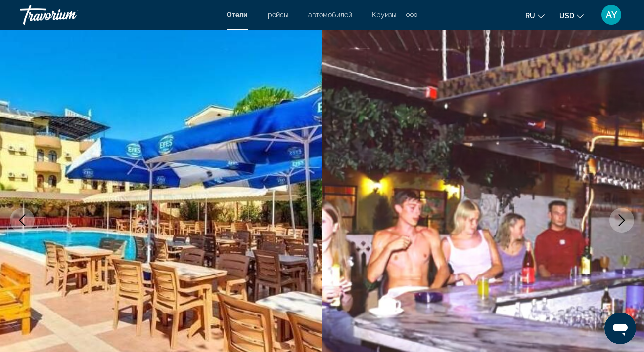
click at [623, 219] on icon "Next image" at bounding box center [621, 221] width 6 height 12
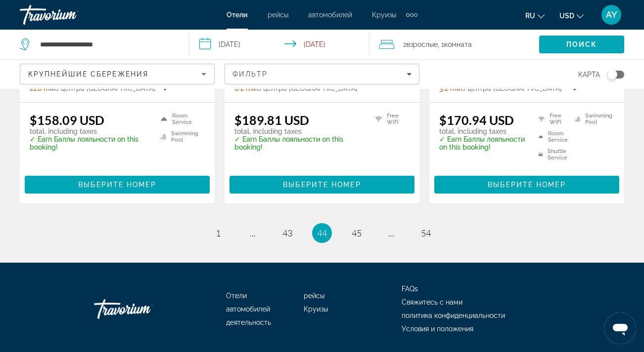
scroll to position [1399, 0]
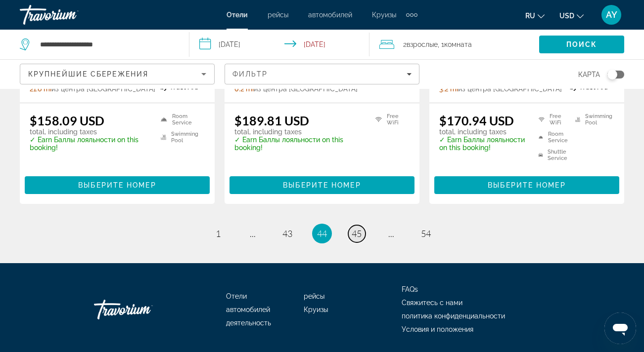
click at [357, 228] on span "45" at bounding box center [356, 233] width 10 height 11
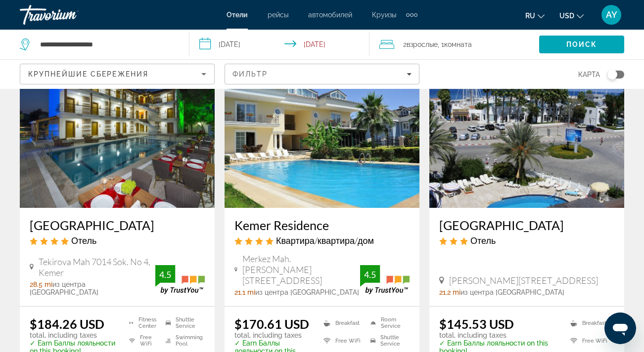
scroll to position [444, 0]
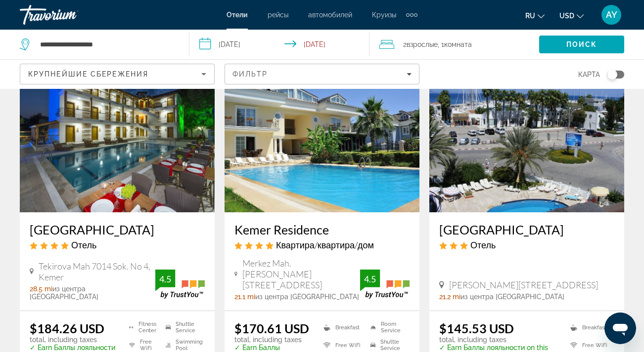
click at [529, 152] on img "Main content" at bounding box center [526, 133] width 195 height 158
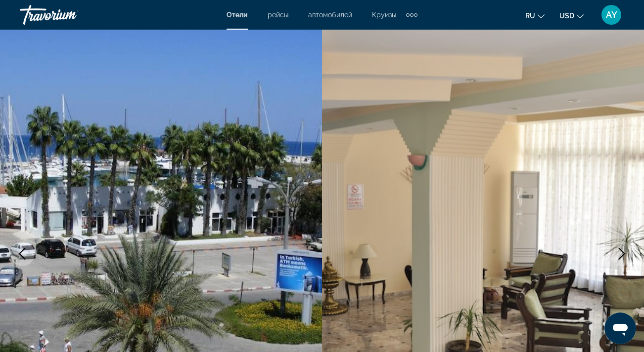
scroll to position [15, 0]
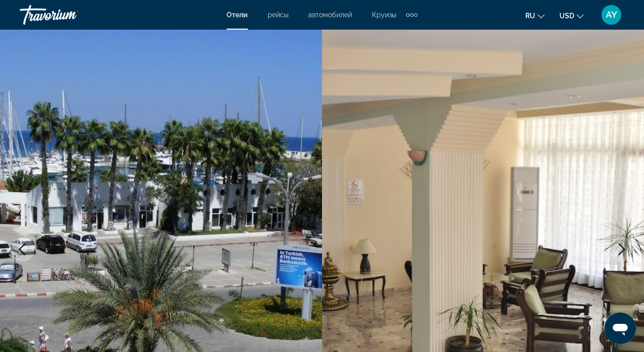
click at [622, 248] on icon "Next image" at bounding box center [621, 250] width 6 height 12
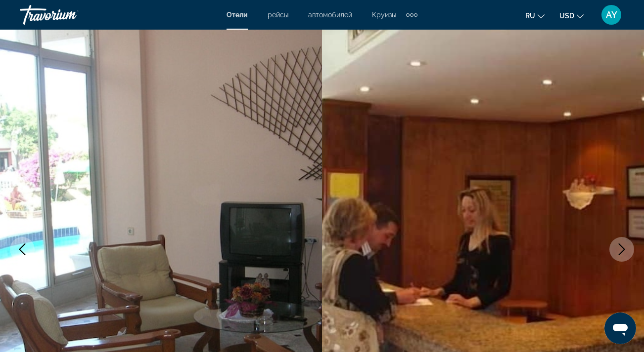
click at [622, 248] on icon "Next image" at bounding box center [621, 250] width 6 height 12
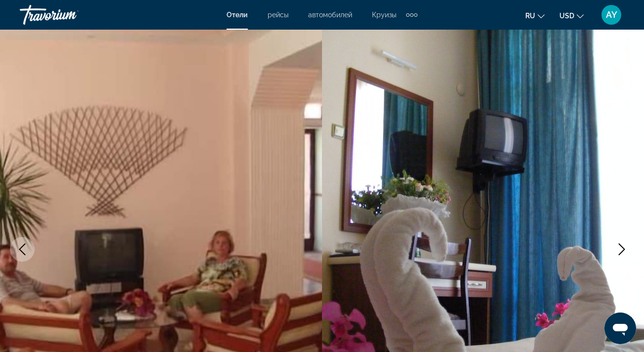
click at [622, 249] on icon "Next image" at bounding box center [621, 250] width 12 height 12
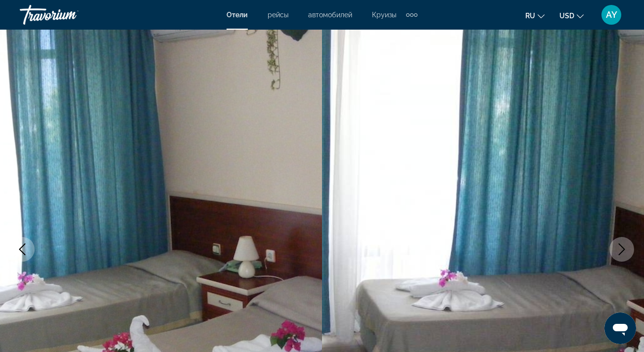
click at [622, 249] on icon "Next image" at bounding box center [621, 250] width 12 height 12
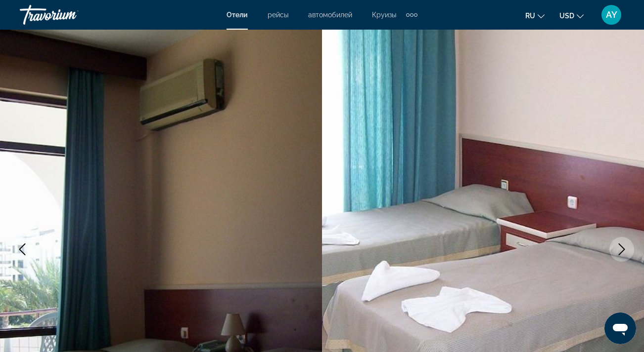
click at [622, 249] on icon "Next image" at bounding box center [621, 250] width 12 height 12
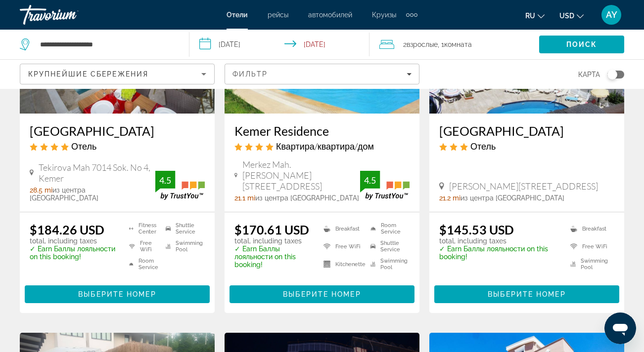
scroll to position [549, 0]
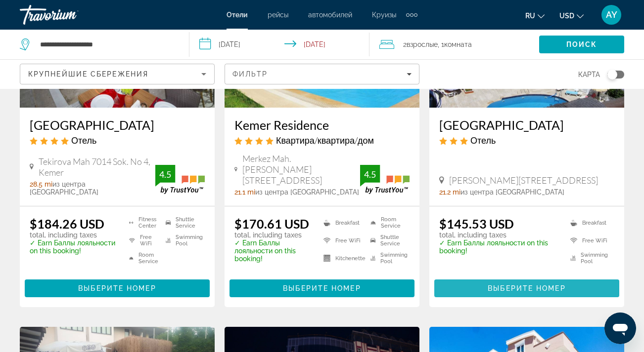
click at [530, 285] on span "Выберите номер" at bounding box center [526, 289] width 78 height 8
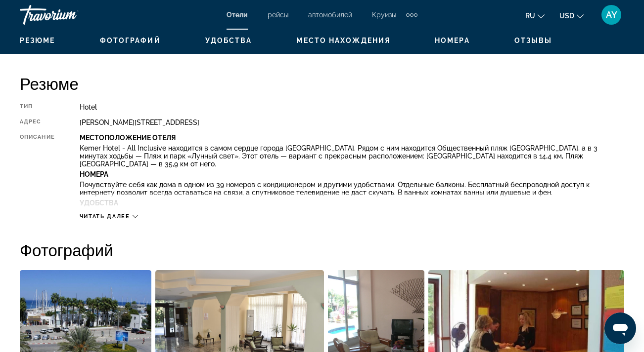
scroll to position [354, 0]
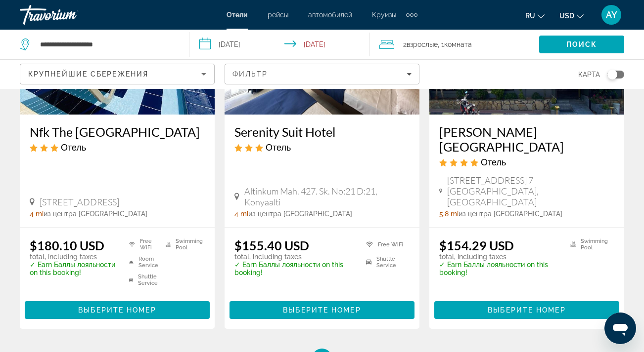
scroll to position [1316, 0]
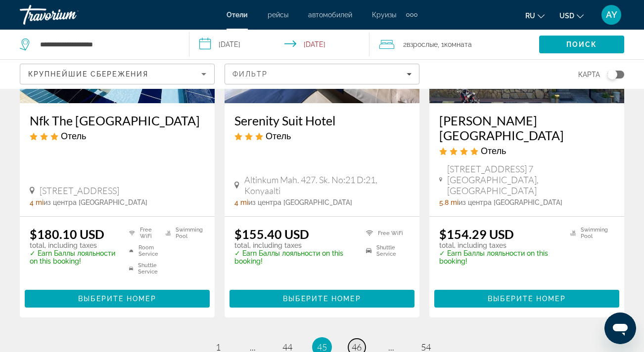
click at [357, 342] on span "46" at bounding box center [356, 347] width 10 height 11
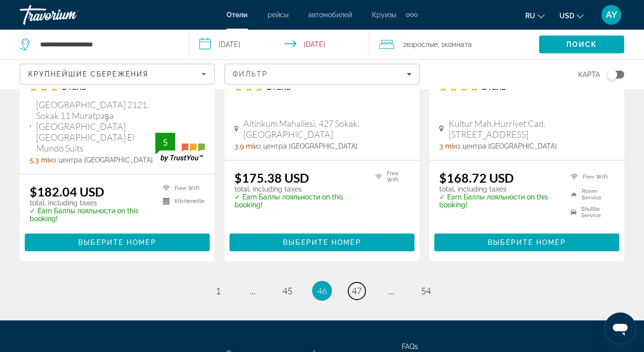
scroll to position [1345, 0]
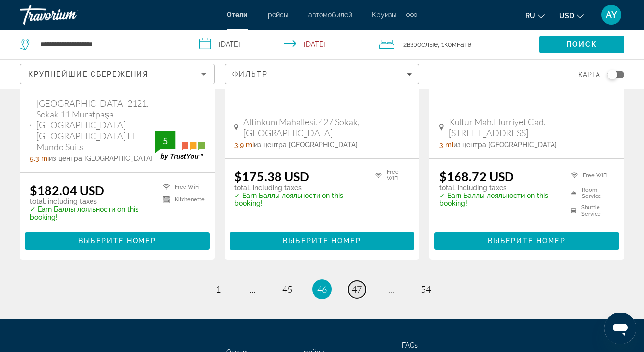
click at [356, 284] on span "47" at bounding box center [356, 289] width 10 height 11
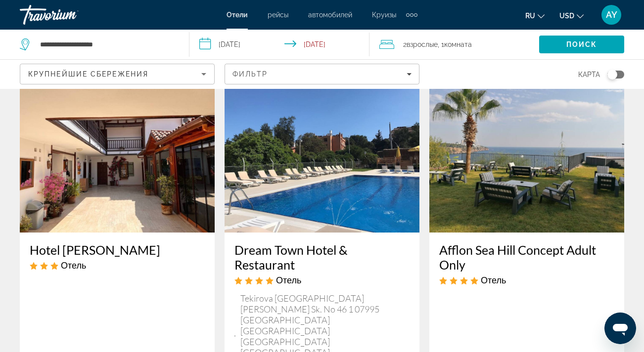
scroll to position [786, 0]
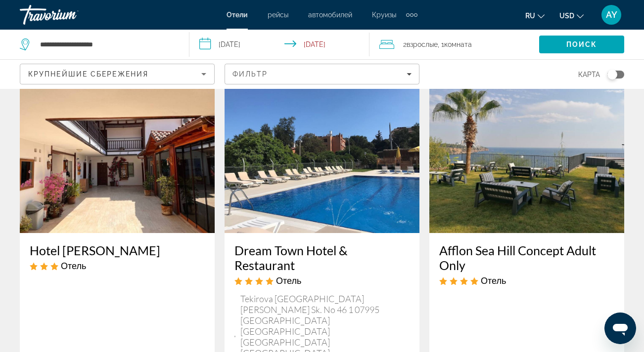
click at [341, 185] on img "Main content" at bounding box center [321, 154] width 195 height 158
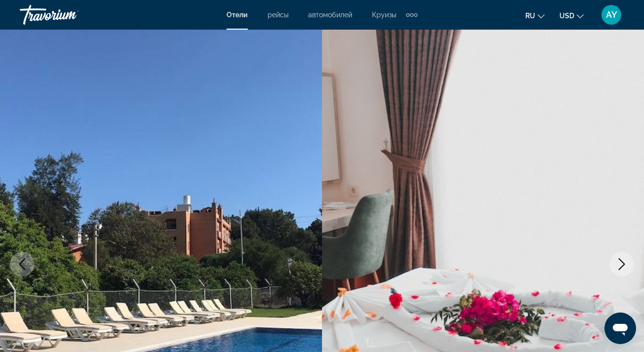
click at [622, 266] on icon "Next image" at bounding box center [621, 265] width 6 height 12
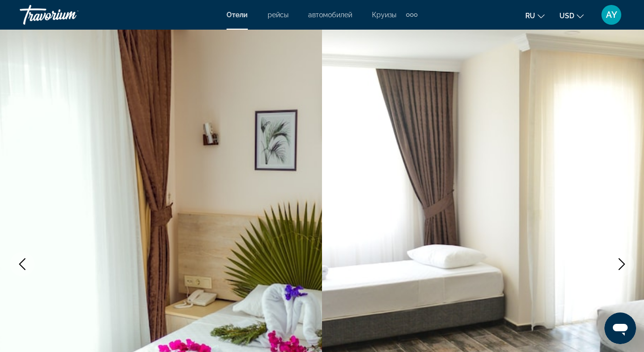
click at [622, 267] on icon "Next image" at bounding box center [621, 265] width 6 height 12
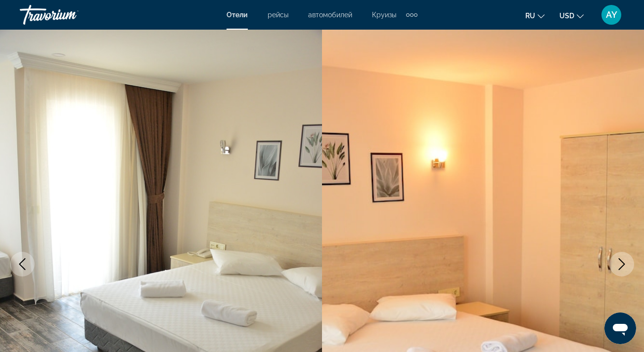
click at [622, 267] on icon "Next image" at bounding box center [621, 265] width 6 height 12
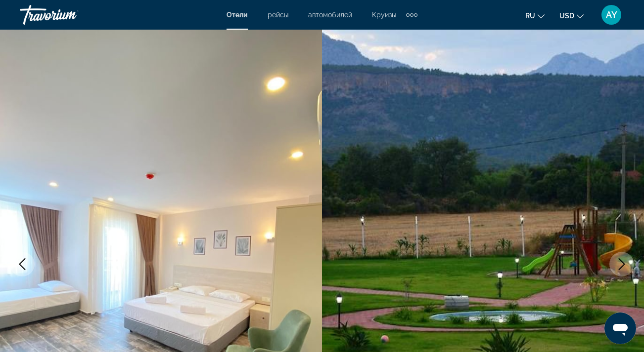
click at [622, 264] on icon "Next image" at bounding box center [621, 265] width 12 height 12
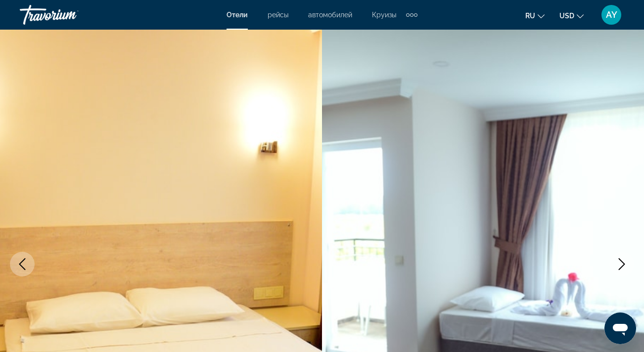
click at [622, 262] on icon "Next image" at bounding box center [621, 265] width 6 height 12
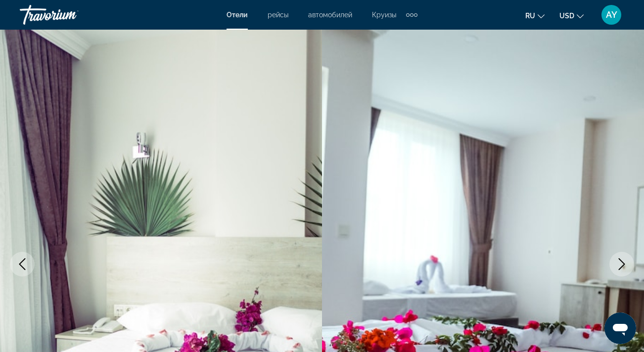
click at [622, 262] on icon "Next image" at bounding box center [621, 265] width 6 height 12
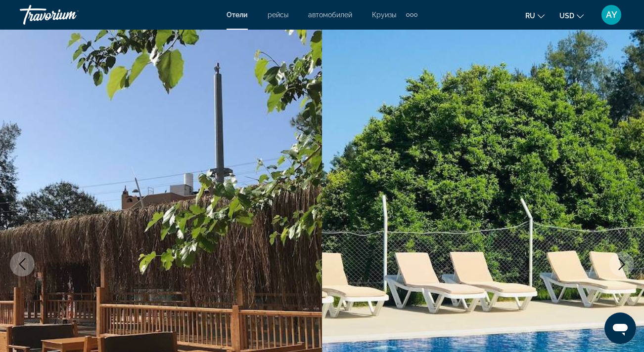
click at [622, 263] on icon "Next image" at bounding box center [621, 265] width 6 height 12
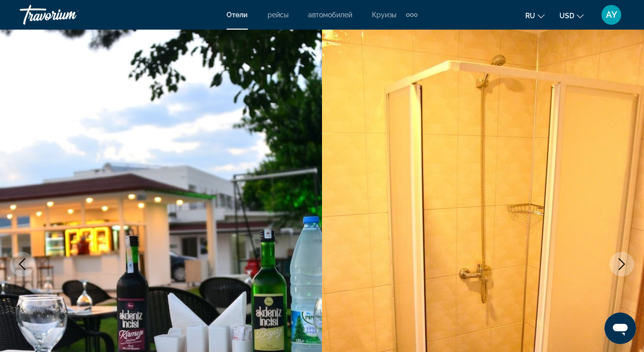
click at [622, 263] on icon "Next image" at bounding box center [621, 265] width 12 height 12
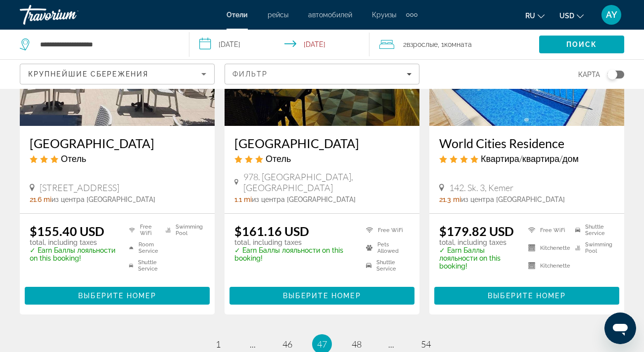
scroll to position [1341, 0]
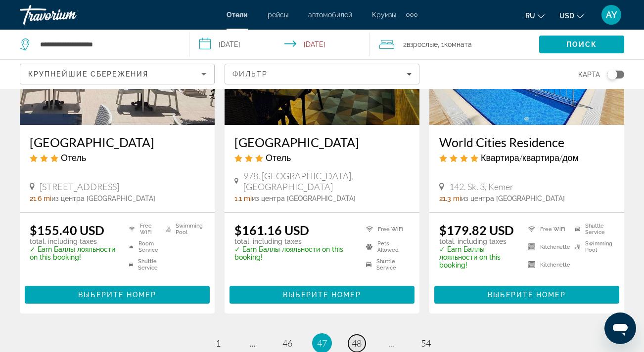
click at [357, 338] on span "48" at bounding box center [356, 343] width 10 height 11
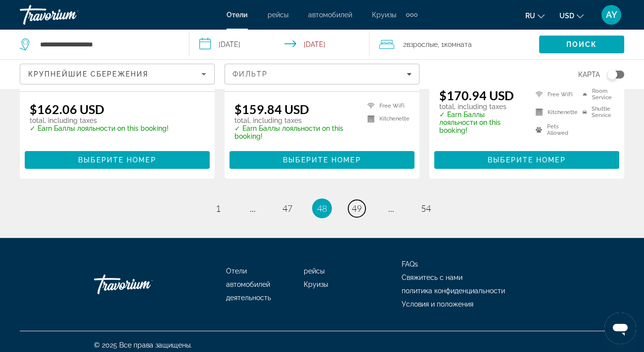
scroll to position [1388, 0]
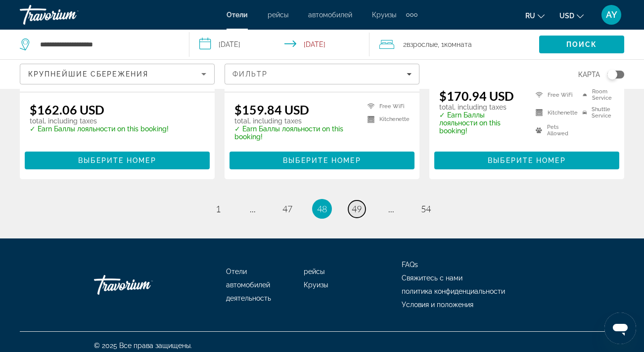
click at [355, 204] on span "49" at bounding box center [356, 209] width 10 height 11
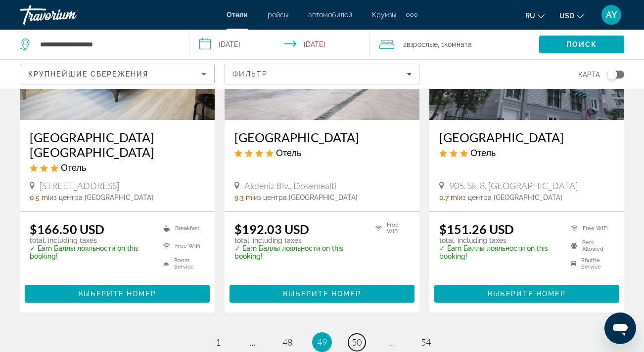
scroll to position [1297, 0]
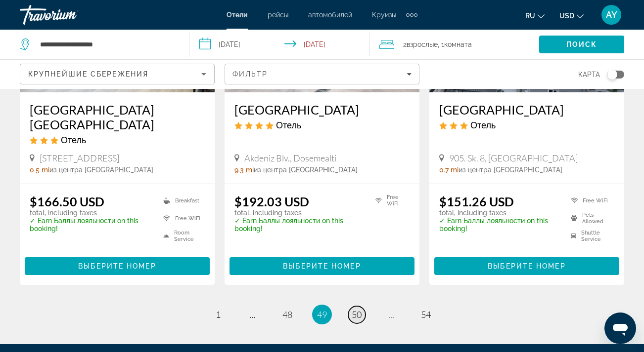
click at [359, 309] on span "50" at bounding box center [356, 314] width 10 height 11
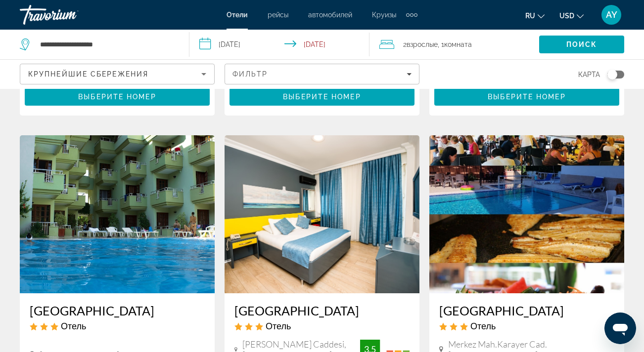
scroll to position [728, 0]
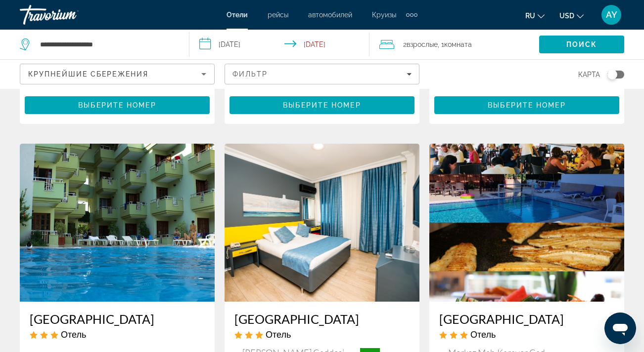
click at [505, 208] on img "Main content" at bounding box center [526, 223] width 195 height 158
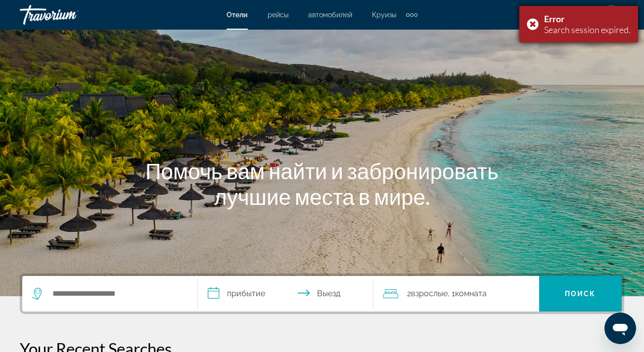
click at [531, 23] on div "Error Search session expired." at bounding box center [578, 24] width 119 height 37
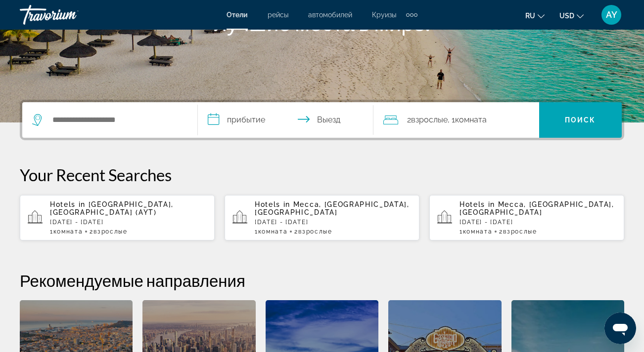
scroll to position [211, 0]
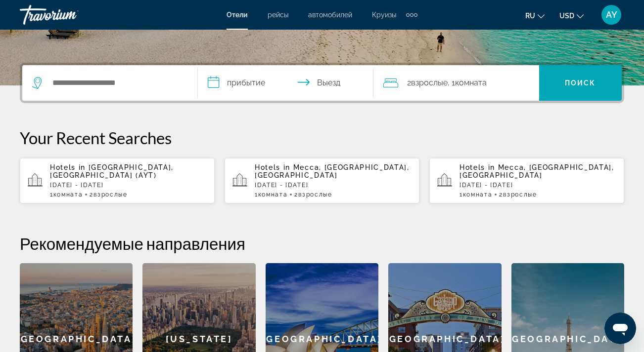
click at [135, 186] on p "[DATE] - [DATE]" at bounding box center [128, 185] width 157 height 7
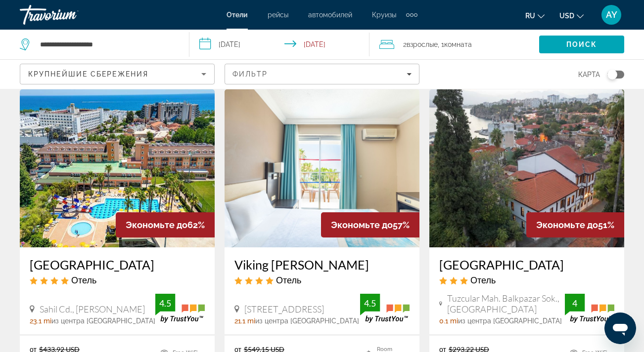
scroll to position [420, 0]
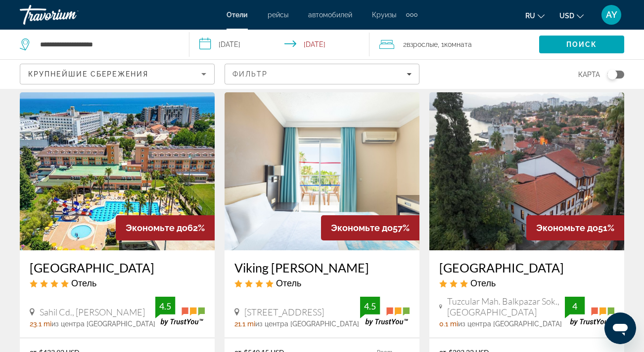
click at [159, 157] on img "Main content" at bounding box center [117, 171] width 195 height 158
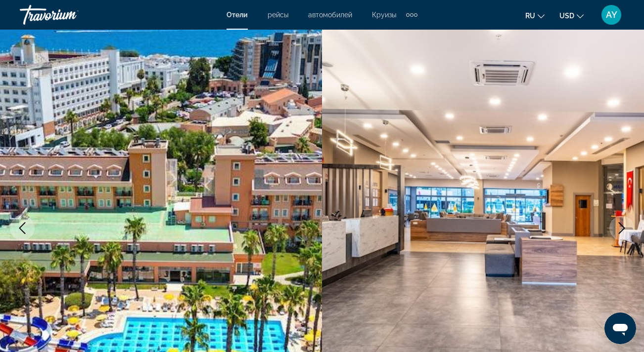
scroll to position [31, 0]
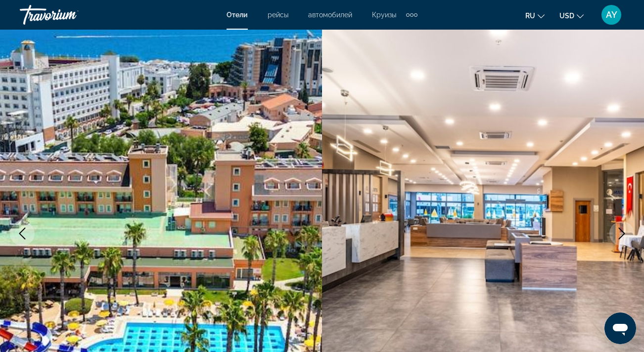
click at [634, 166] on img "Main content" at bounding box center [483, 234] width 322 height 470
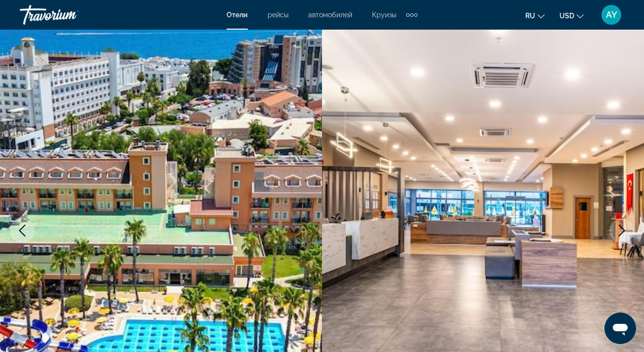
scroll to position [16, 0]
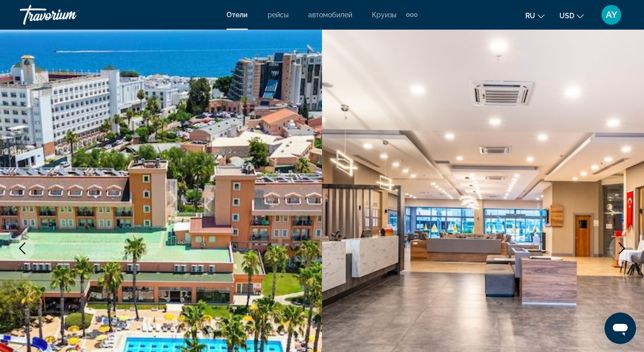
click at [632, 141] on img "Main content" at bounding box center [483, 249] width 322 height 470
click at [624, 246] on icon "Next image" at bounding box center [621, 249] width 12 height 12
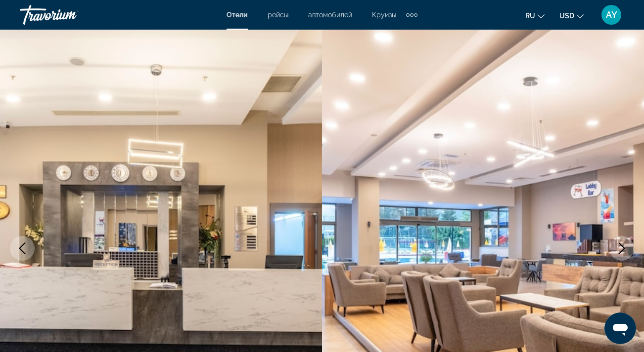
click at [624, 246] on icon "Next image" at bounding box center [621, 249] width 12 height 12
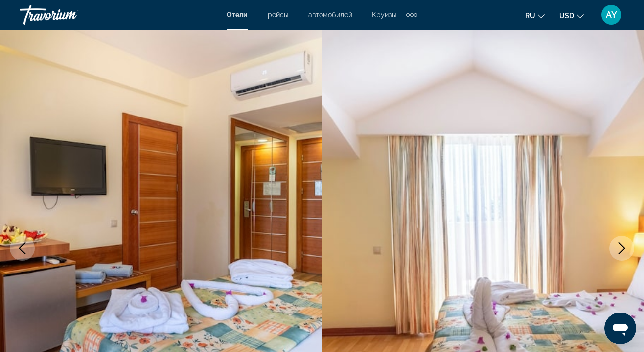
click at [624, 246] on icon "Next image" at bounding box center [621, 249] width 12 height 12
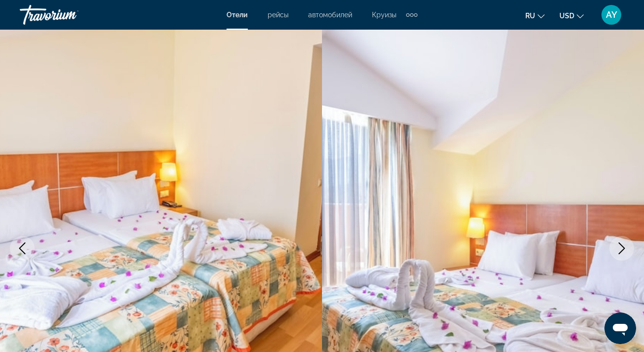
click at [624, 246] on icon "Next image" at bounding box center [621, 249] width 12 height 12
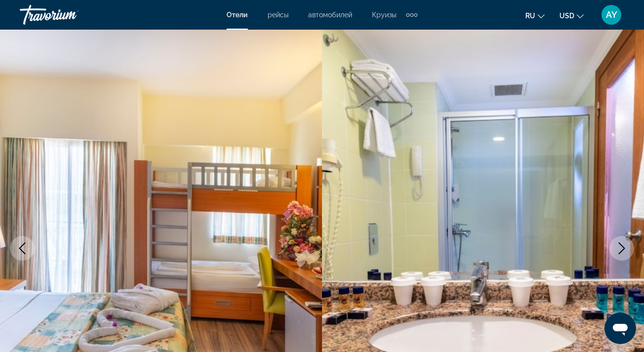
click at [624, 246] on icon "Next image" at bounding box center [621, 249] width 12 height 12
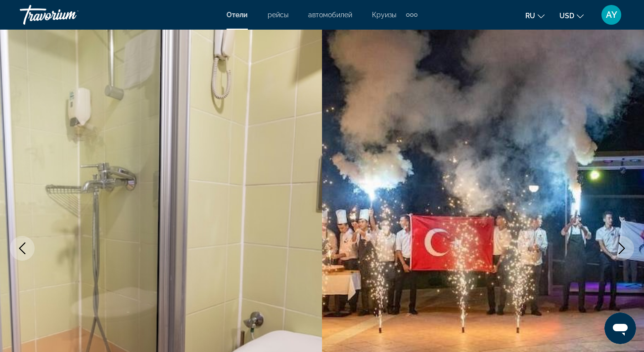
click at [624, 246] on icon "Next image" at bounding box center [621, 249] width 12 height 12
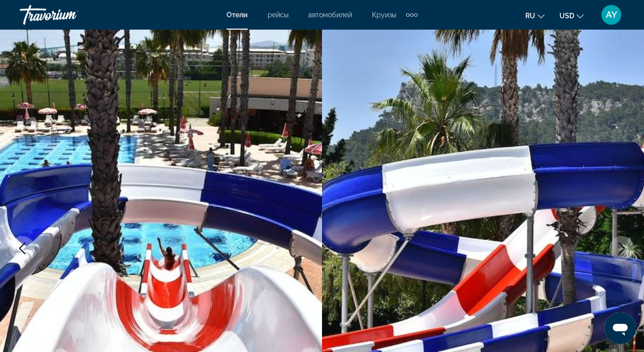
click at [624, 246] on icon "Next image" at bounding box center [621, 249] width 12 height 12
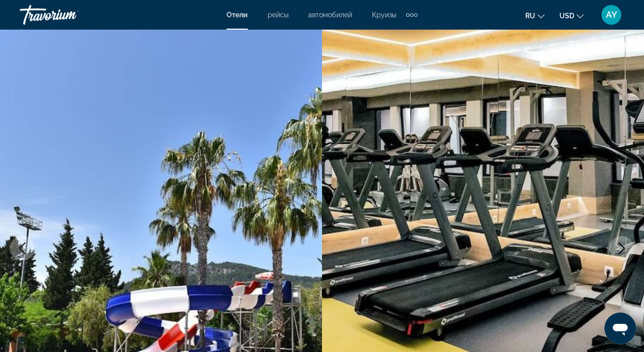
click at [624, 246] on icon "Next image" at bounding box center [621, 249] width 12 height 12
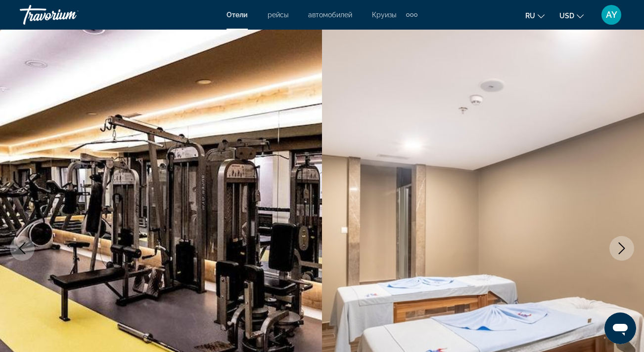
click at [624, 246] on icon "Next image" at bounding box center [621, 249] width 12 height 12
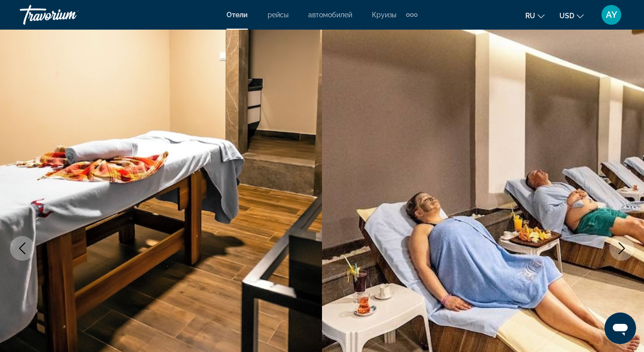
click at [624, 246] on icon "Next image" at bounding box center [621, 249] width 12 height 12
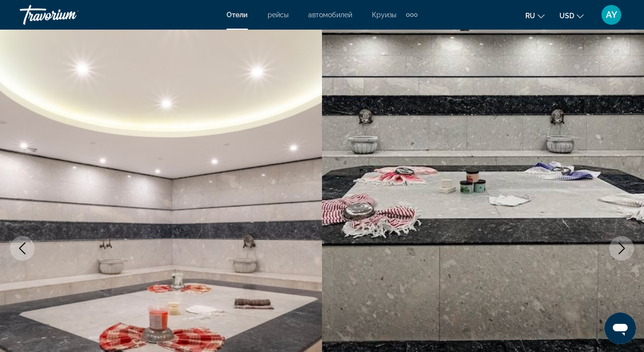
click at [624, 246] on icon "Next image" at bounding box center [621, 249] width 12 height 12
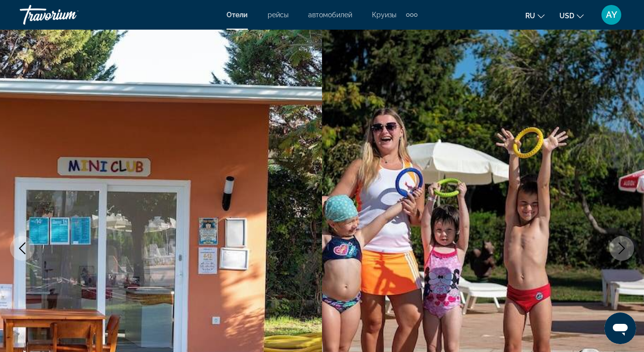
click at [624, 246] on icon "Next image" at bounding box center [621, 249] width 12 height 12
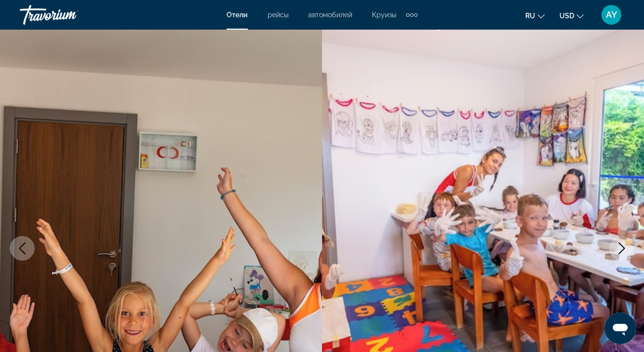
click at [624, 246] on icon "Next image" at bounding box center [621, 249] width 12 height 12
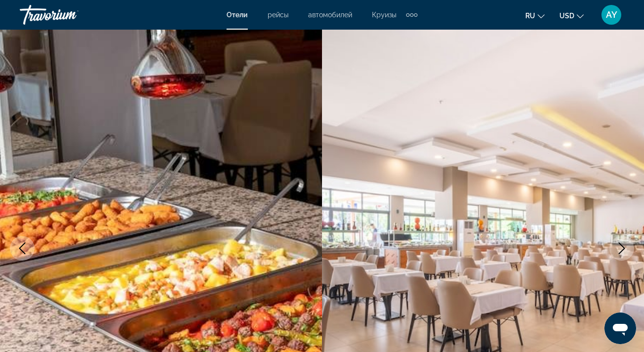
click at [624, 246] on icon "Next image" at bounding box center [621, 249] width 12 height 12
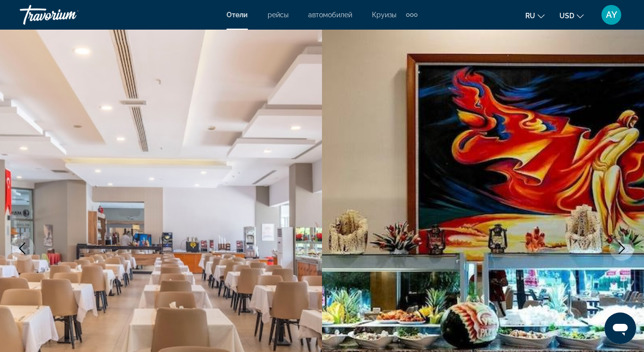
click at [623, 246] on icon "Next image" at bounding box center [621, 249] width 12 height 12
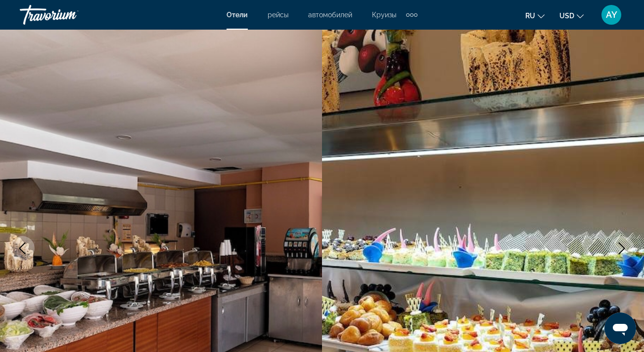
click at [623, 246] on icon "Next image" at bounding box center [621, 249] width 12 height 12
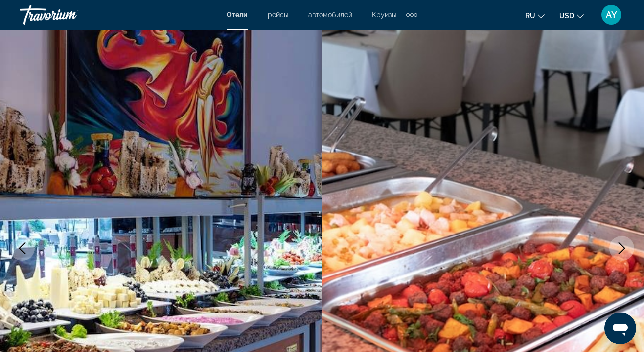
click at [623, 246] on icon "Next image" at bounding box center [621, 249] width 12 height 12
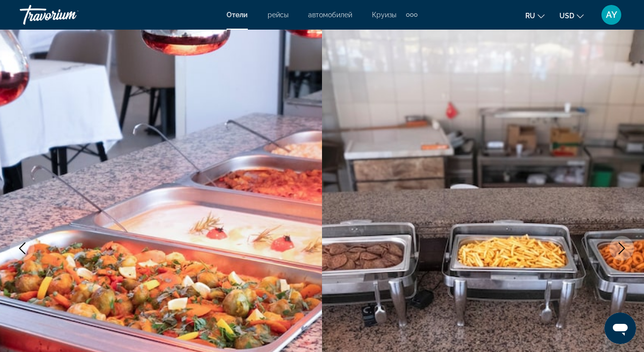
click at [623, 246] on icon "Next image" at bounding box center [621, 249] width 12 height 12
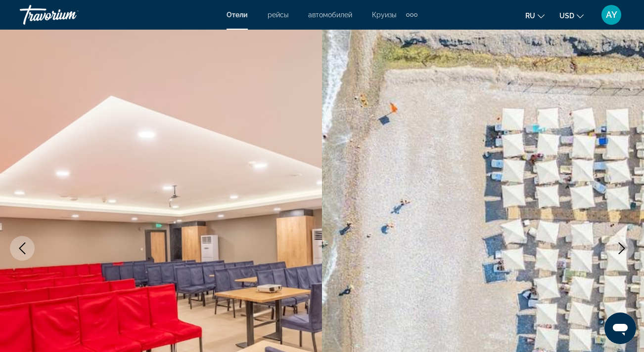
click at [623, 246] on icon "Next image" at bounding box center [621, 249] width 12 height 12
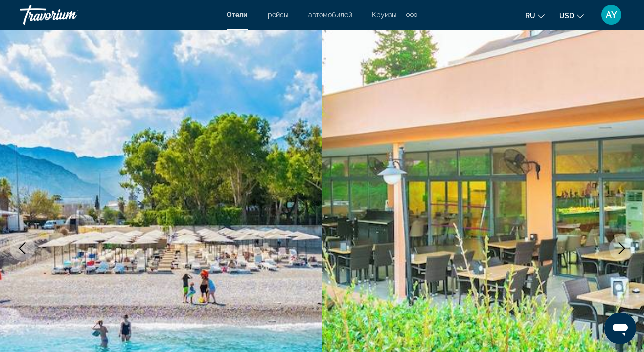
click at [623, 246] on icon "Next image" at bounding box center [621, 249] width 12 height 12
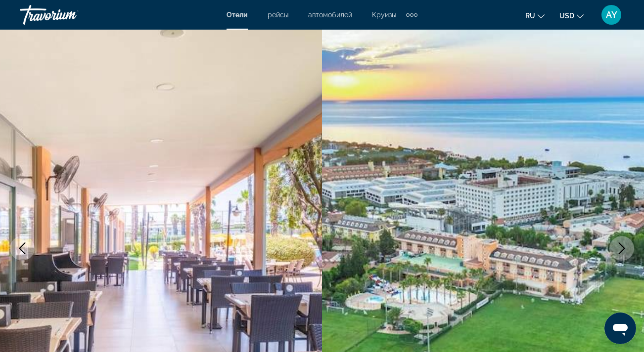
click at [623, 246] on icon "Next image" at bounding box center [621, 249] width 12 height 12
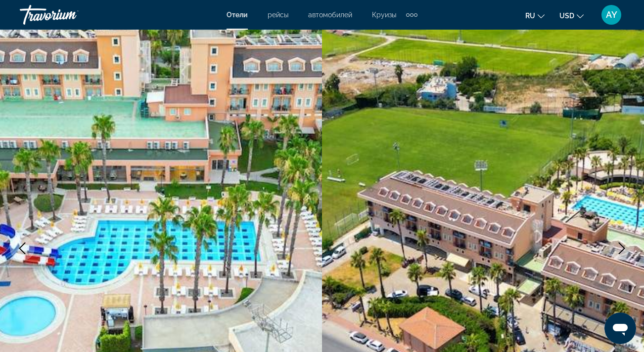
click at [623, 246] on icon "Next image" at bounding box center [621, 249] width 12 height 12
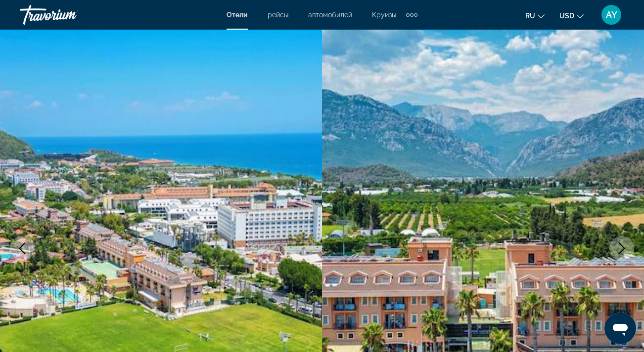
click at [623, 246] on icon "Next image" at bounding box center [621, 249] width 12 height 12
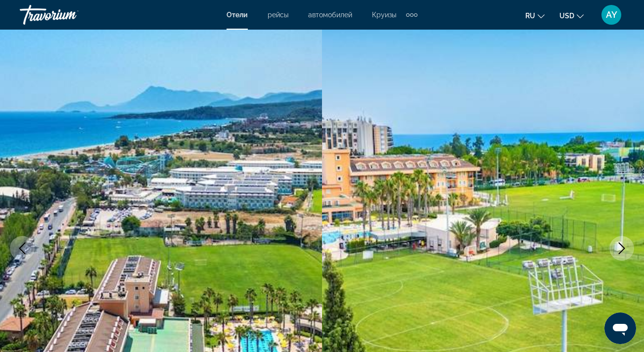
click at [623, 246] on icon "Next image" at bounding box center [621, 249] width 12 height 12
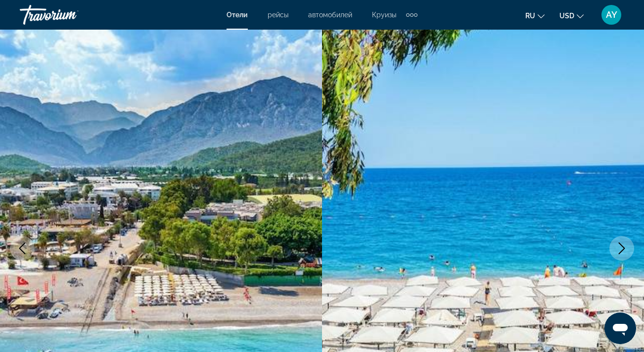
click at [623, 246] on icon "Next image" at bounding box center [621, 249] width 12 height 12
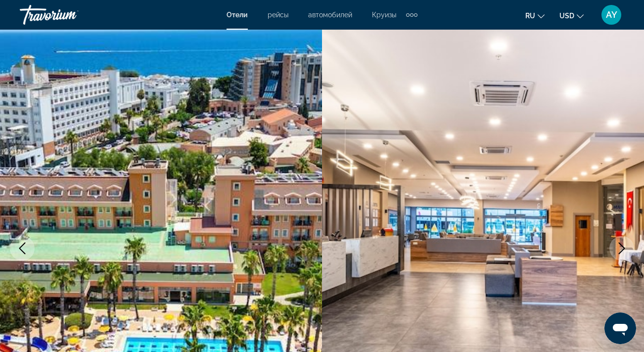
click at [623, 246] on icon "Next image" at bounding box center [621, 249] width 12 height 12
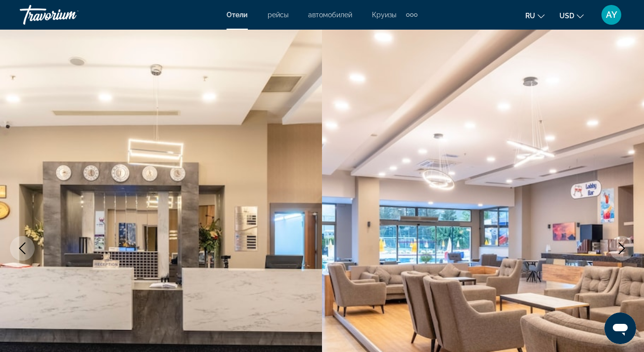
click at [623, 246] on icon "Next image" at bounding box center [621, 249] width 12 height 12
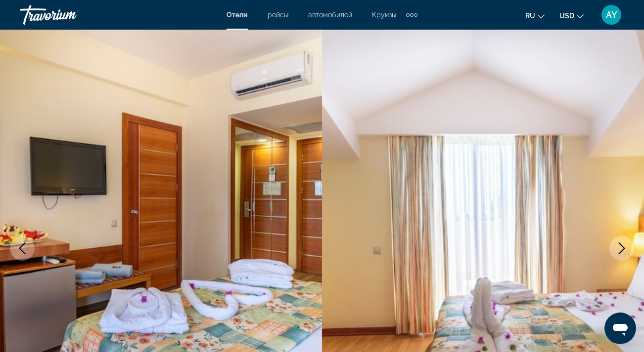
click at [623, 246] on icon "Next image" at bounding box center [621, 249] width 12 height 12
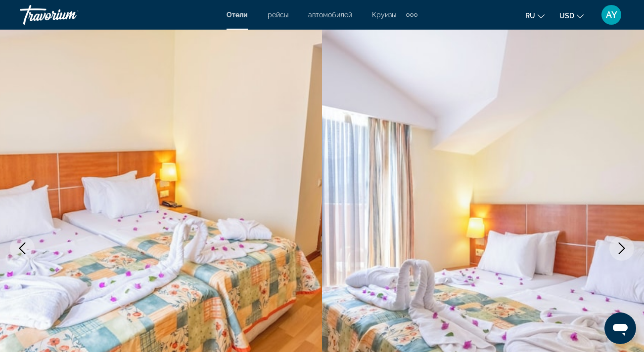
click at [623, 246] on icon "Next image" at bounding box center [621, 249] width 12 height 12
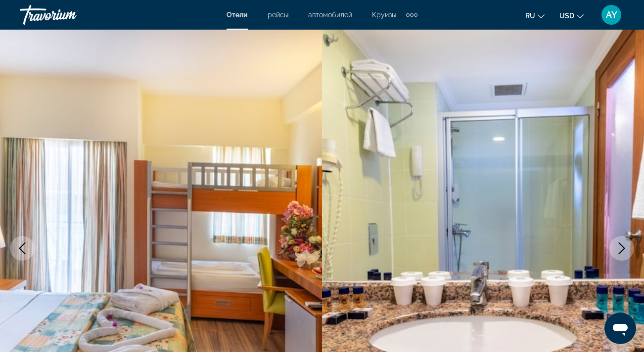
click at [623, 246] on icon "Next image" at bounding box center [621, 249] width 12 height 12
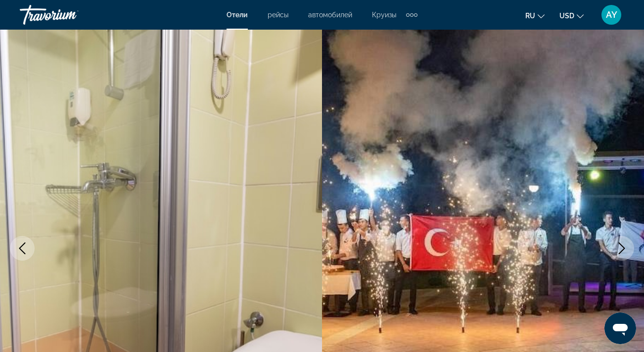
click at [623, 245] on icon "Next image" at bounding box center [621, 249] width 12 height 12
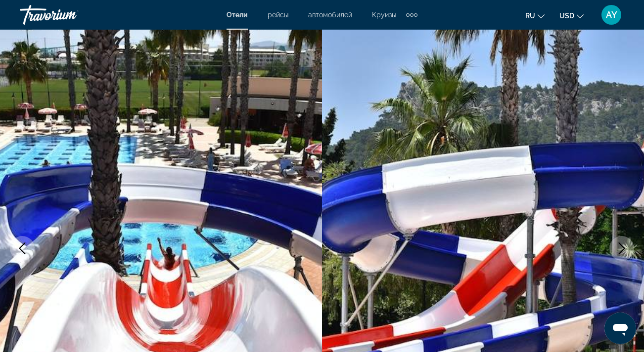
click at [623, 245] on icon "Next image" at bounding box center [621, 249] width 12 height 12
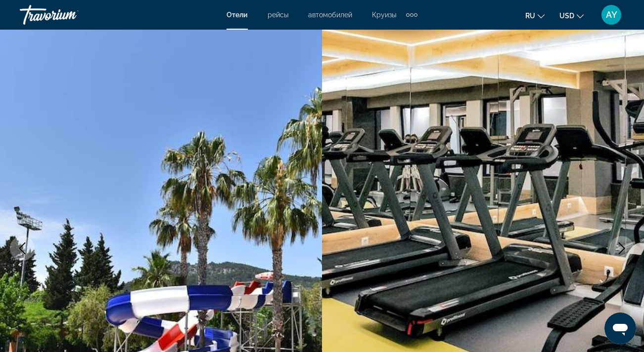
click at [623, 245] on icon "Next image" at bounding box center [621, 249] width 12 height 12
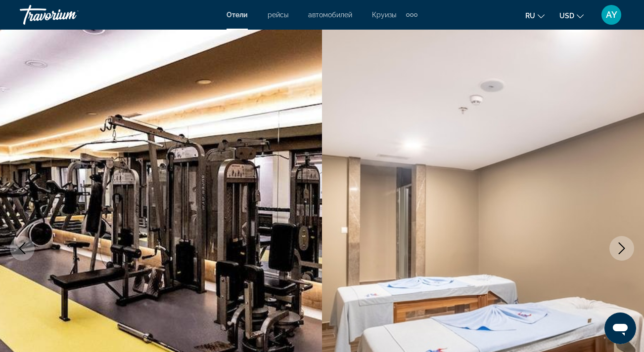
click at [621, 243] on icon "Next image" at bounding box center [621, 249] width 12 height 12
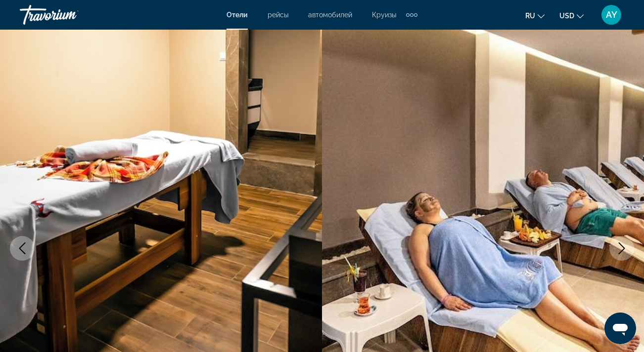
click at [621, 243] on icon "Next image" at bounding box center [621, 249] width 12 height 12
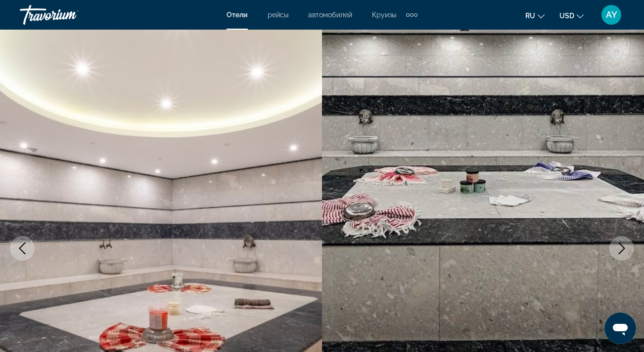
click at [622, 248] on icon "Next image" at bounding box center [621, 249] width 12 height 12
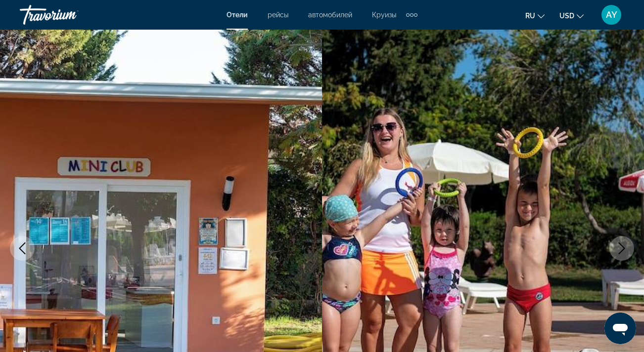
click at [622, 248] on icon "Next image" at bounding box center [621, 249] width 12 height 12
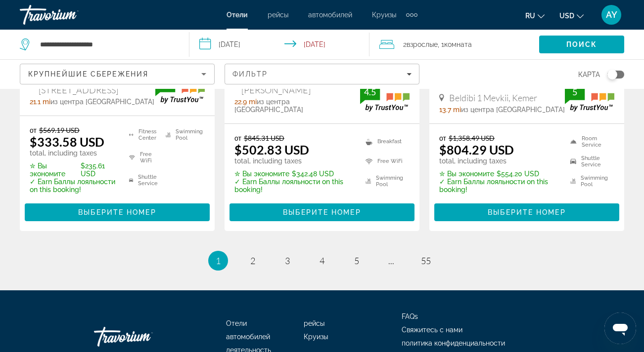
scroll to position [1462, 0]
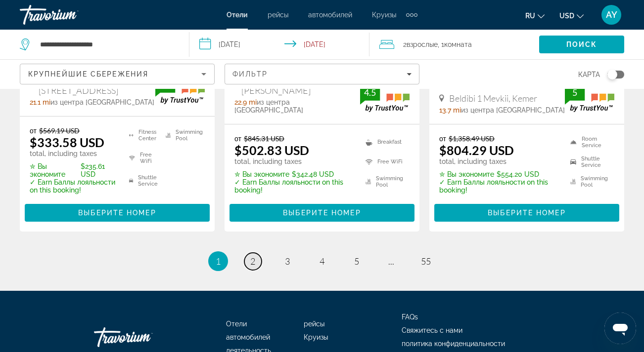
click at [252, 256] on span "2" at bounding box center [252, 261] width 5 height 11
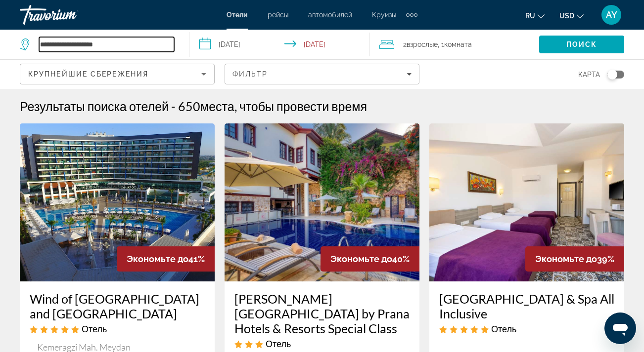
click at [103, 42] on input "**********" at bounding box center [106, 44] width 135 height 15
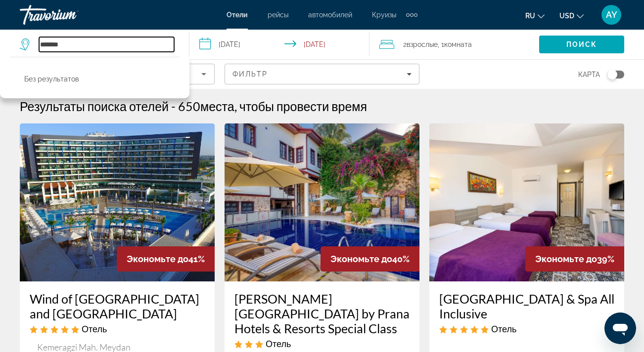
click at [81, 44] on input "*******" at bounding box center [106, 44] width 135 height 15
type input "*"
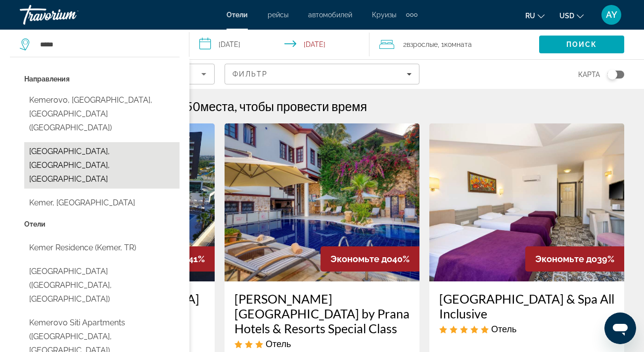
click at [86, 142] on button "[GEOGRAPHIC_DATA], [GEOGRAPHIC_DATA], [GEOGRAPHIC_DATA]" at bounding box center [101, 165] width 155 height 46
type input "**********"
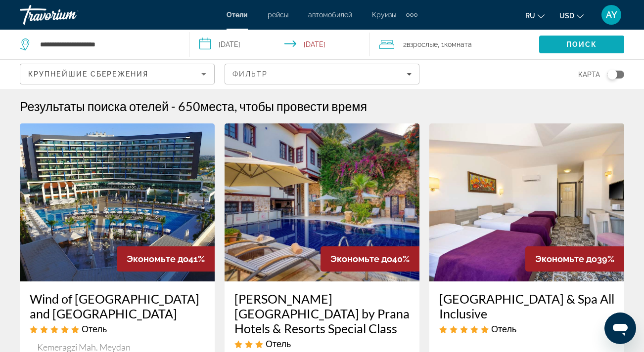
click at [565, 43] on span "Search" at bounding box center [581, 45] width 85 height 24
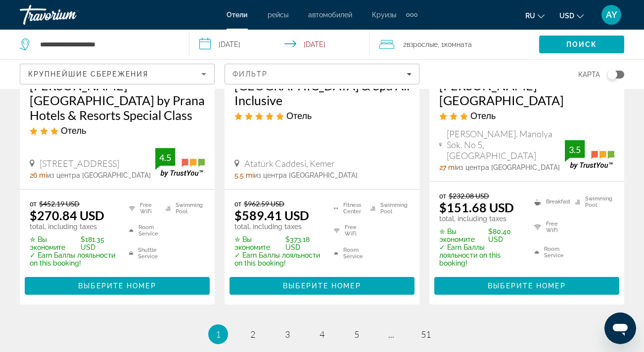
scroll to position [1400, 0]
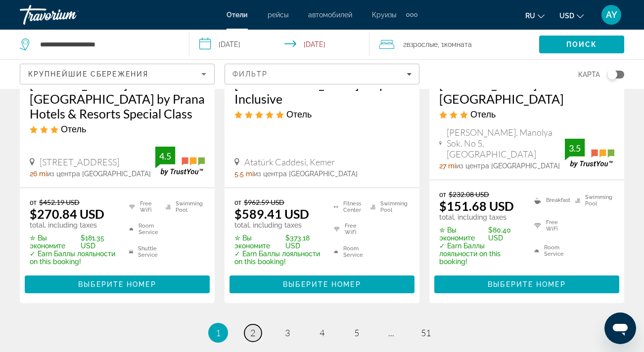
click at [259, 325] on link "page 2" at bounding box center [252, 333] width 17 height 17
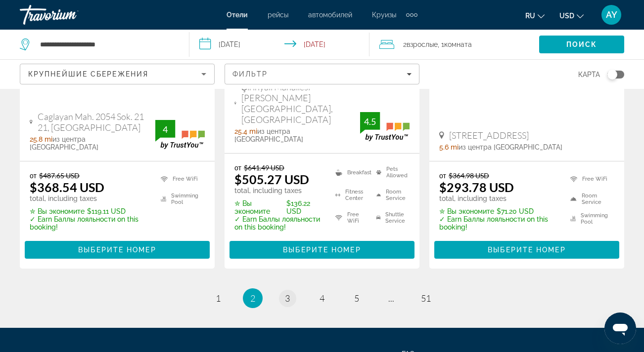
scroll to position [1492, 0]
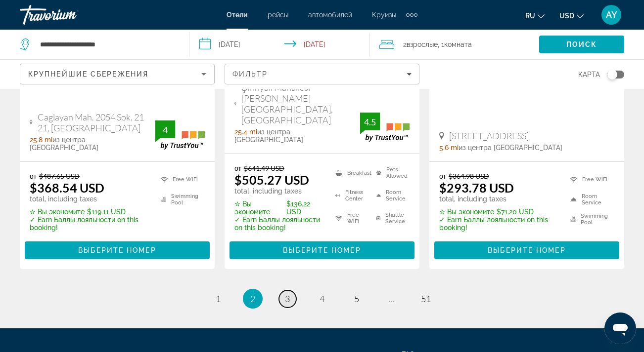
click at [288, 294] on span "3" at bounding box center [287, 299] width 5 height 11
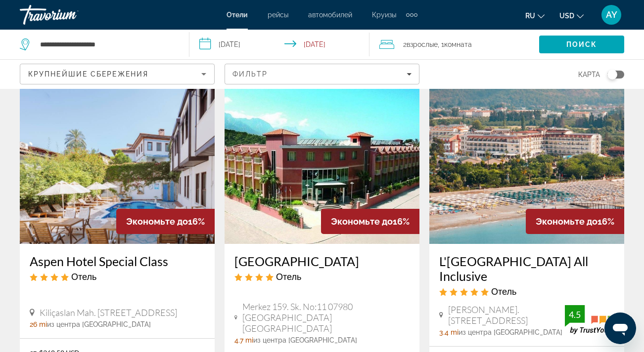
scroll to position [855, 0]
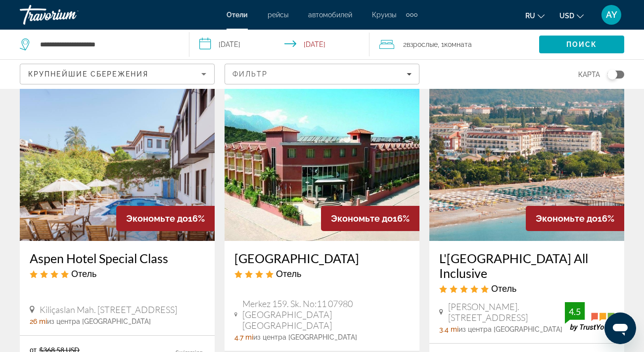
click at [296, 186] on img "Main content" at bounding box center [321, 162] width 195 height 158
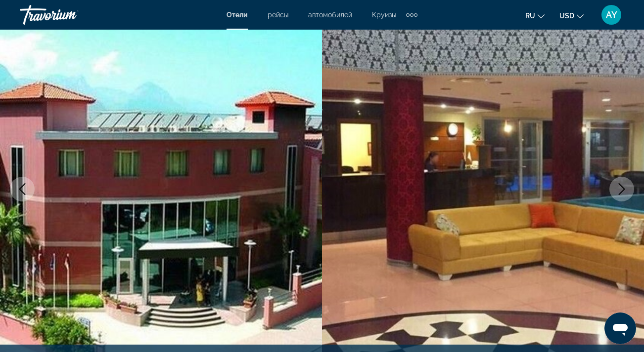
scroll to position [104, 0]
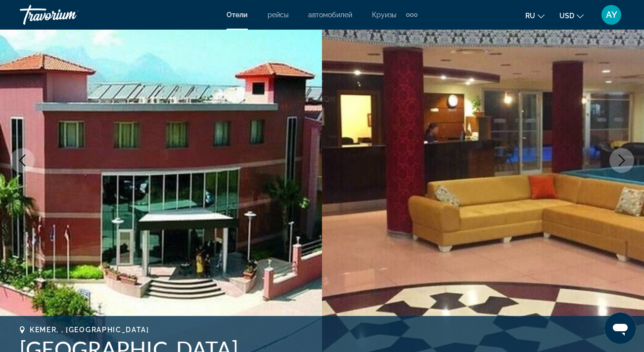
click at [622, 164] on icon "Next image" at bounding box center [621, 161] width 12 height 12
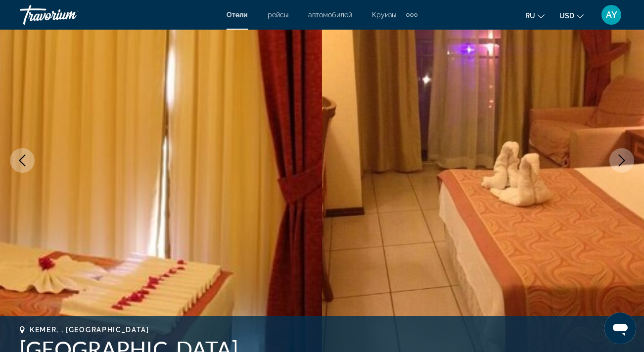
click at [622, 164] on icon "Next image" at bounding box center [621, 161] width 12 height 12
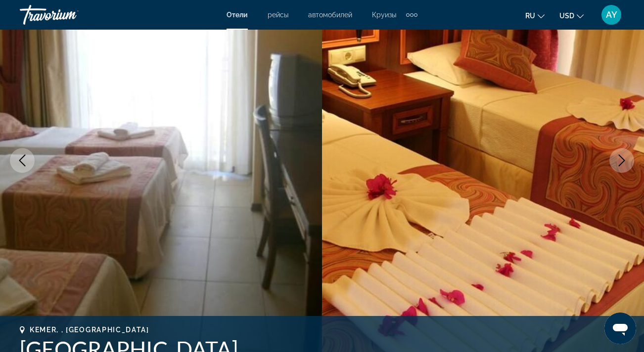
click at [622, 165] on icon "Next image" at bounding box center [621, 161] width 12 height 12
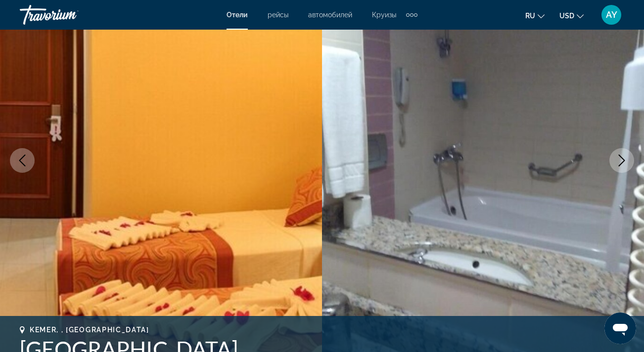
click at [622, 165] on icon "Next image" at bounding box center [621, 161] width 12 height 12
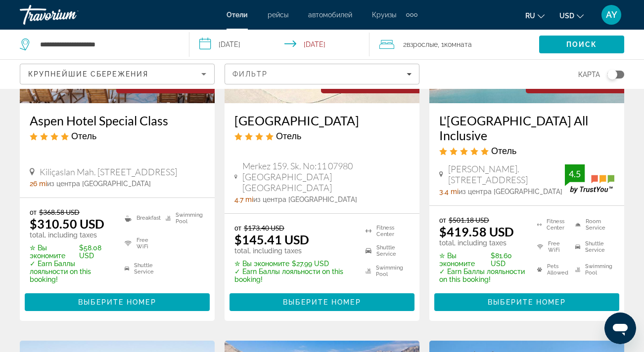
scroll to position [994, 0]
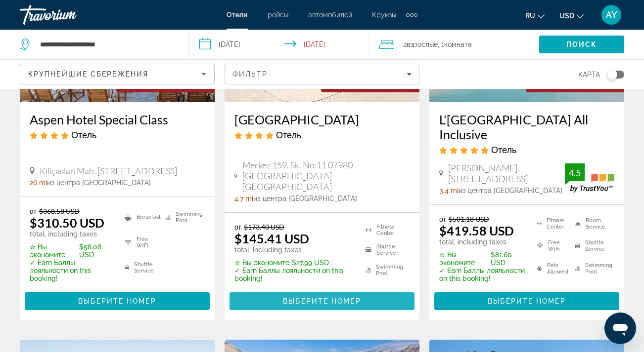
click at [325, 302] on span "Выберите номер" at bounding box center [322, 302] width 78 height 8
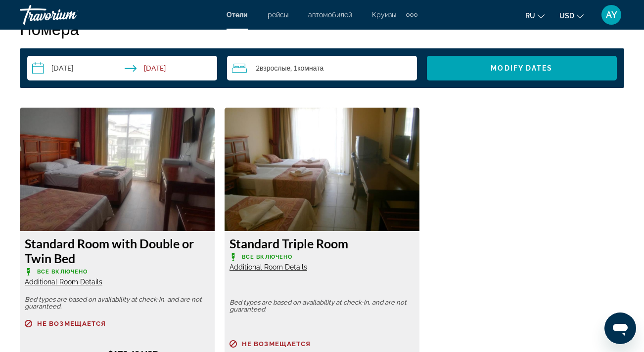
scroll to position [1425, 0]
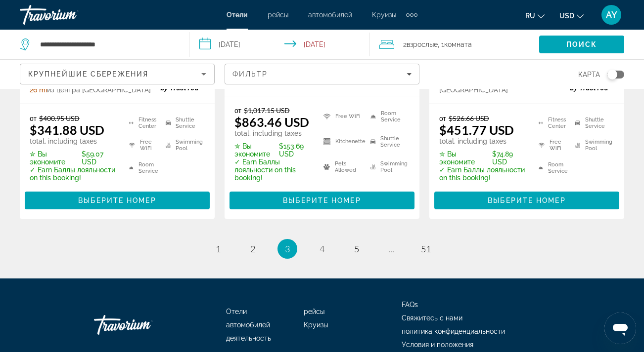
scroll to position [1487, 0]
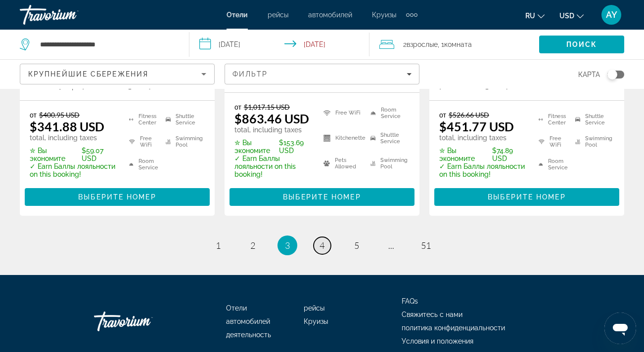
click at [324, 251] on span "4" at bounding box center [321, 245] width 5 height 11
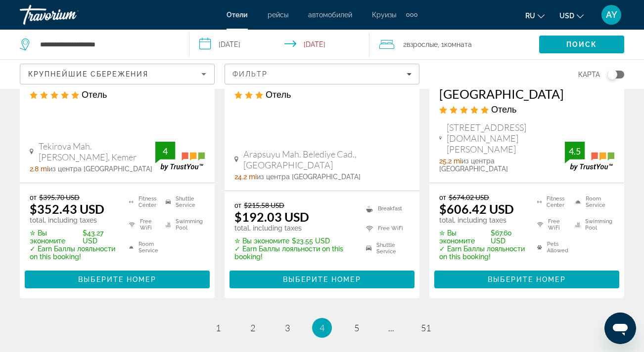
scroll to position [1458, 0]
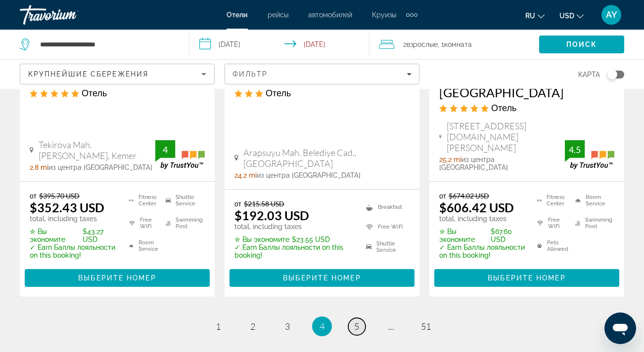
click at [360, 318] on link "page 5" at bounding box center [356, 326] width 17 height 17
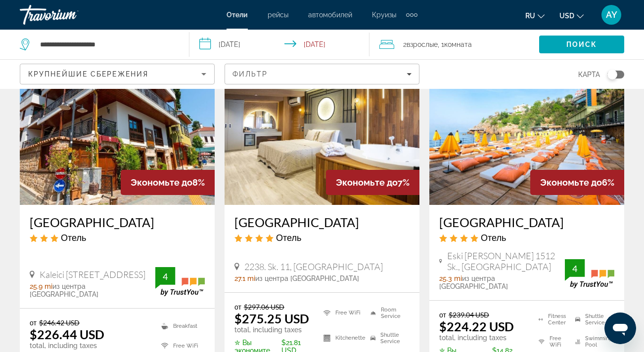
scroll to position [863, 0]
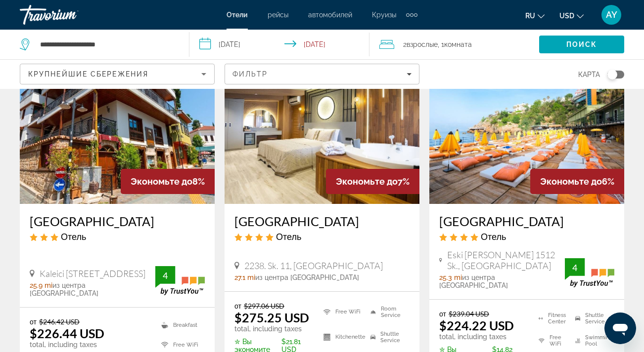
click at [577, 134] on img "Main content" at bounding box center [526, 125] width 195 height 158
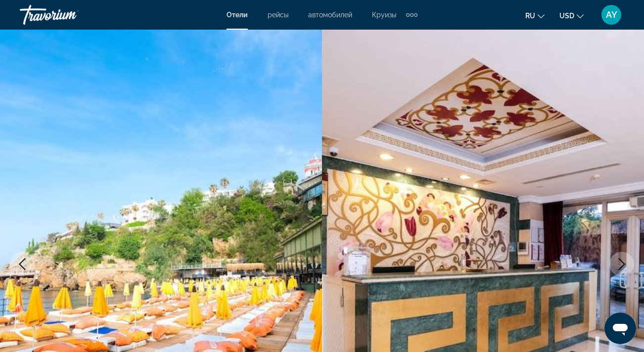
click at [623, 264] on icon "Next image" at bounding box center [621, 265] width 6 height 12
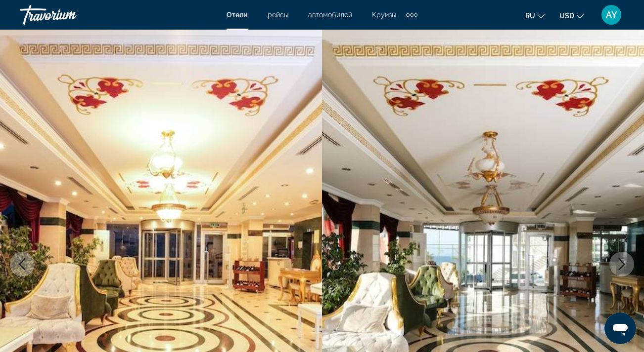
click at [623, 264] on icon "Next image" at bounding box center [621, 265] width 6 height 12
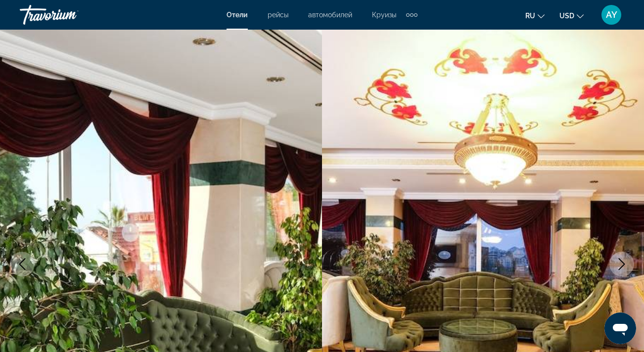
click at [623, 264] on icon "Next image" at bounding box center [621, 265] width 6 height 12
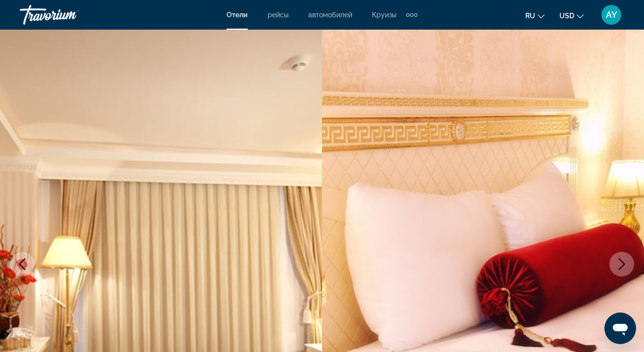
click at [623, 264] on icon "Next image" at bounding box center [621, 265] width 6 height 12
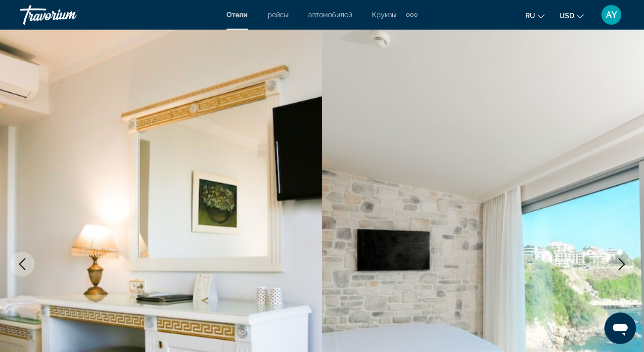
click at [623, 264] on icon "Next image" at bounding box center [621, 265] width 6 height 12
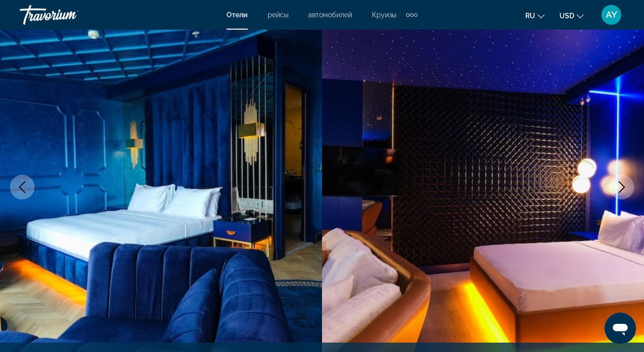
scroll to position [78, 0]
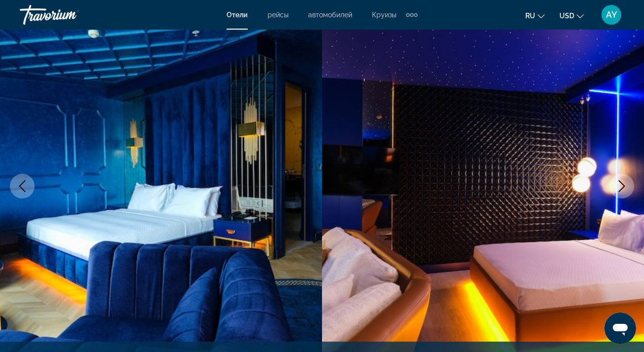
click at [624, 187] on icon "Next image" at bounding box center [621, 186] width 12 height 12
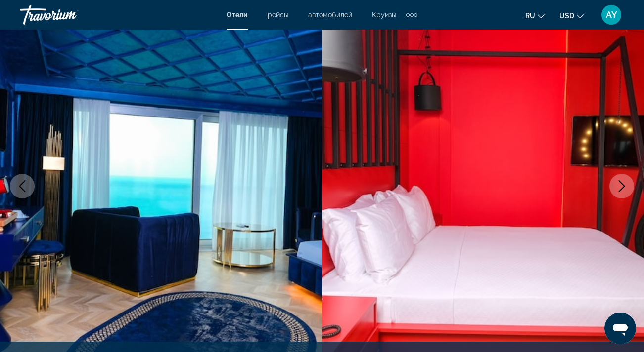
click at [624, 187] on icon "Next image" at bounding box center [621, 186] width 12 height 12
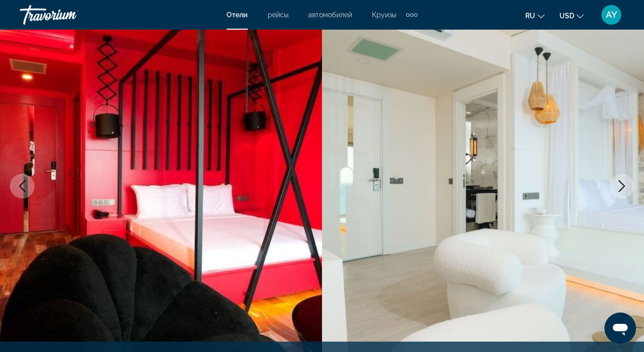
click at [624, 187] on icon "Next image" at bounding box center [621, 186] width 12 height 12
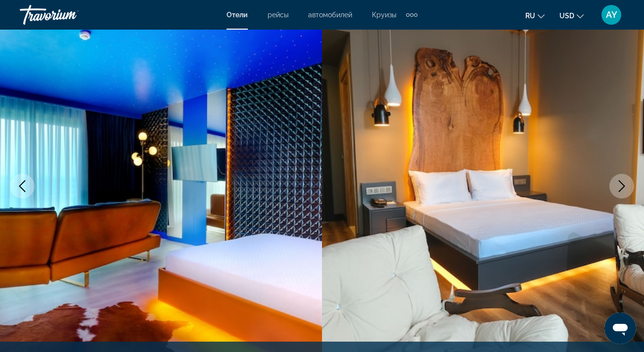
click at [624, 187] on icon "Next image" at bounding box center [621, 186] width 12 height 12
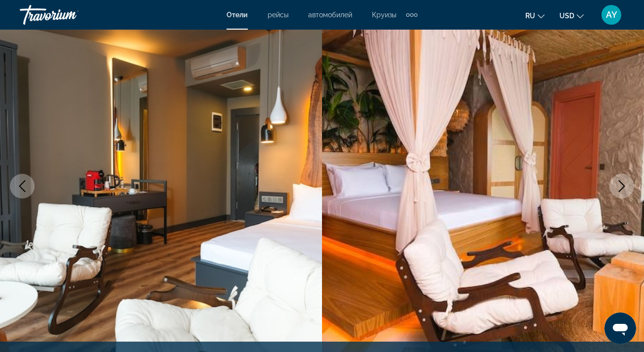
click at [624, 186] on icon "Next image" at bounding box center [621, 186] width 6 height 12
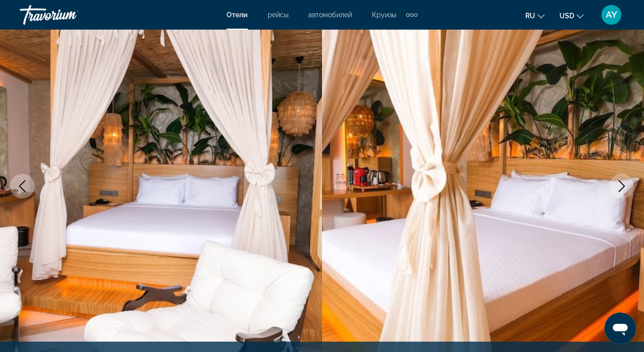
click at [624, 186] on icon "Next image" at bounding box center [621, 186] width 6 height 12
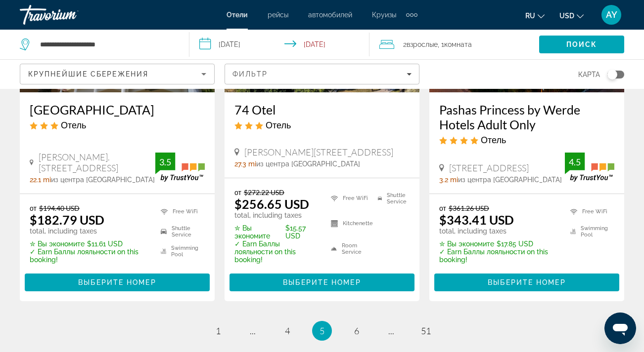
scroll to position [1363, 0]
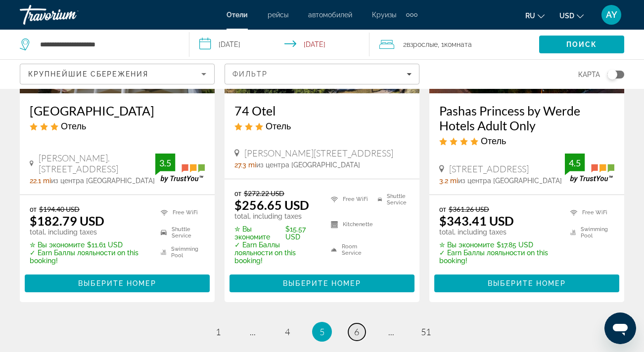
click at [357, 327] on span "6" at bounding box center [356, 332] width 5 height 11
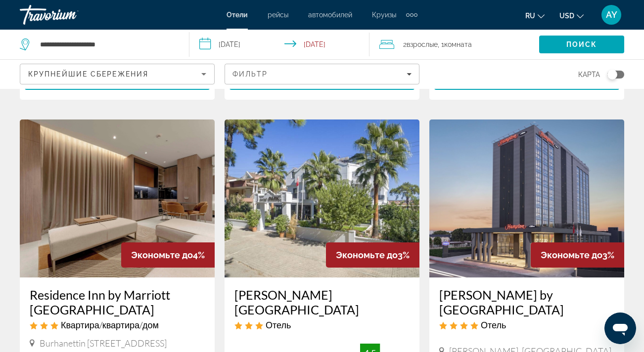
scroll to position [1233, 0]
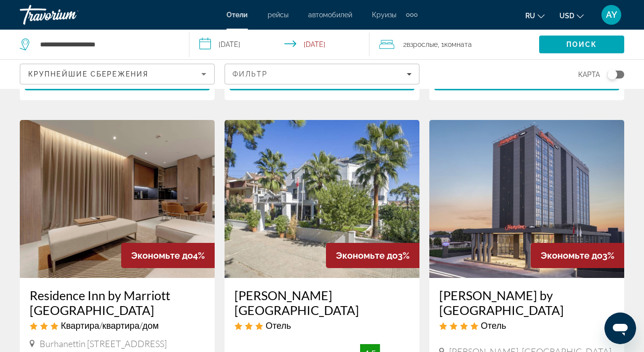
click at [330, 180] on img "Main content" at bounding box center [321, 199] width 195 height 158
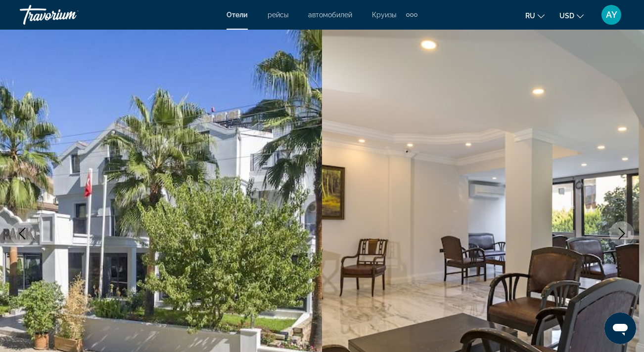
scroll to position [34, 0]
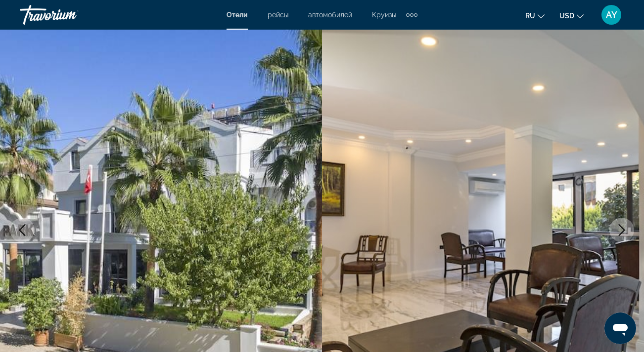
click at [625, 227] on icon "Next image" at bounding box center [621, 230] width 12 height 12
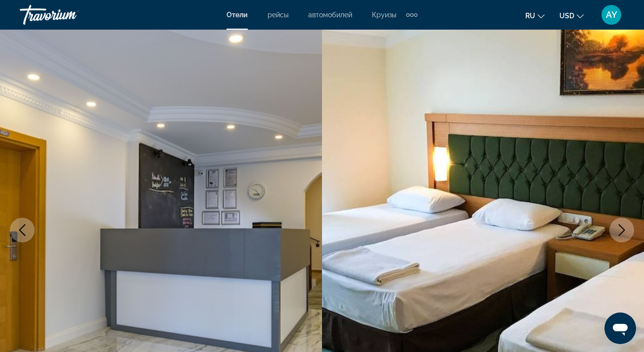
click at [625, 227] on icon "Next image" at bounding box center [621, 230] width 12 height 12
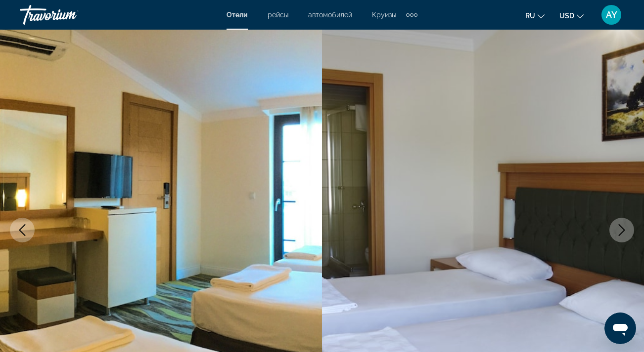
click at [625, 227] on icon "Next image" at bounding box center [621, 230] width 12 height 12
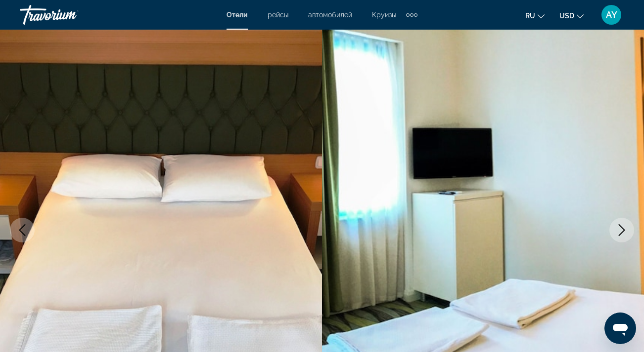
click at [625, 227] on icon "Next image" at bounding box center [621, 230] width 12 height 12
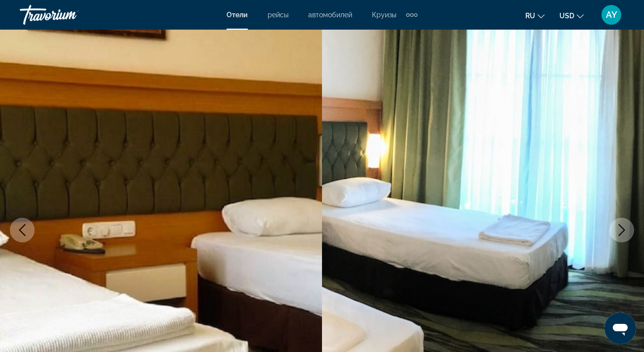
click at [625, 227] on icon "Next image" at bounding box center [621, 230] width 12 height 12
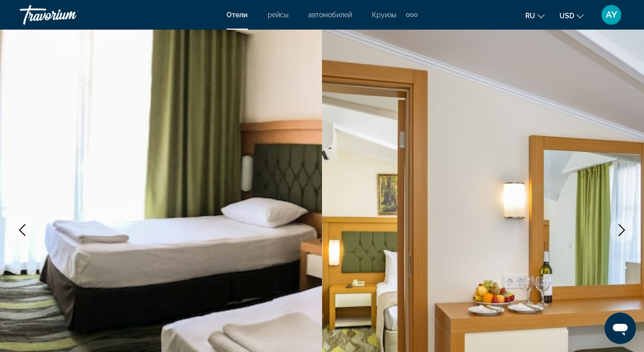
click at [625, 227] on icon "Next image" at bounding box center [621, 230] width 12 height 12
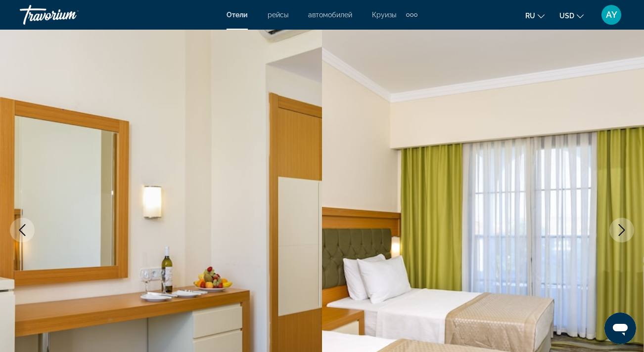
click at [625, 227] on icon "Next image" at bounding box center [621, 230] width 12 height 12
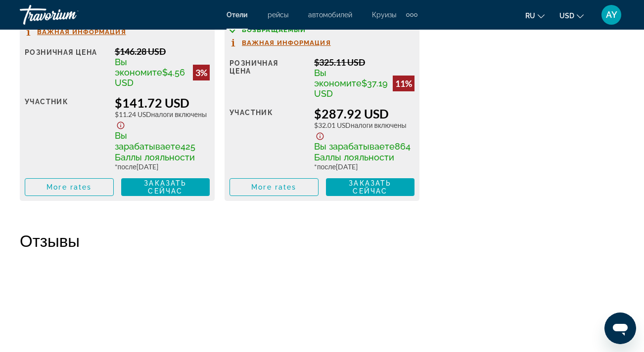
scroll to position [1770, 0]
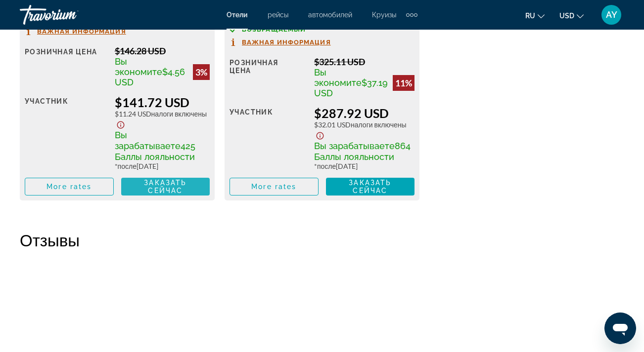
click at [178, 179] on span "Заказать сейчас" at bounding box center [165, 187] width 43 height 16
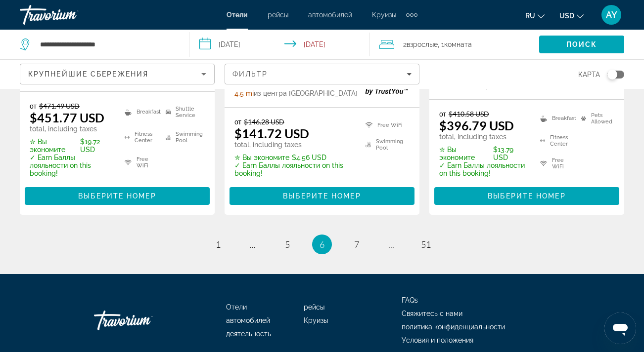
scroll to position [1521, 0]
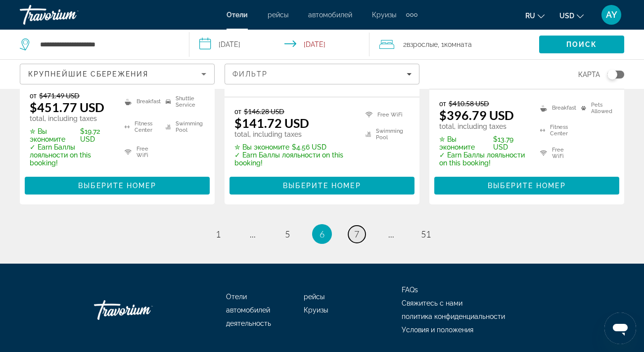
click at [358, 229] on span "7" at bounding box center [356, 234] width 5 height 11
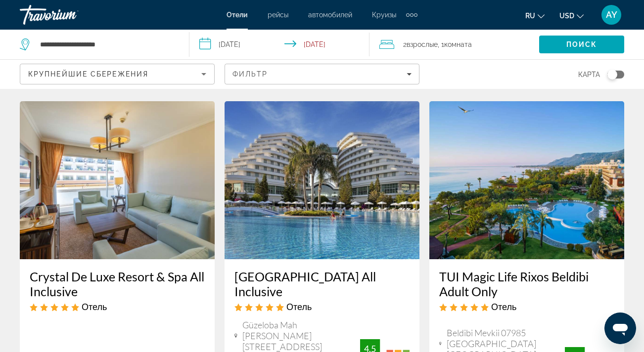
scroll to position [869, 0]
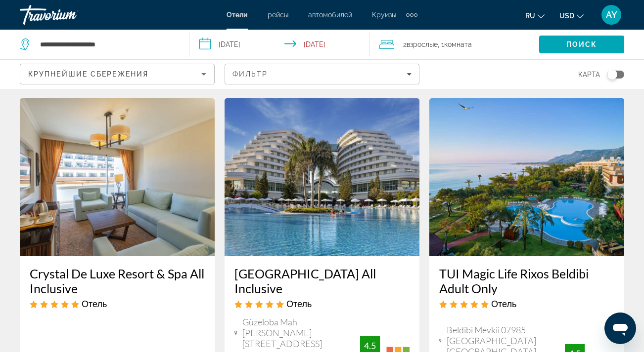
click at [158, 168] on img "Main content" at bounding box center [117, 177] width 195 height 158
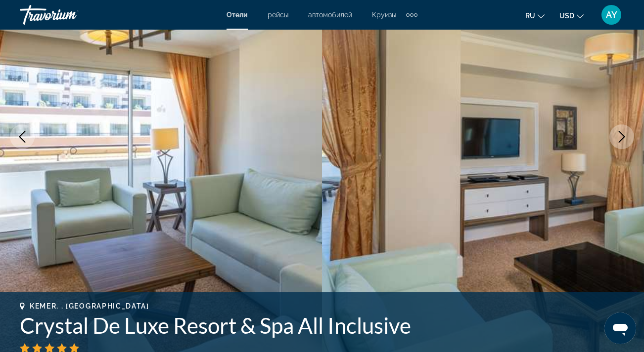
scroll to position [126, 0]
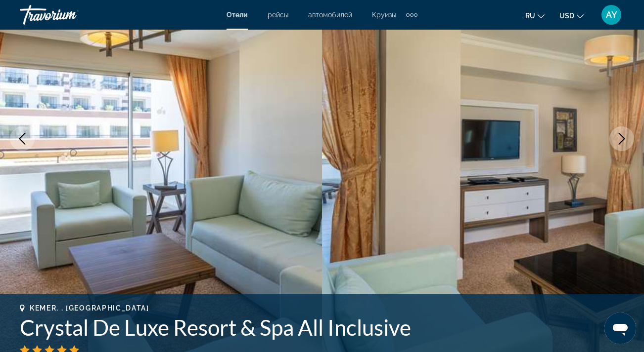
click at [622, 140] on icon "Next image" at bounding box center [621, 139] width 6 height 12
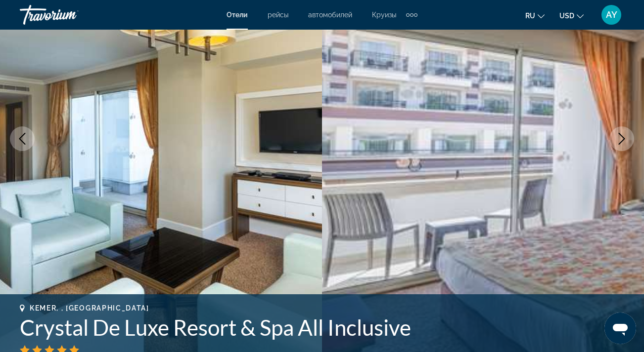
click at [622, 140] on icon "Next image" at bounding box center [621, 139] width 6 height 12
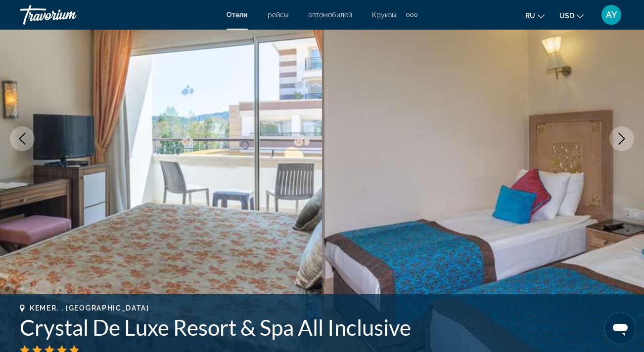
click at [622, 141] on icon "Next image" at bounding box center [621, 139] width 6 height 12
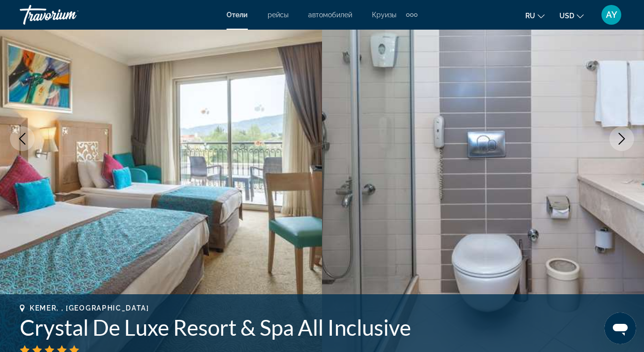
click at [622, 141] on icon "Next image" at bounding box center [621, 139] width 6 height 12
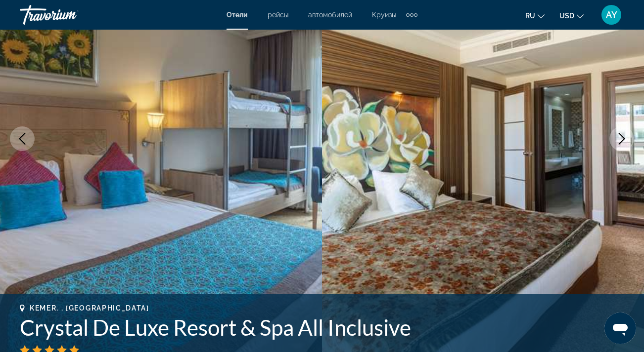
click at [622, 141] on icon "Next image" at bounding box center [621, 139] width 6 height 12
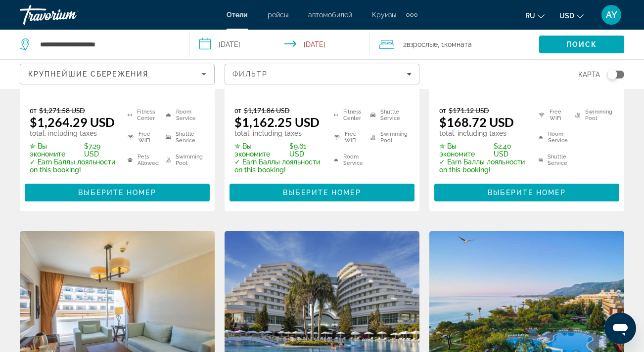
scroll to position [721, 0]
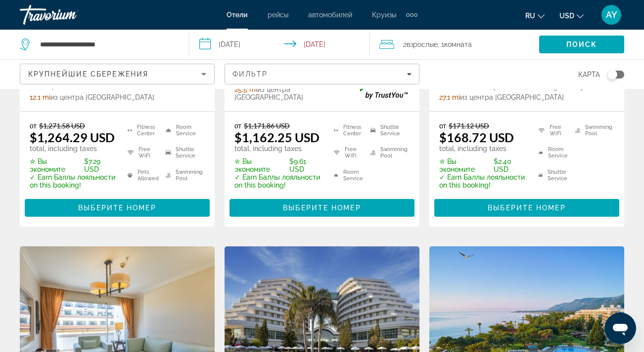
click at [366, 261] on img "Main content" at bounding box center [321, 326] width 195 height 158
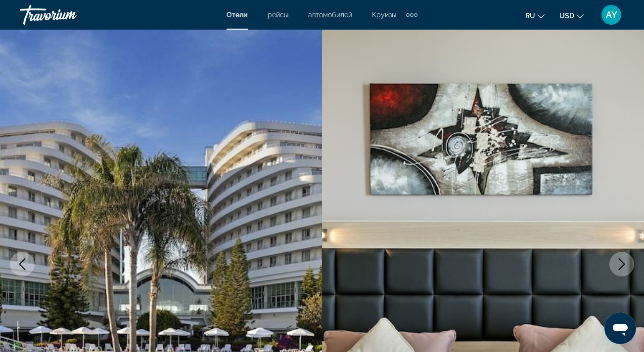
click at [622, 264] on icon "Next image" at bounding box center [621, 265] width 12 height 12
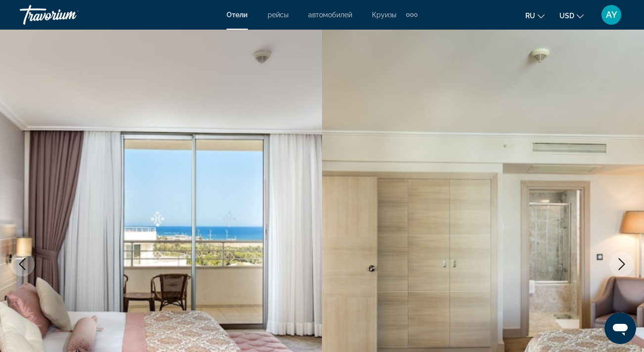
click at [622, 264] on icon "Next image" at bounding box center [621, 265] width 12 height 12
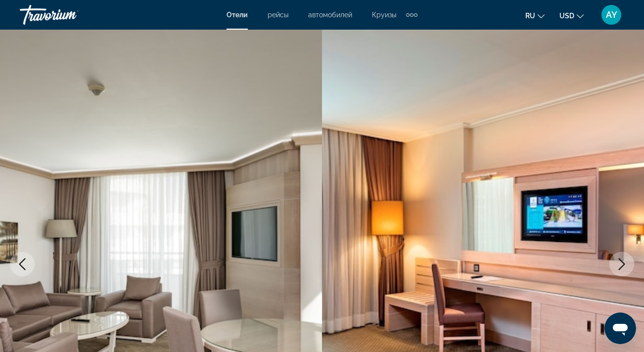
click at [622, 264] on icon "Next image" at bounding box center [621, 265] width 12 height 12
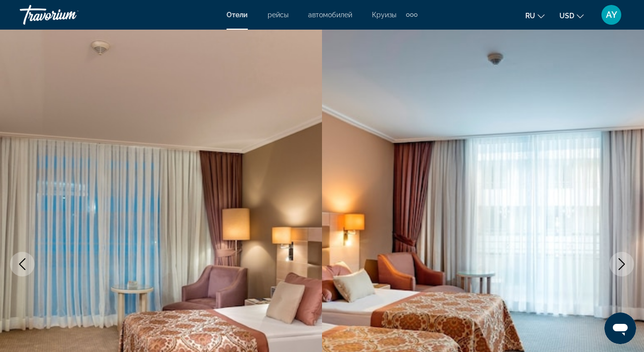
click at [27, 269] on icon "Previous image" at bounding box center [22, 265] width 12 height 12
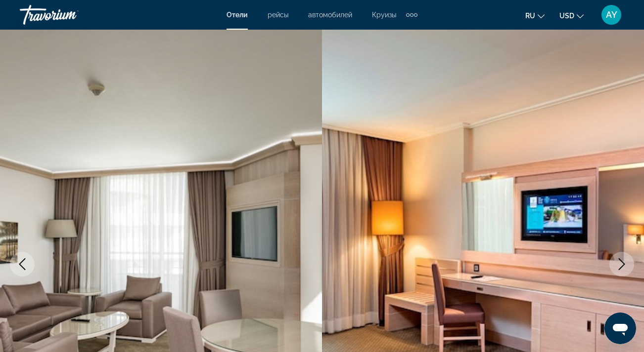
click at [27, 269] on icon "Previous image" at bounding box center [22, 265] width 12 height 12
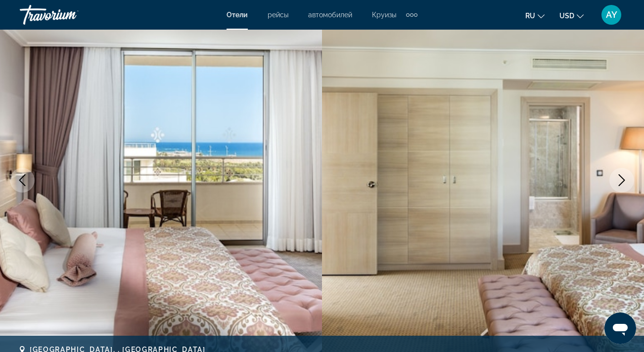
scroll to position [87, 0]
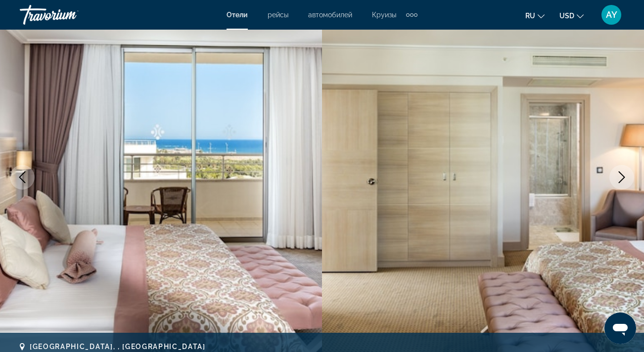
click at [624, 173] on icon "Next image" at bounding box center [621, 178] width 12 height 12
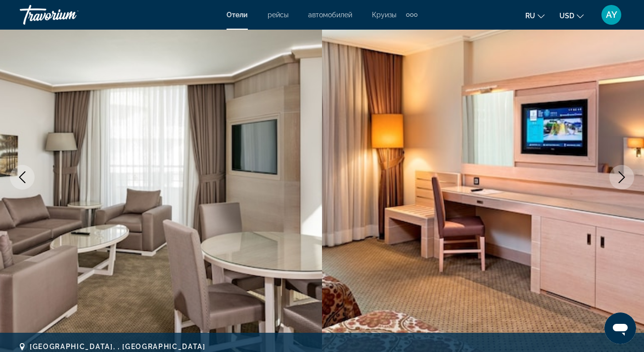
click at [624, 174] on icon "Next image" at bounding box center [621, 178] width 12 height 12
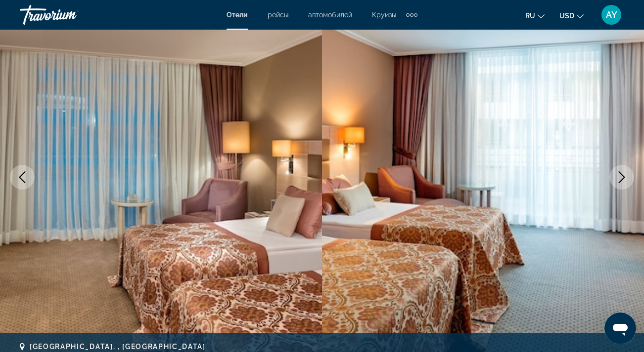
click at [624, 175] on icon "Next image" at bounding box center [621, 178] width 12 height 12
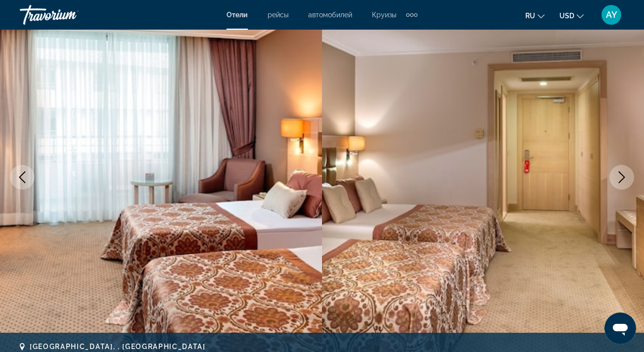
click at [624, 176] on icon "Next image" at bounding box center [621, 178] width 12 height 12
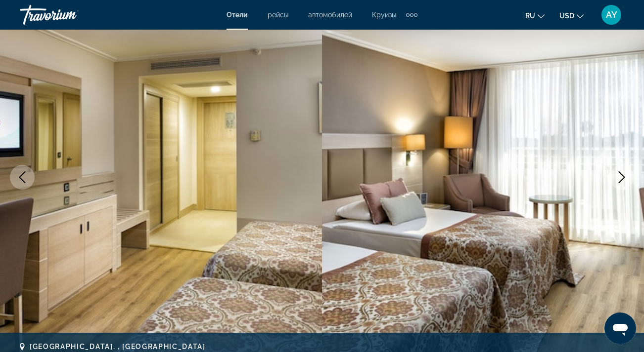
click at [624, 176] on icon "Next image" at bounding box center [621, 178] width 12 height 12
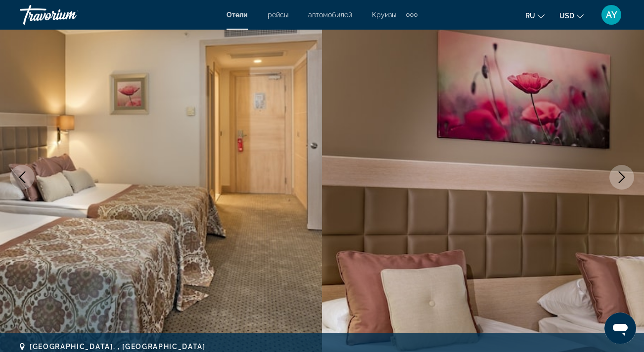
click at [623, 176] on icon "Next image" at bounding box center [621, 178] width 6 height 12
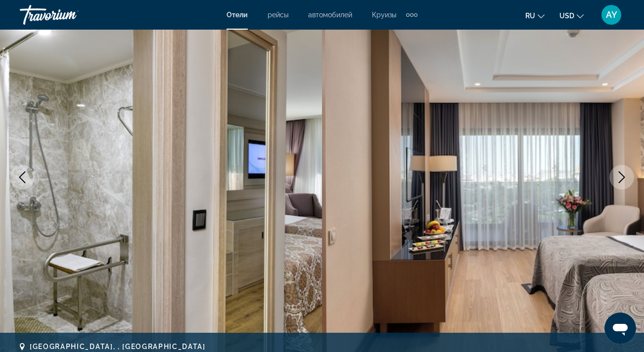
click at [623, 176] on icon "Next image" at bounding box center [621, 178] width 6 height 12
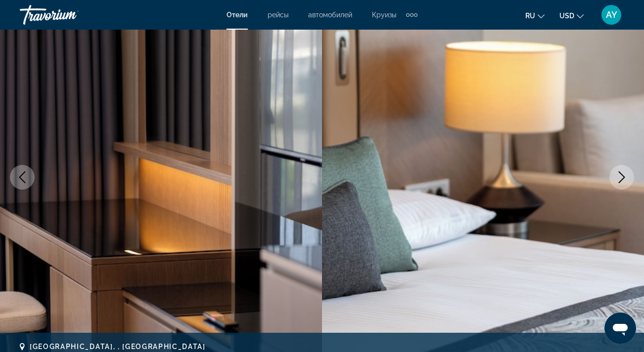
click at [623, 176] on icon "Next image" at bounding box center [621, 178] width 6 height 12
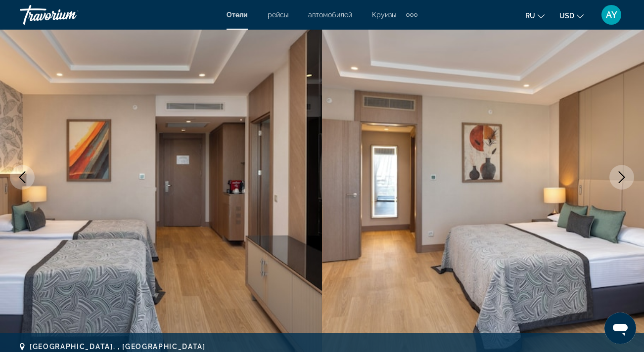
click at [623, 177] on icon "Next image" at bounding box center [621, 178] width 12 height 12
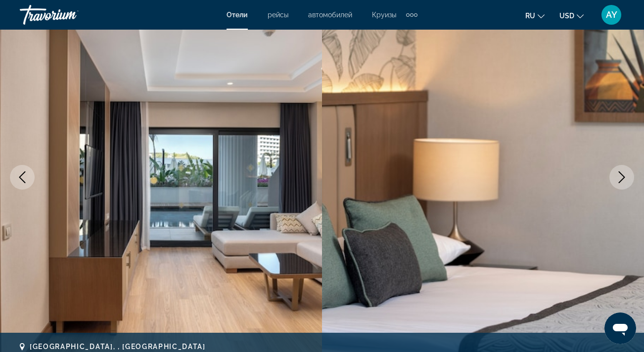
click at [623, 177] on icon "Next image" at bounding box center [621, 178] width 12 height 12
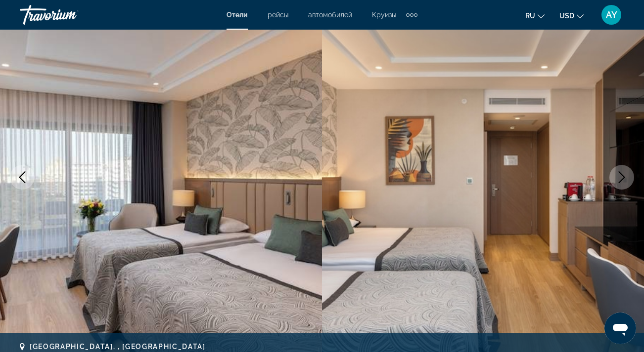
click at [620, 177] on icon "Next image" at bounding box center [621, 178] width 12 height 12
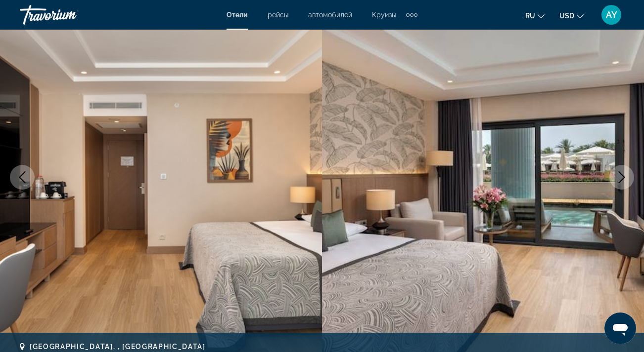
click at [620, 177] on icon "Next image" at bounding box center [621, 178] width 12 height 12
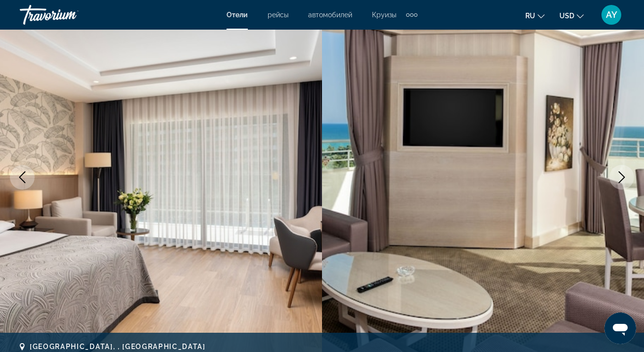
click at [620, 177] on icon "Next image" at bounding box center [621, 178] width 12 height 12
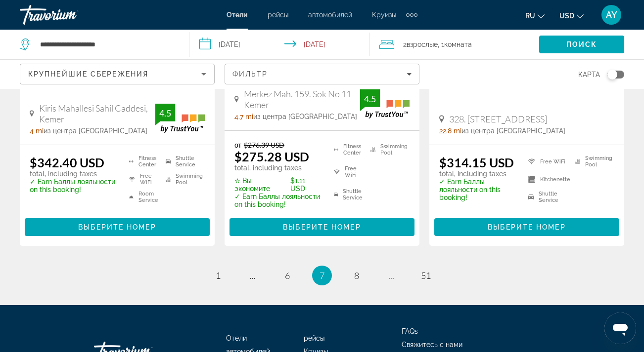
scroll to position [1491, 0]
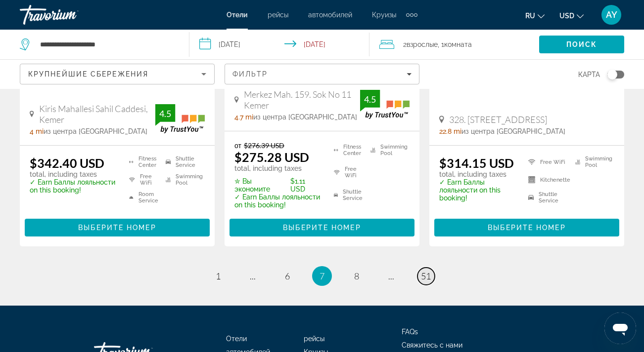
click at [427, 271] on span "51" at bounding box center [426, 276] width 10 height 11
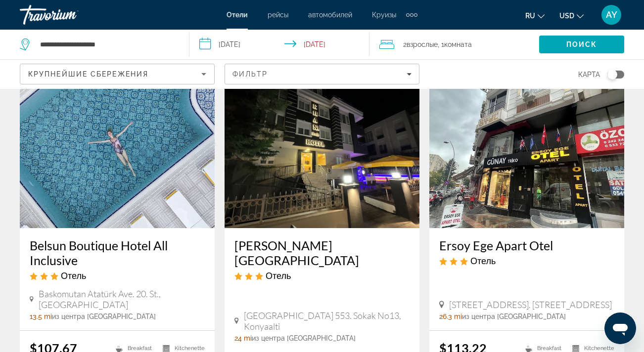
scroll to position [52, 0]
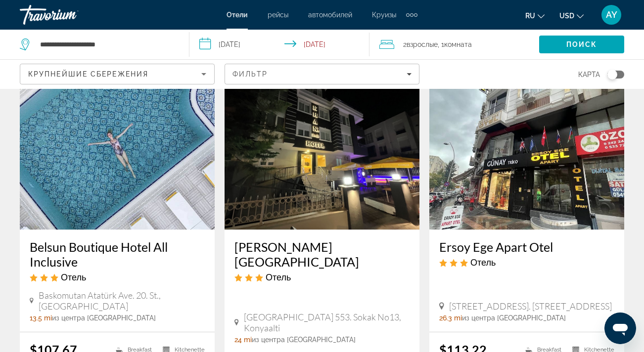
click at [143, 158] on img "Main content" at bounding box center [117, 151] width 195 height 158
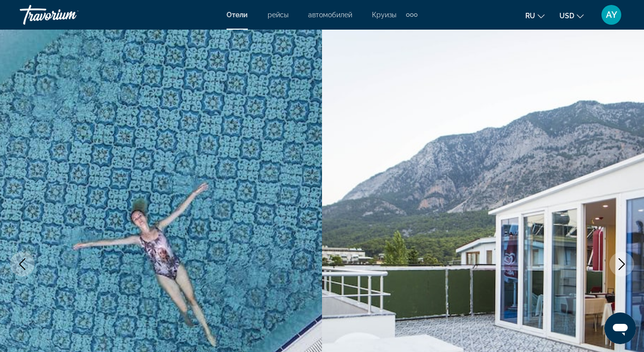
click at [623, 264] on icon "Next image" at bounding box center [621, 265] width 6 height 12
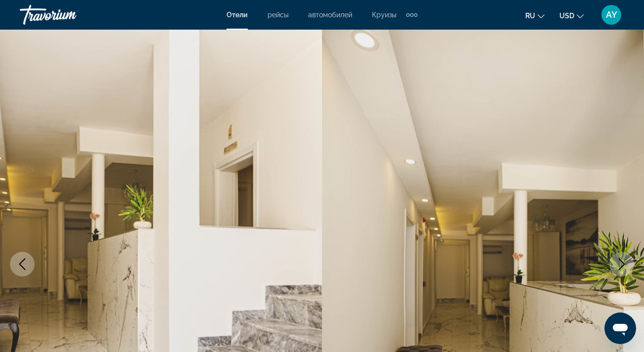
click at [623, 264] on icon "Next image" at bounding box center [621, 265] width 6 height 12
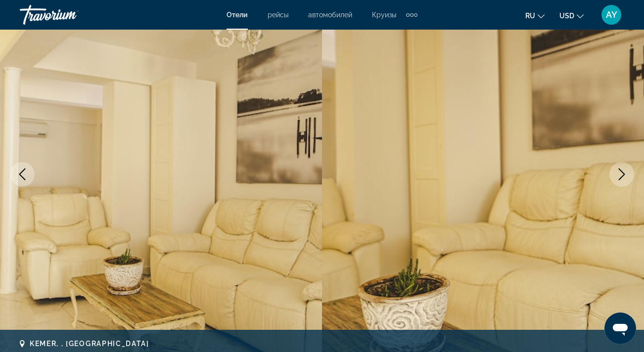
scroll to position [123, 0]
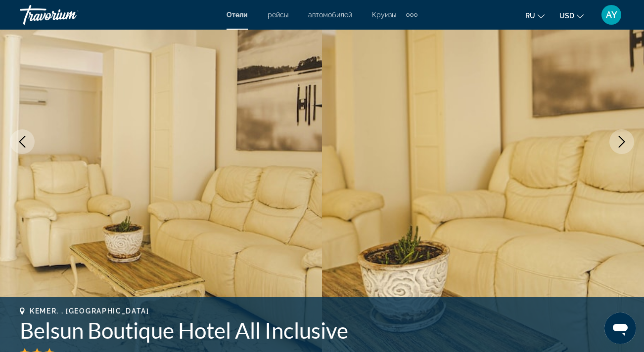
click at [22, 141] on icon "Previous image" at bounding box center [22, 142] width 12 height 12
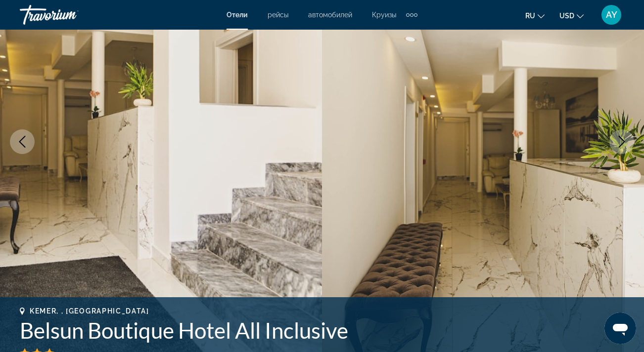
click at [622, 142] on icon "Next image" at bounding box center [621, 142] width 12 height 12
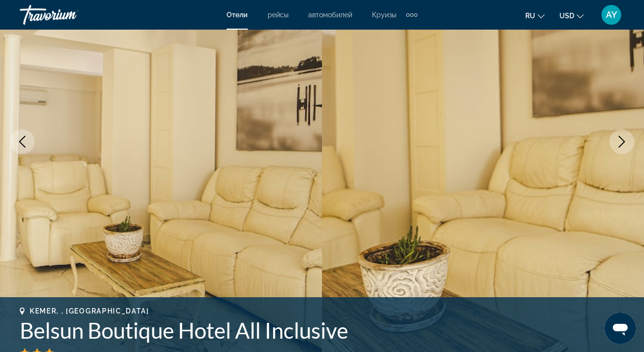
click at [622, 142] on icon "Next image" at bounding box center [621, 142] width 12 height 12
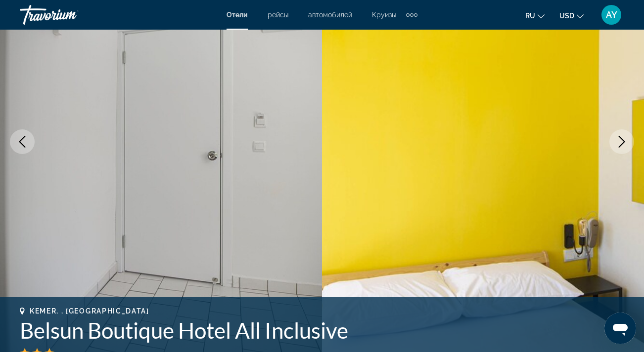
click at [622, 142] on icon "Next image" at bounding box center [621, 142] width 12 height 12
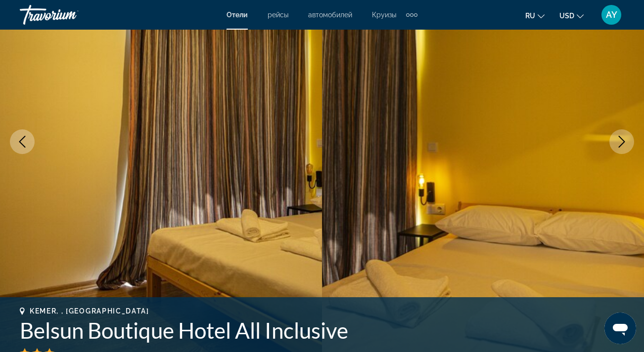
click at [622, 142] on icon "Next image" at bounding box center [621, 142] width 12 height 12
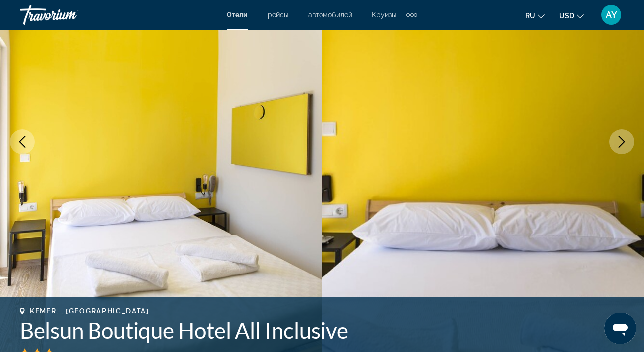
click at [622, 142] on icon "Next image" at bounding box center [621, 142] width 12 height 12
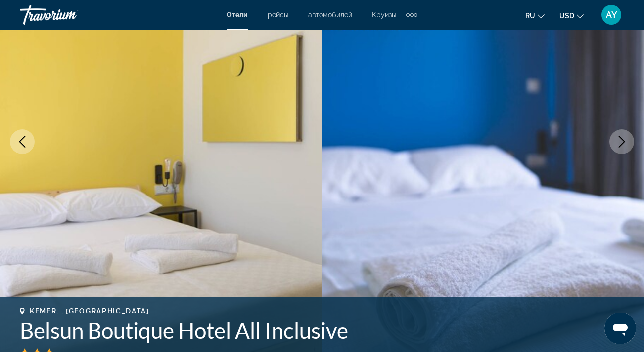
click at [622, 142] on icon "Next image" at bounding box center [621, 142] width 12 height 12
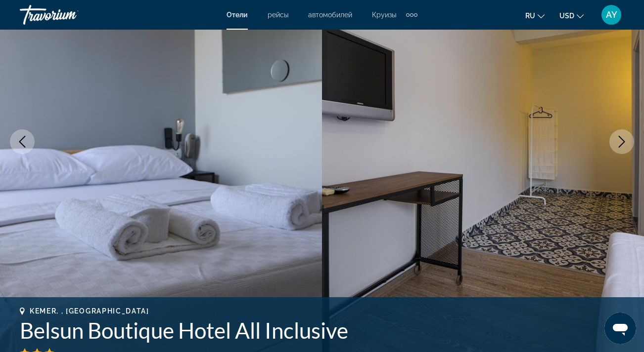
click at [622, 142] on icon "Next image" at bounding box center [621, 142] width 12 height 12
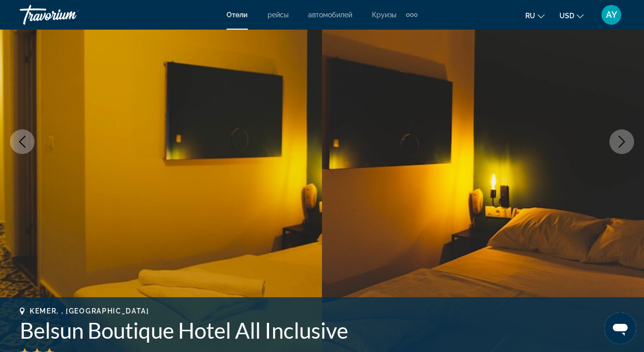
click at [622, 142] on icon "Next image" at bounding box center [621, 142] width 12 height 12
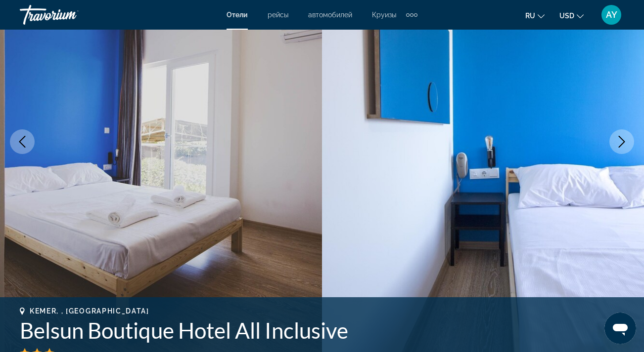
click at [622, 142] on icon "Next image" at bounding box center [621, 142] width 12 height 12
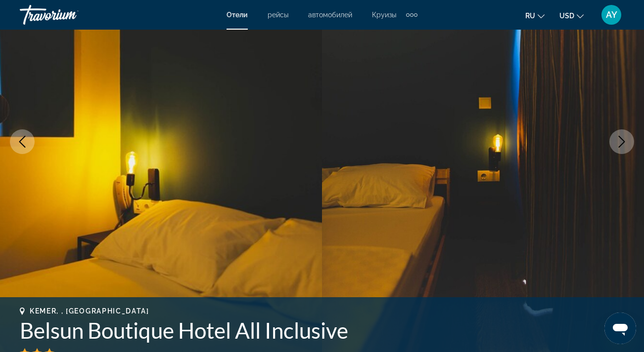
click at [622, 142] on icon "Next image" at bounding box center [621, 142] width 12 height 12
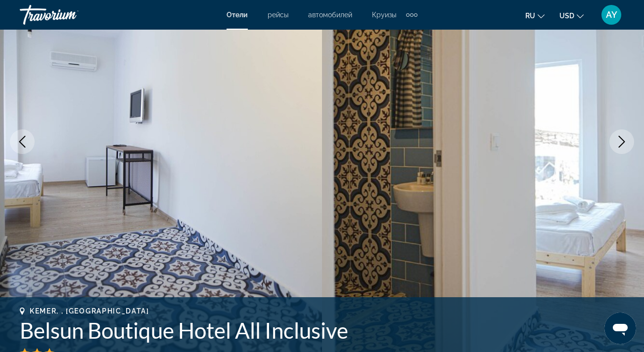
click at [622, 142] on icon "Next image" at bounding box center [621, 142] width 12 height 12
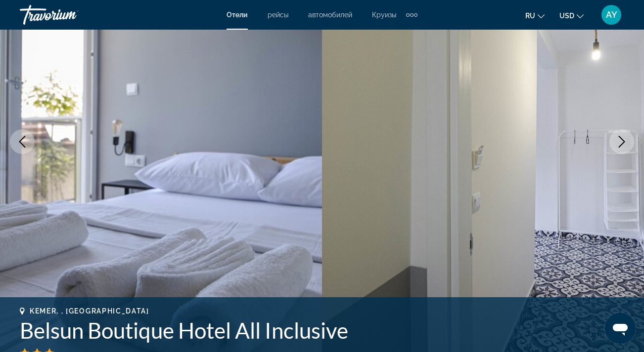
click at [622, 142] on icon "Next image" at bounding box center [621, 142] width 12 height 12
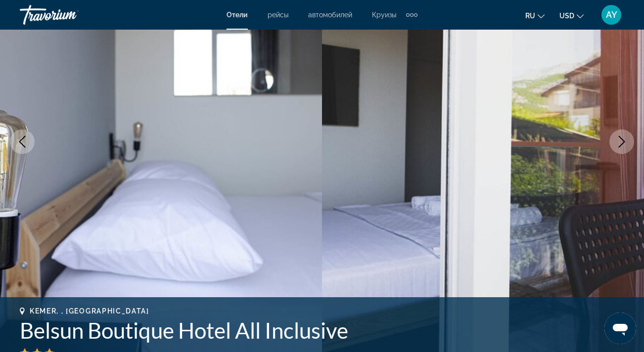
click at [622, 142] on icon "Next image" at bounding box center [621, 142] width 12 height 12
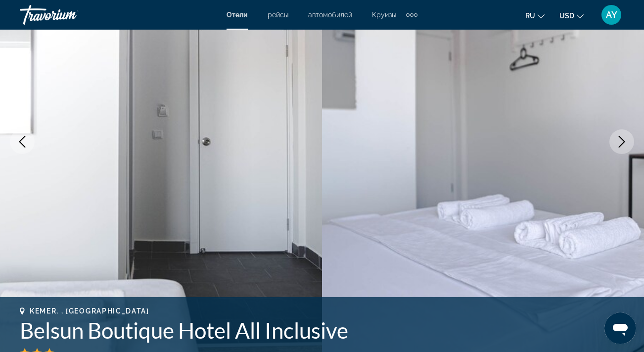
click at [622, 142] on icon "Next image" at bounding box center [621, 142] width 12 height 12
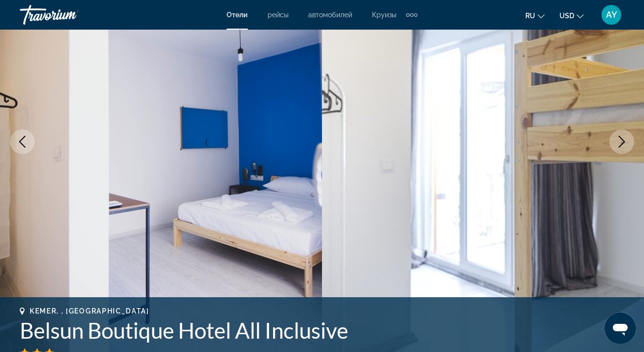
click at [622, 142] on icon "Next image" at bounding box center [621, 142] width 12 height 12
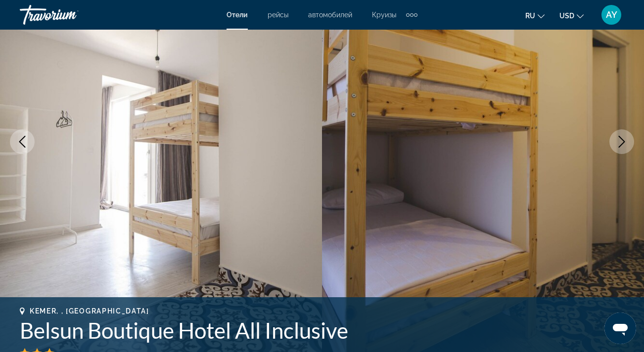
click at [622, 142] on icon "Next image" at bounding box center [621, 142] width 12 height 12
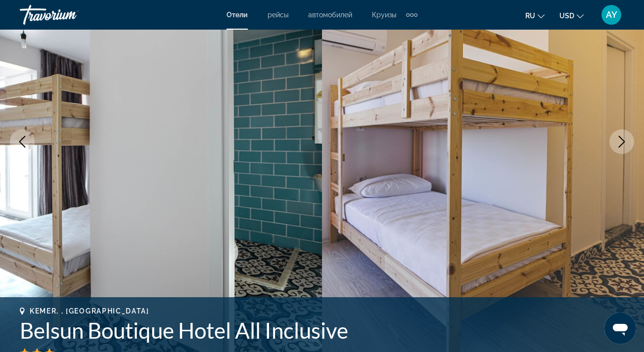
click at [622, 142] on icon "Next image" at bounding box center [621, 142] width 12 height 12
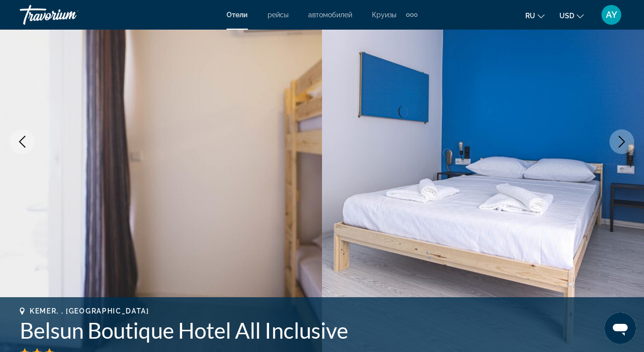
click at [622, 142] on icon "Next image" at bounding box center [621, 142] width 12 height 12
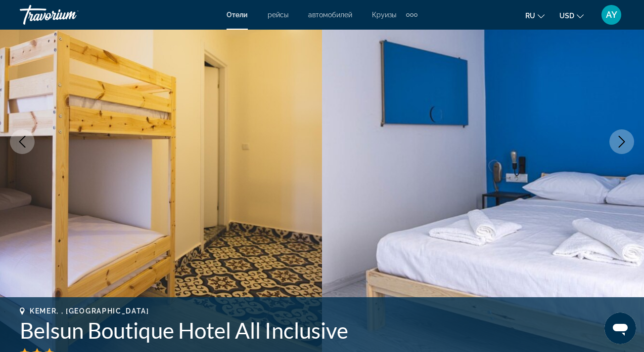
click at [622, 142] on icon "Next image" at bounding box center [621, 142] width 12 height 12
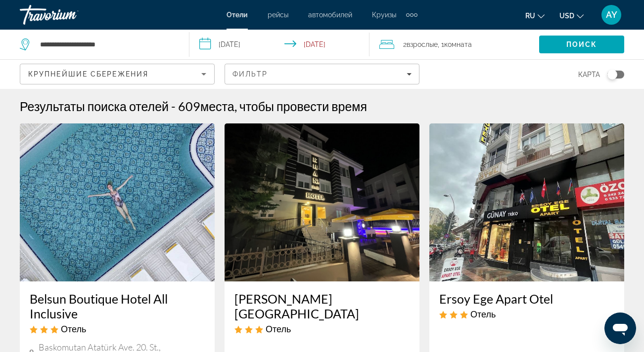
click at [153, 217] on img "Main content" at bounding box center [117, 203] width 195 height 158
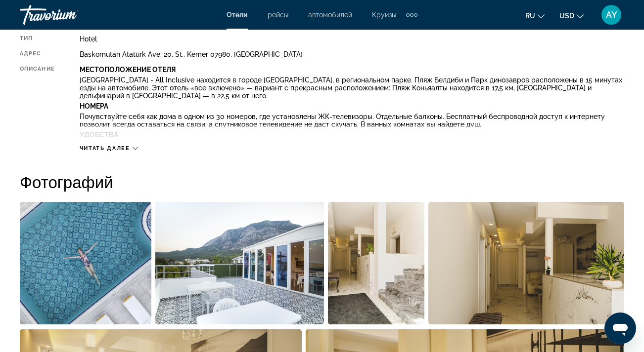
scroll to position [544, 0]
click at [135, 145] on icon "Main content" at bounding box center [134, 147] width 5 height 5
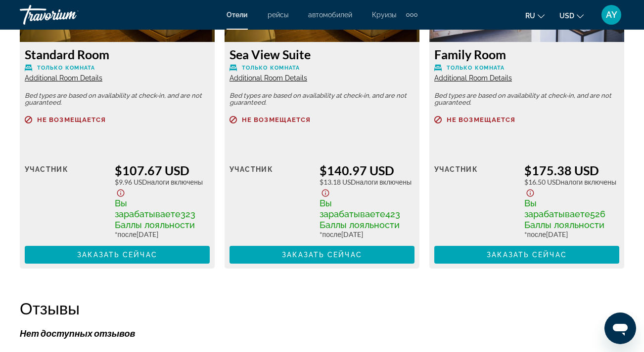
scroll to position [1784, 0]
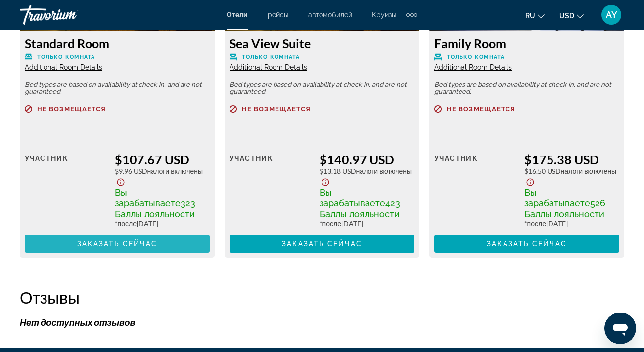
click at [176, 250] on span "Main content" at bounding box center [117, 244] width 185 height 24
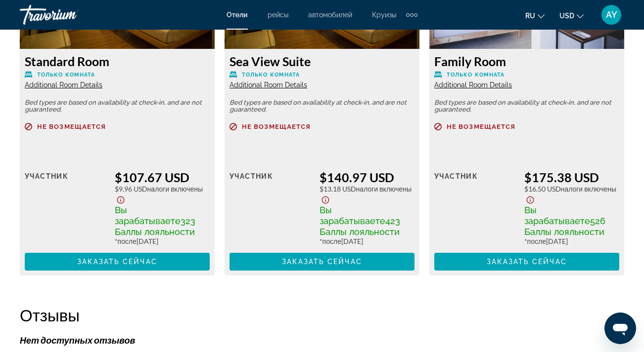
scroll to position [1646, 0]
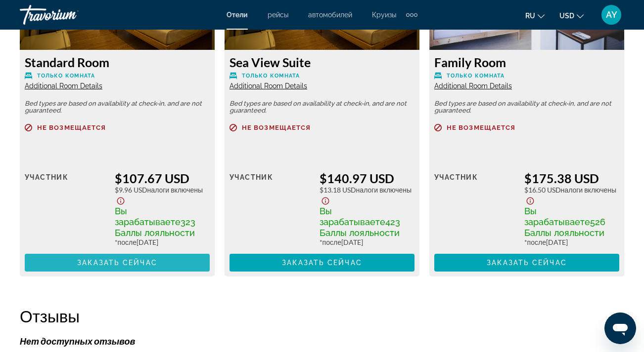
click at [173, 262] on span "Main content" at bounding box center [117, 263] width 185 height 24
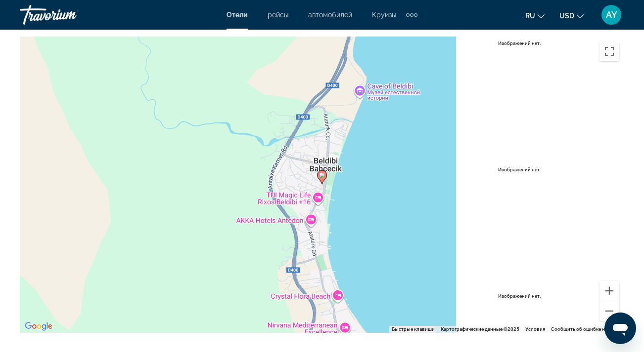
scroll to position [1095, 0]
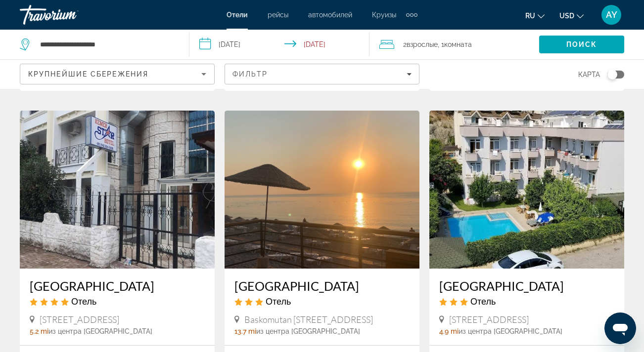
scroll to position [388, 0]
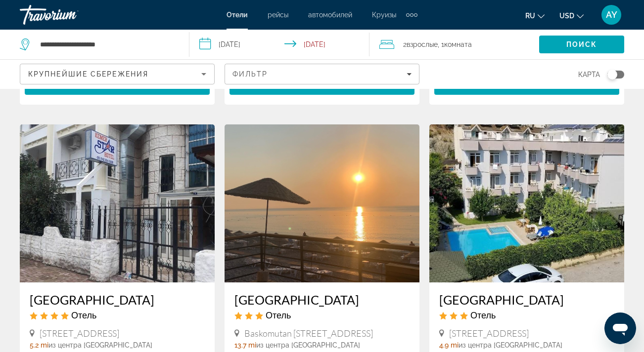
click at [312, 174] on img "Main content" at bounding box center [321, 204] width 195 height 158
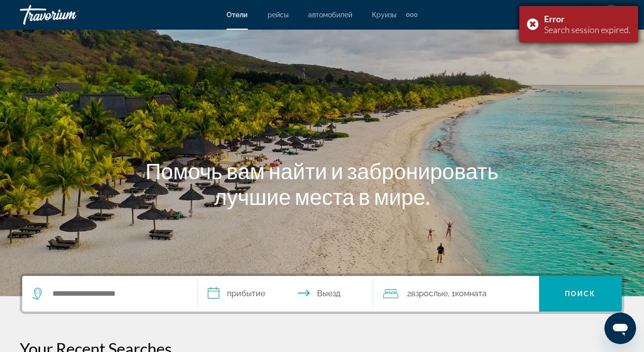
click at [535, 21] on div "Error Search session expired." at bounding box center [578, 24] width 119 height 37
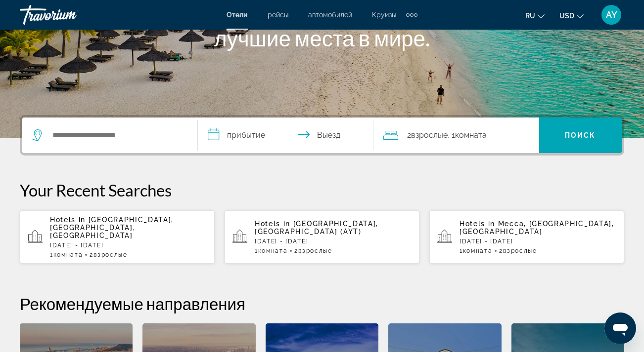
scroll to position [180, 0]
